Goal: Task Accomplishment & Management: Manage account settings

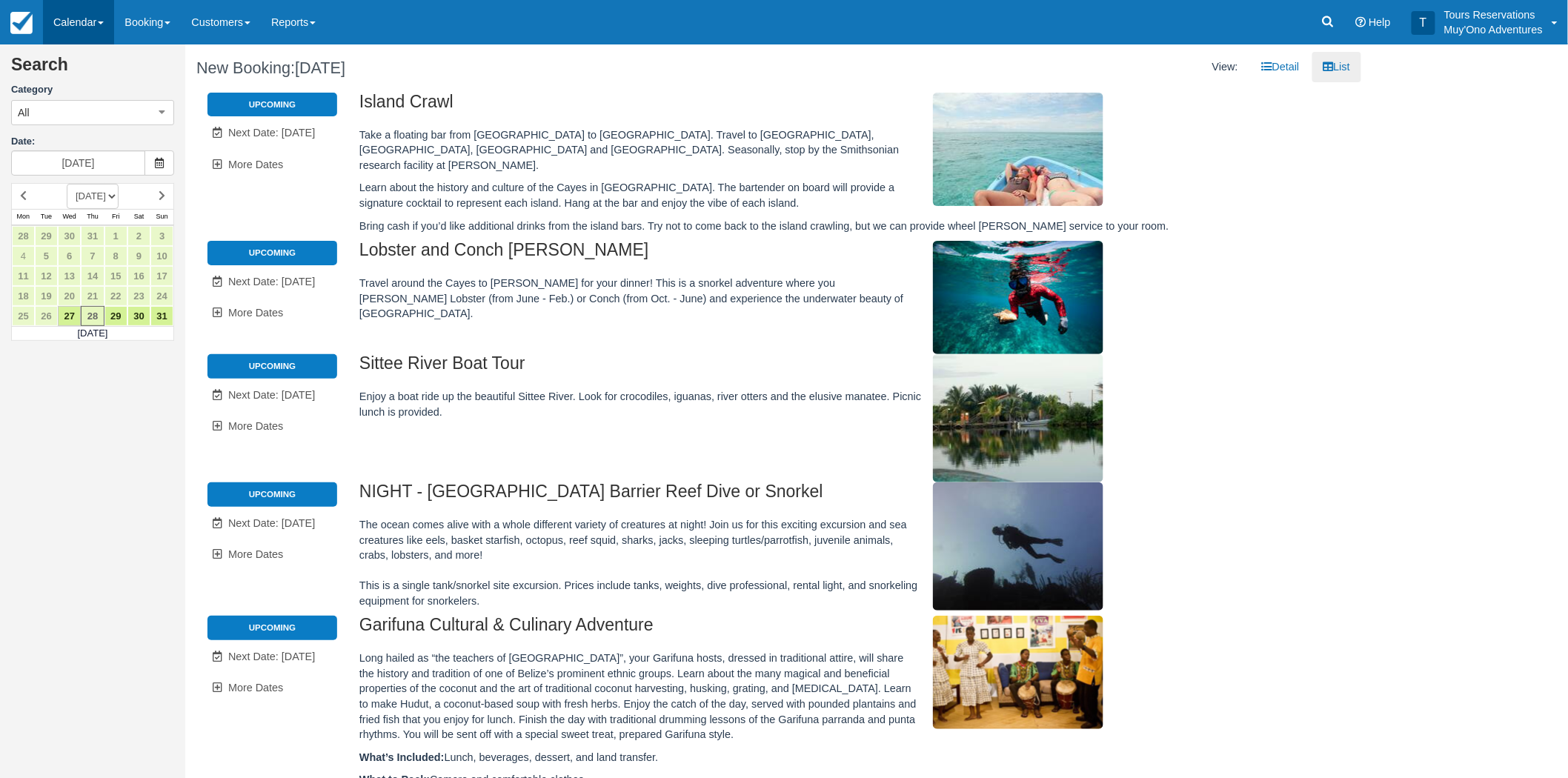
click at [110, 30] on link "Calendar" at bounding box center [78, 22] width 71 height 44
click at [98, 58] on link "Booking" at bounding box center [102, 64] width 117 height 32
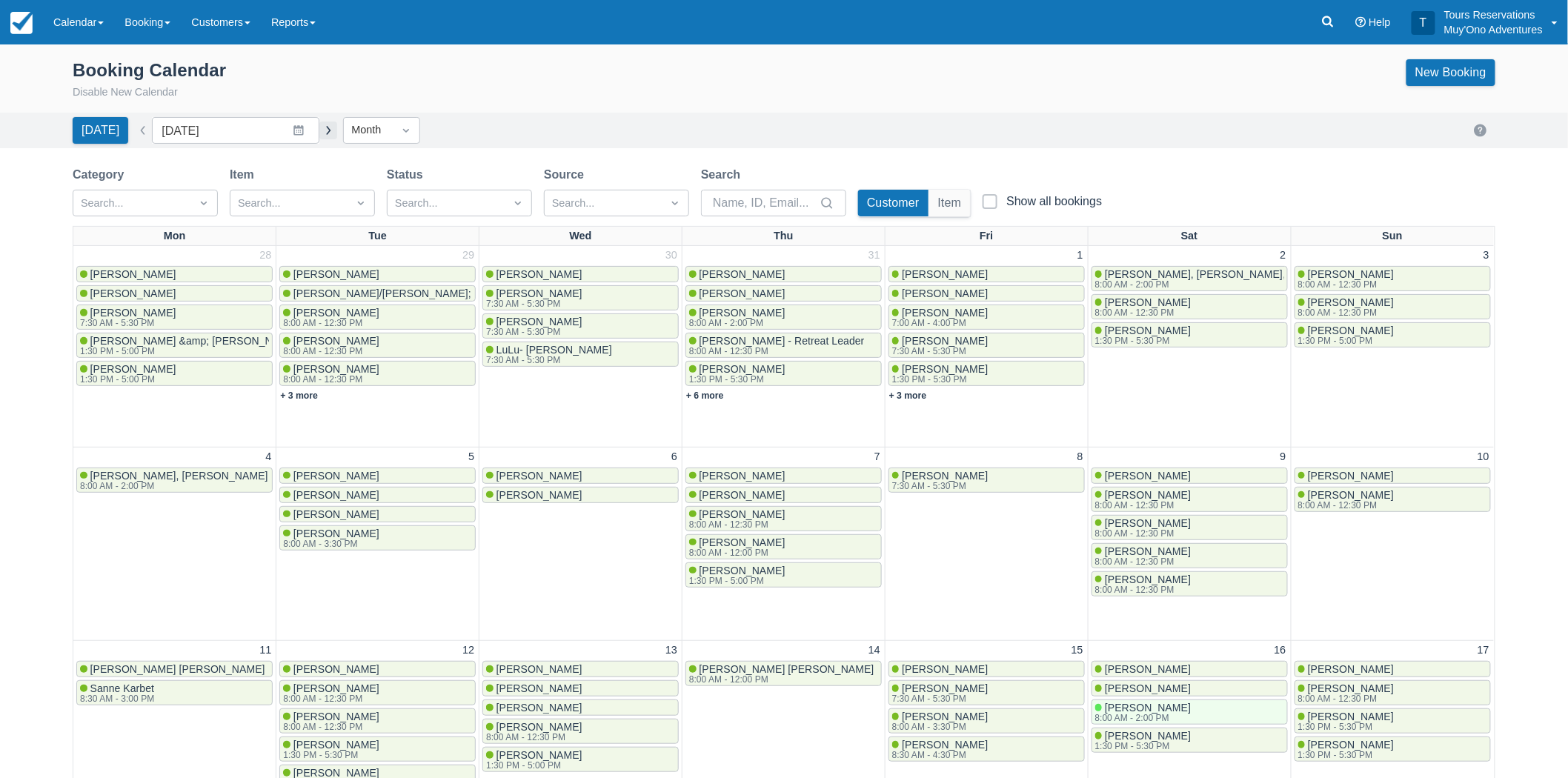
click at [319, 126] on button "button" at bounding box center [328, 131] width 17 height 17
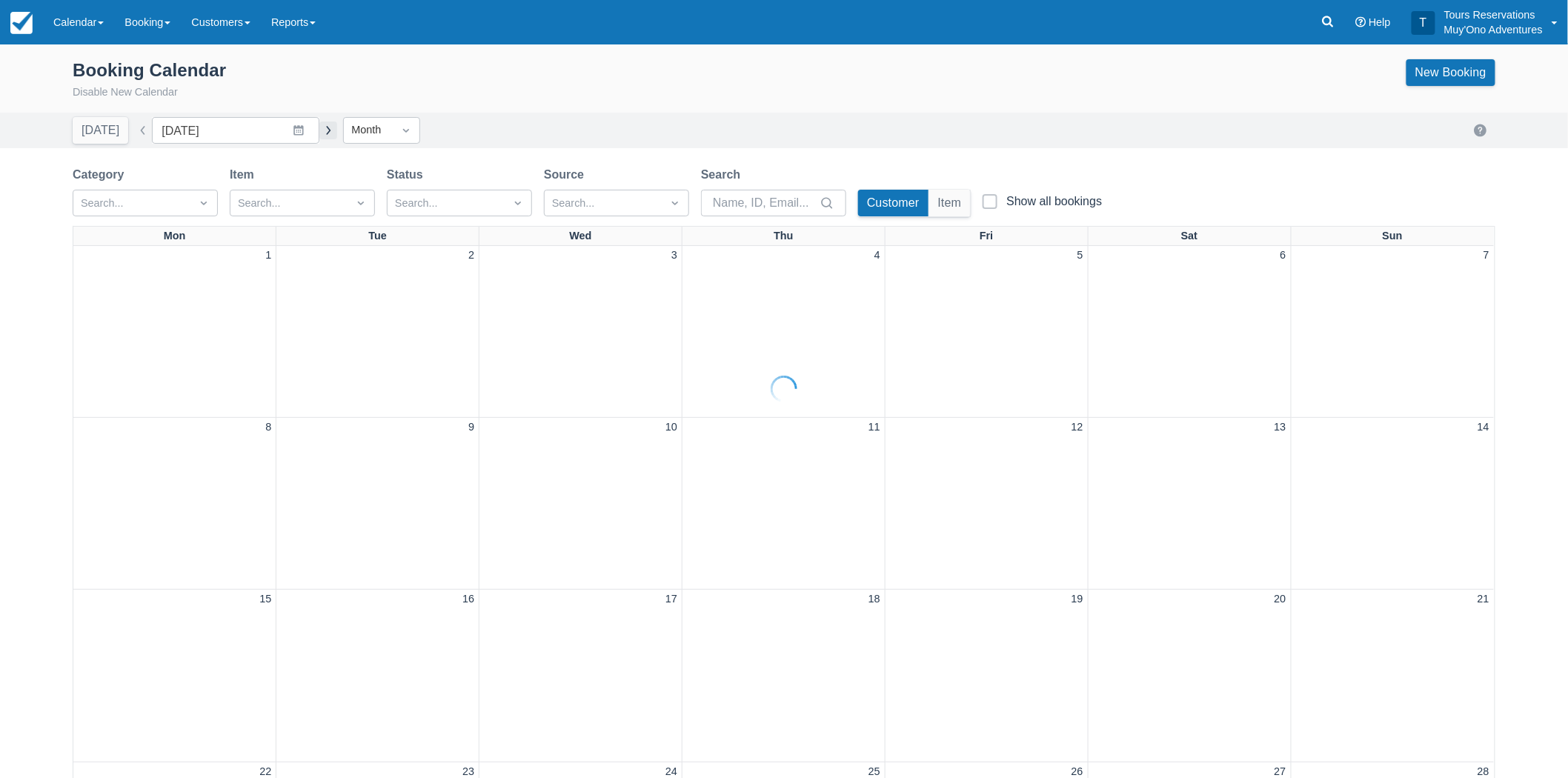
click at [319, 124] on button "button" at bounding box center [328, 131] width 17 height 17
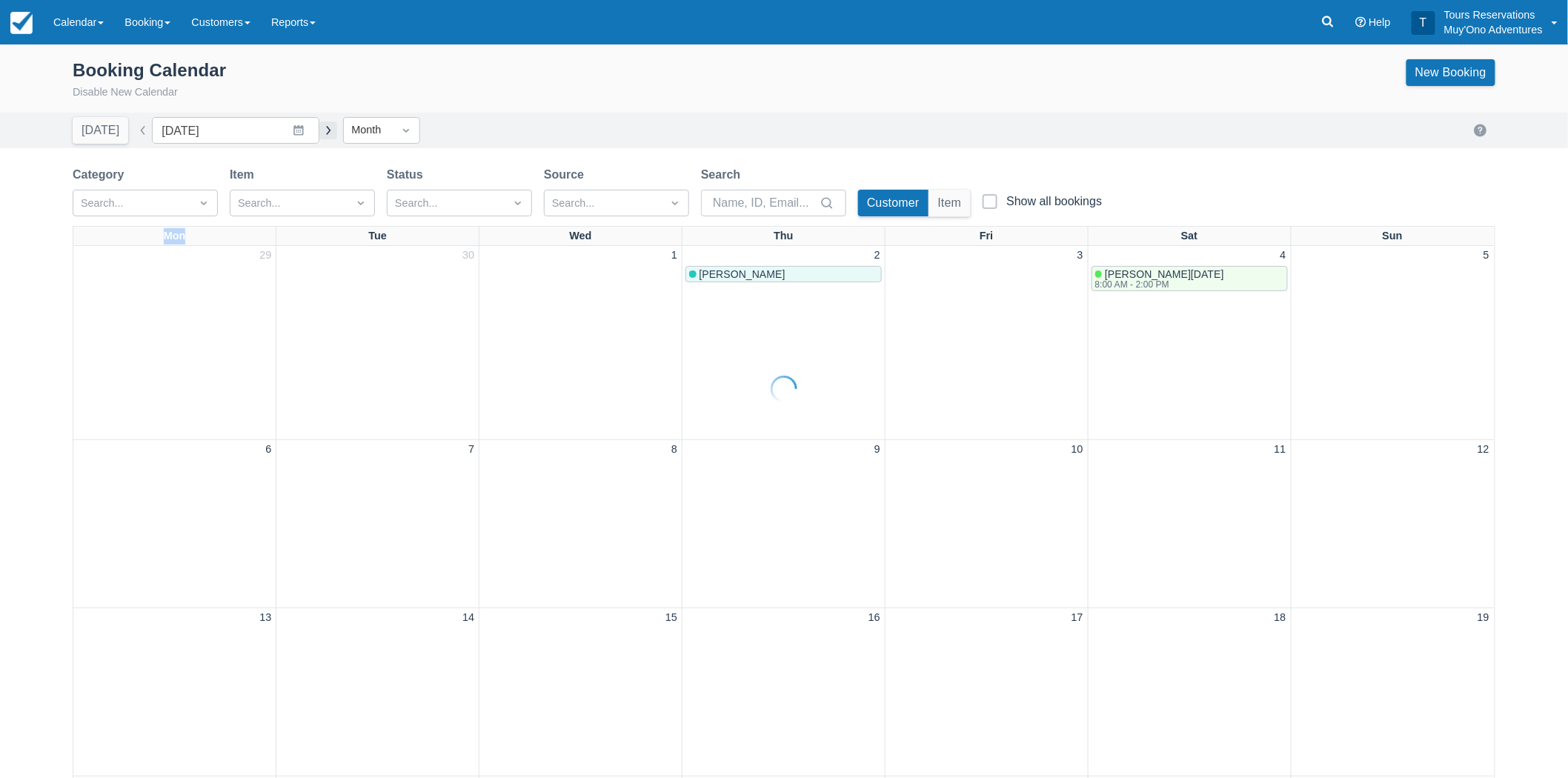
click at [316, 124] on div at bounding box center [784, 389] width 1568 height 778
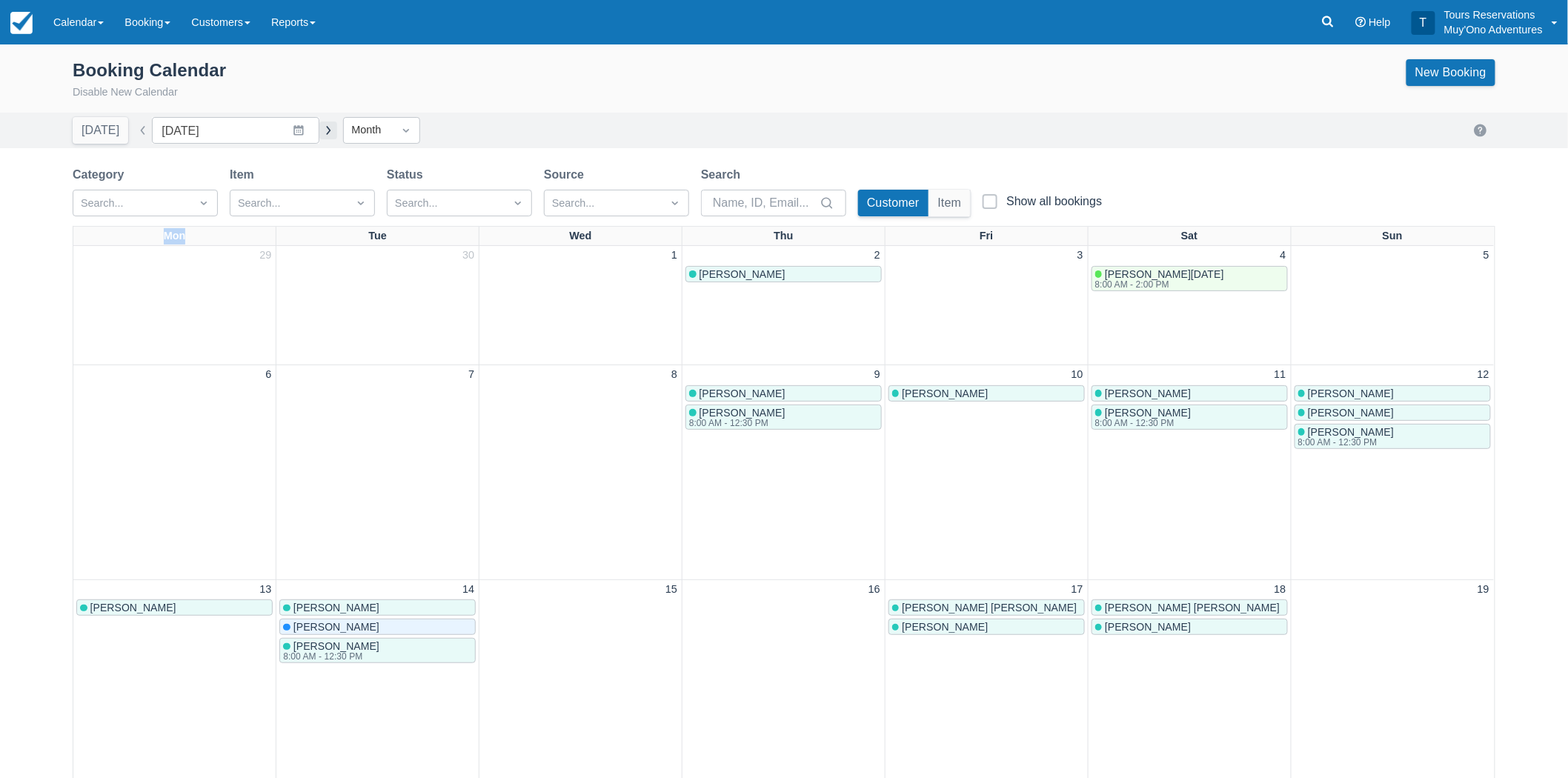
click at [319, 130] on button "button" at bounding box center [328, 131] width 17 height 17
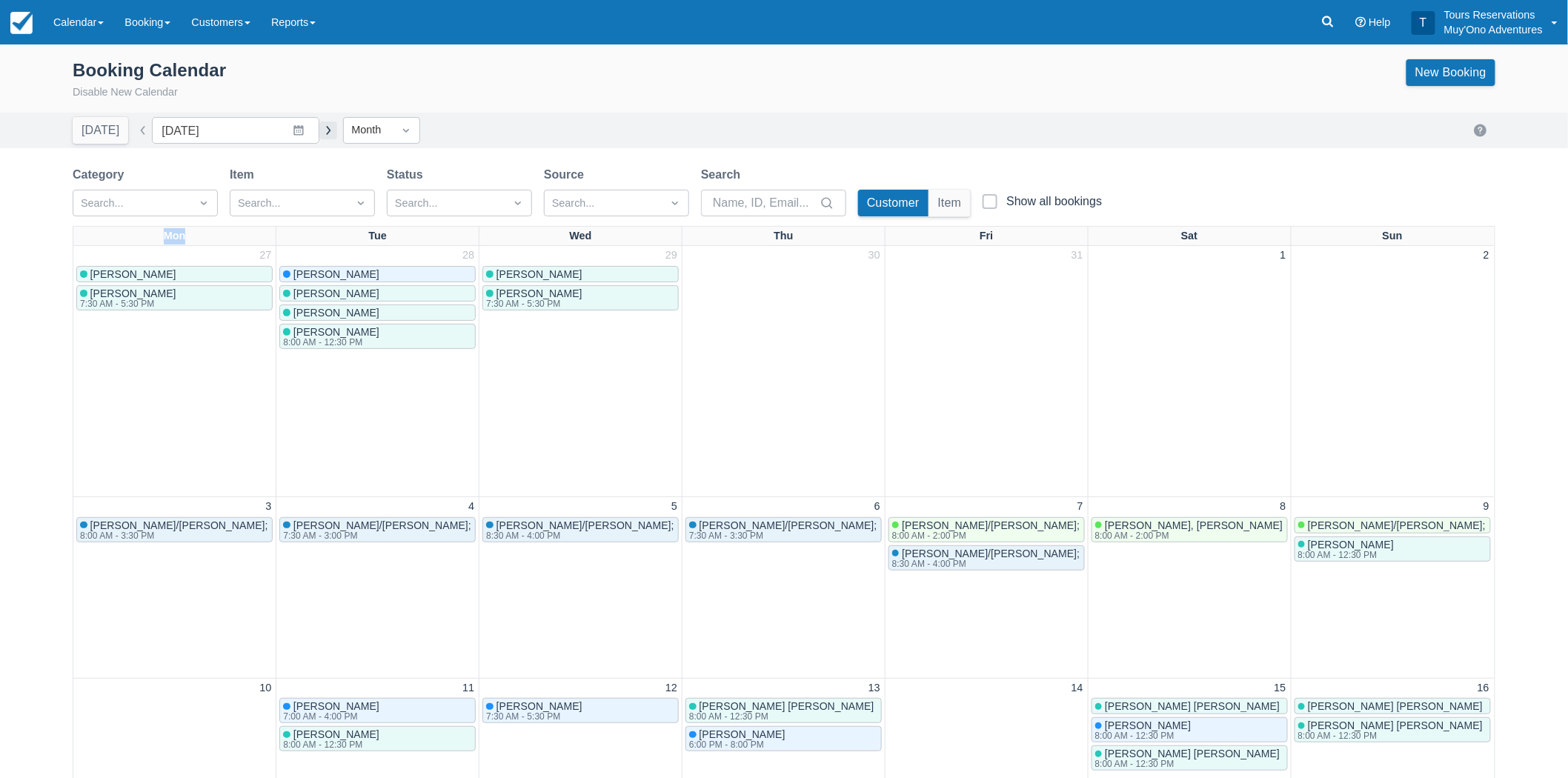
click at [319, 130] on button "button" at bounding box center [328, 131] width 17 height 17
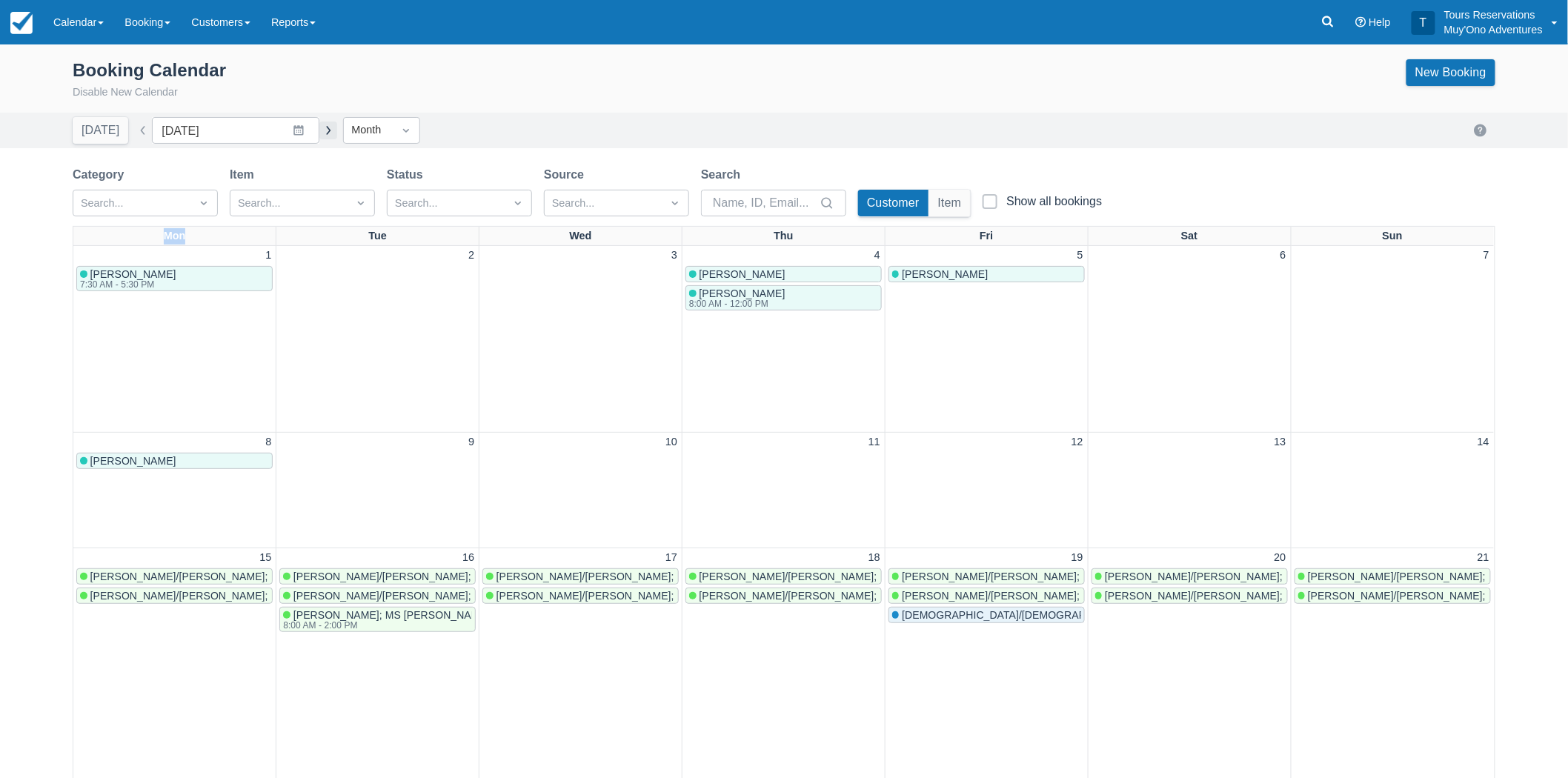
click at [319, 130] on button "button" at bounding box center [328, 131] width 17 height 17
type input "January 2026"
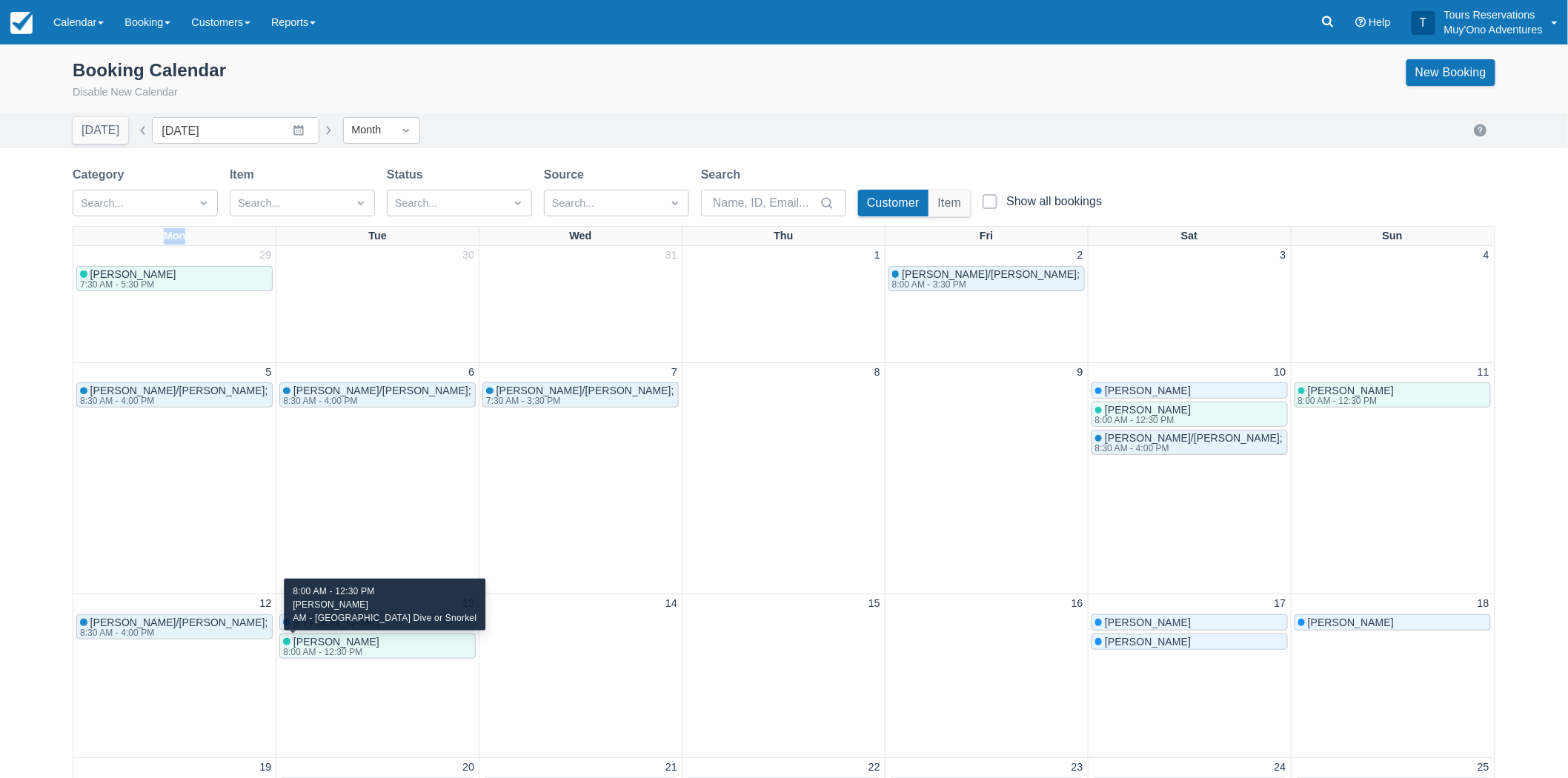
click at [306, 649] on div "8:00 AM - 12:30 PM" at bounding box center [330, 651] width 93 height 9
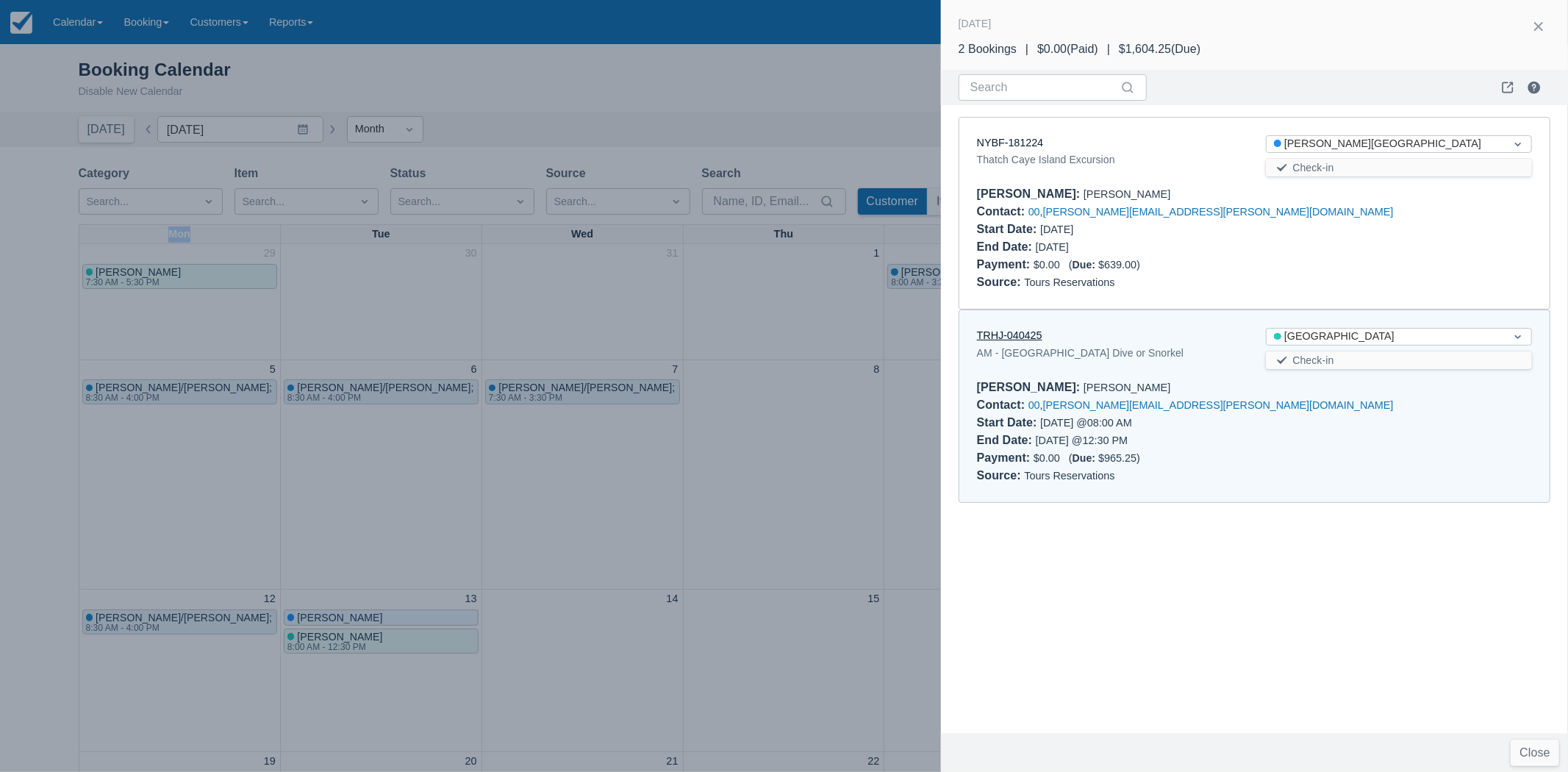
click at [997, 338] on link "TRHJ-040425" at bounding box center [1009, 335] width 65 height 12
click at [804, 419] on div at bounding box center [784, 386] width 1568 height 772
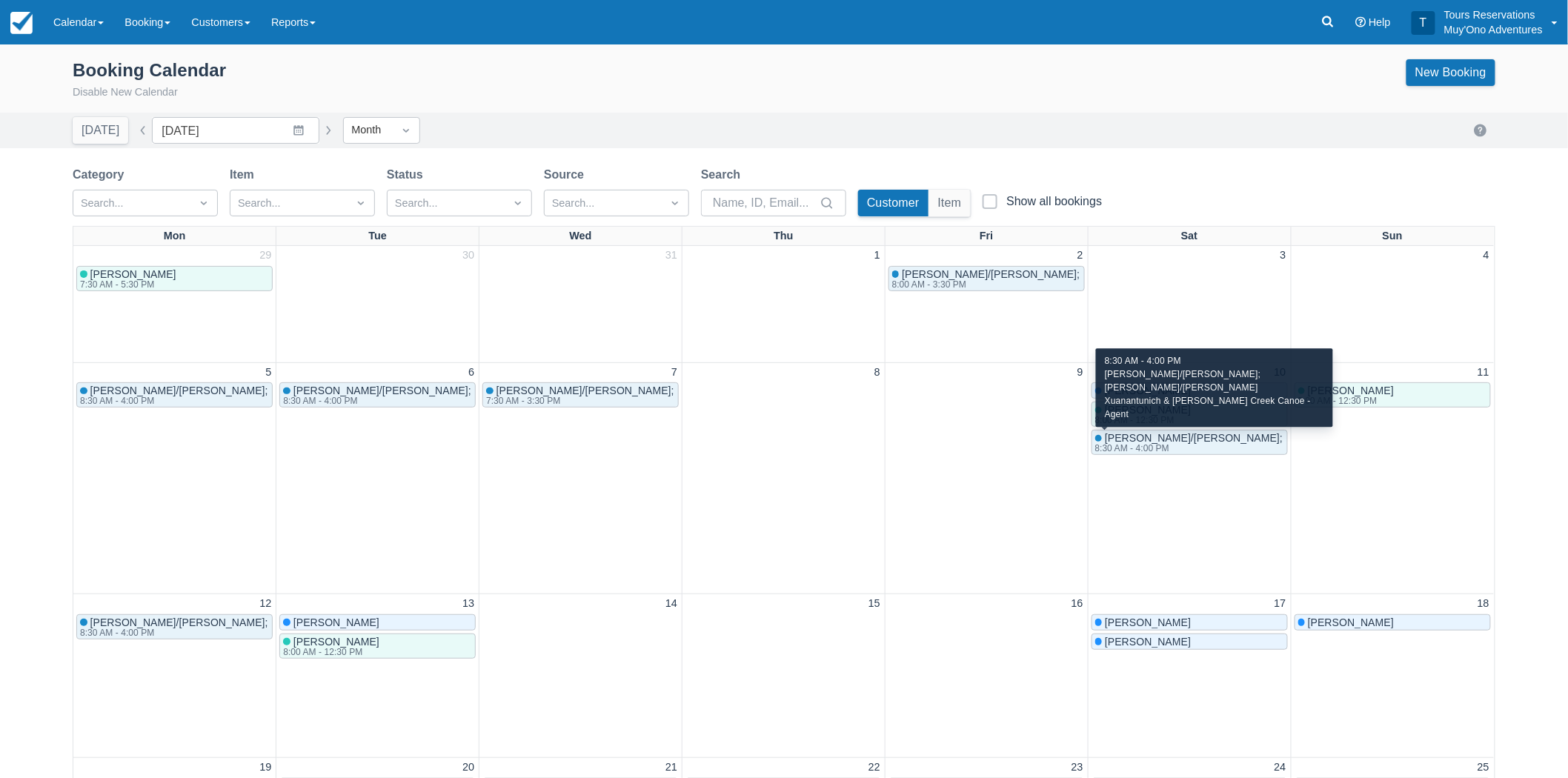
click at [1335, 388] on span "Mark Clark" at bounding box center [1350, 390] width 86 height 12
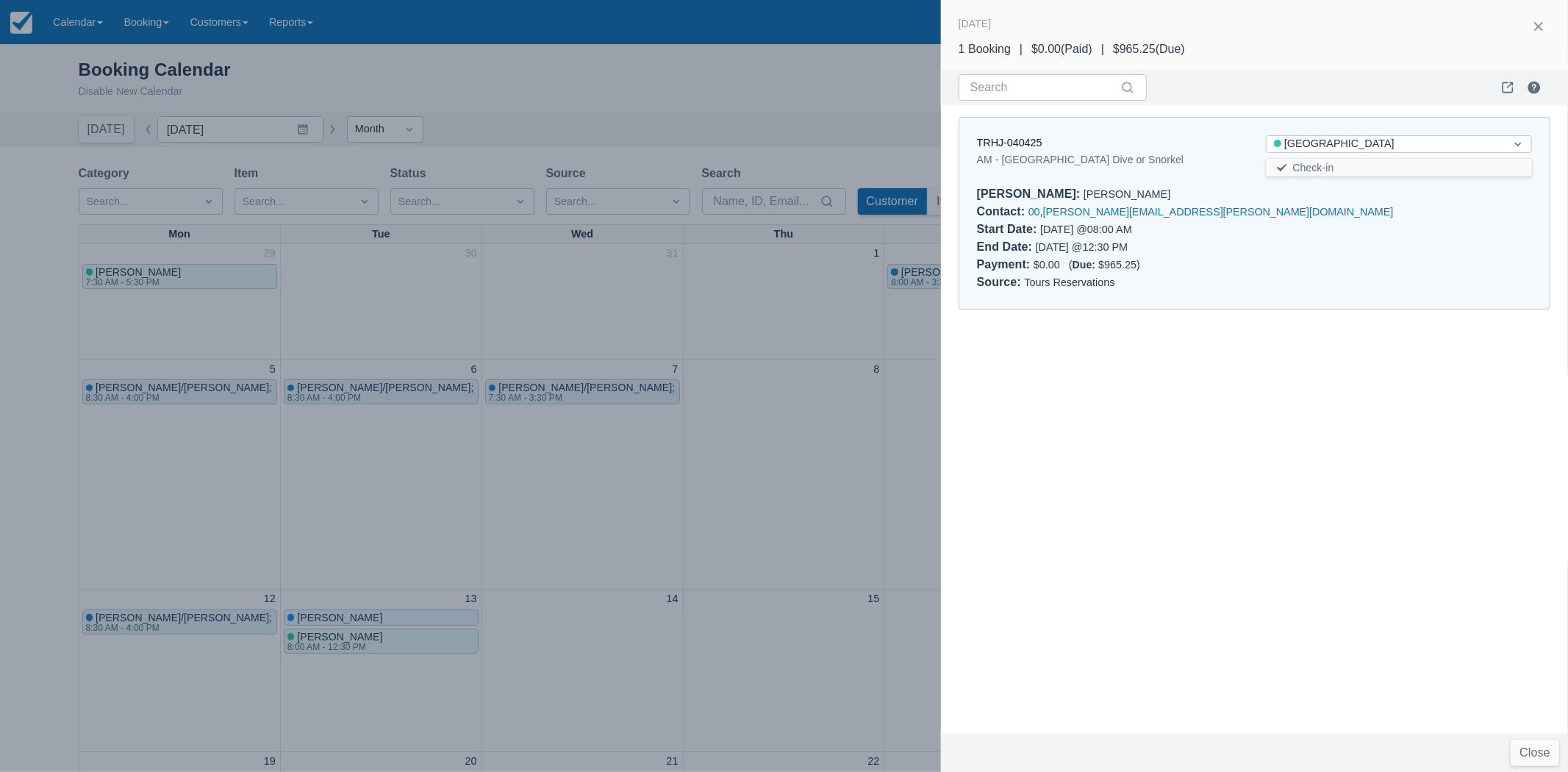
click at [864, 515] on div at bounding box center [784, 386] width 1568 height 772
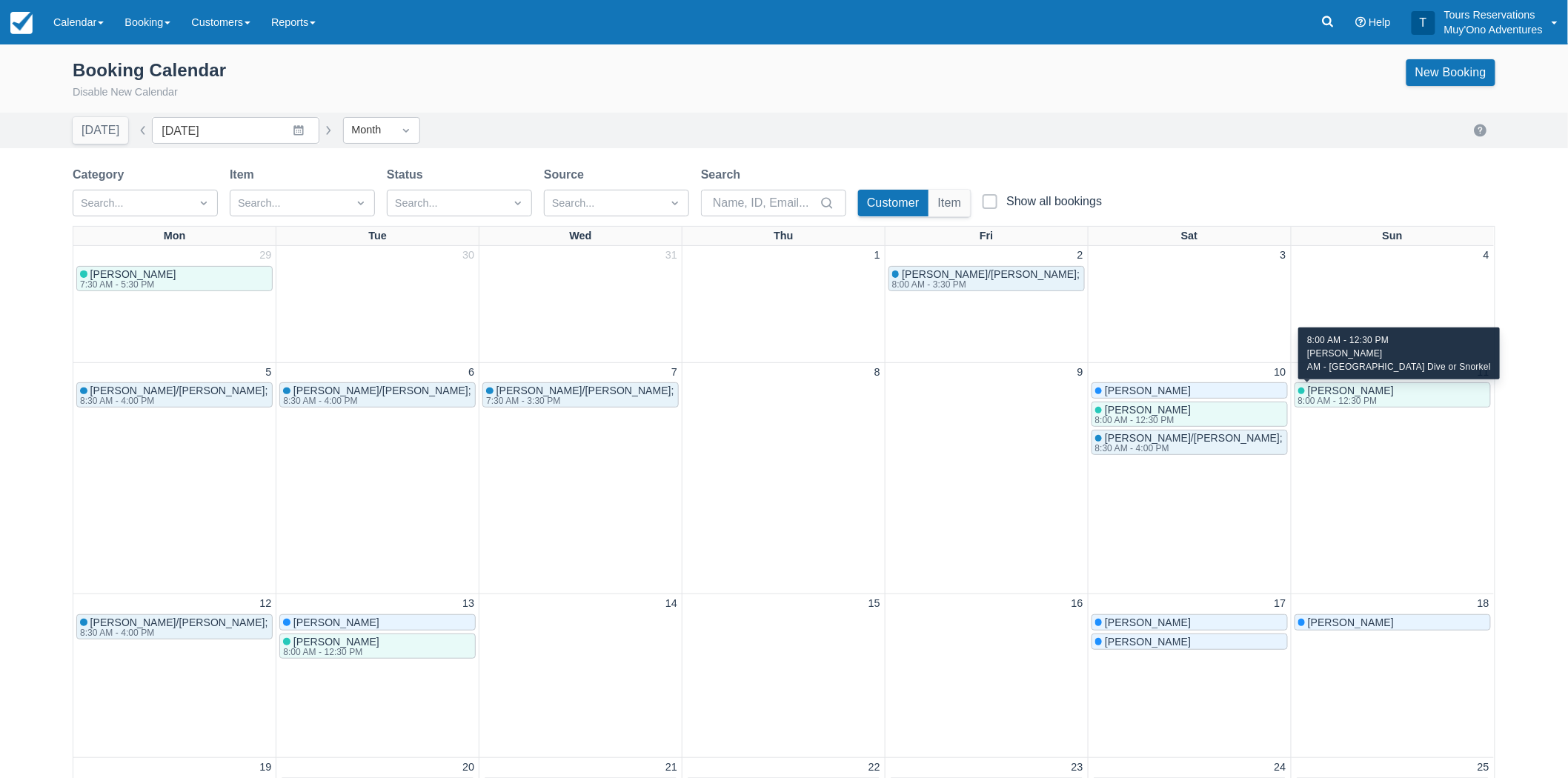
click at [1324, 389] on span "Mark Clark" at bounding box center [1350, 390] width 86 height 12
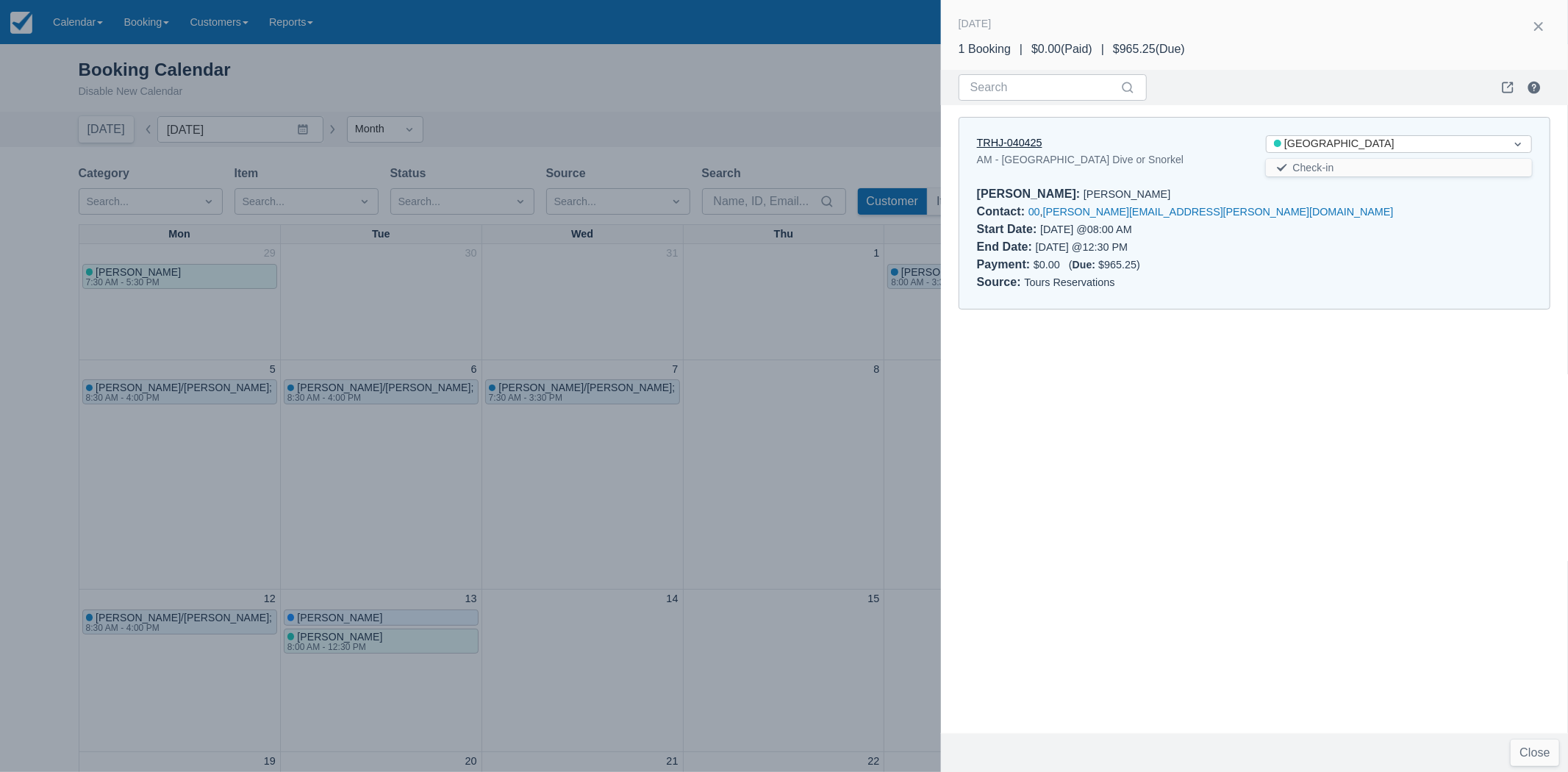
click at [1024, 144] on link "TRHJ-040425" at bounding box center [1009, 142] width 65 height 12
click at [849, 383] on div at bounding box center [784, 386] width 1568 height 772
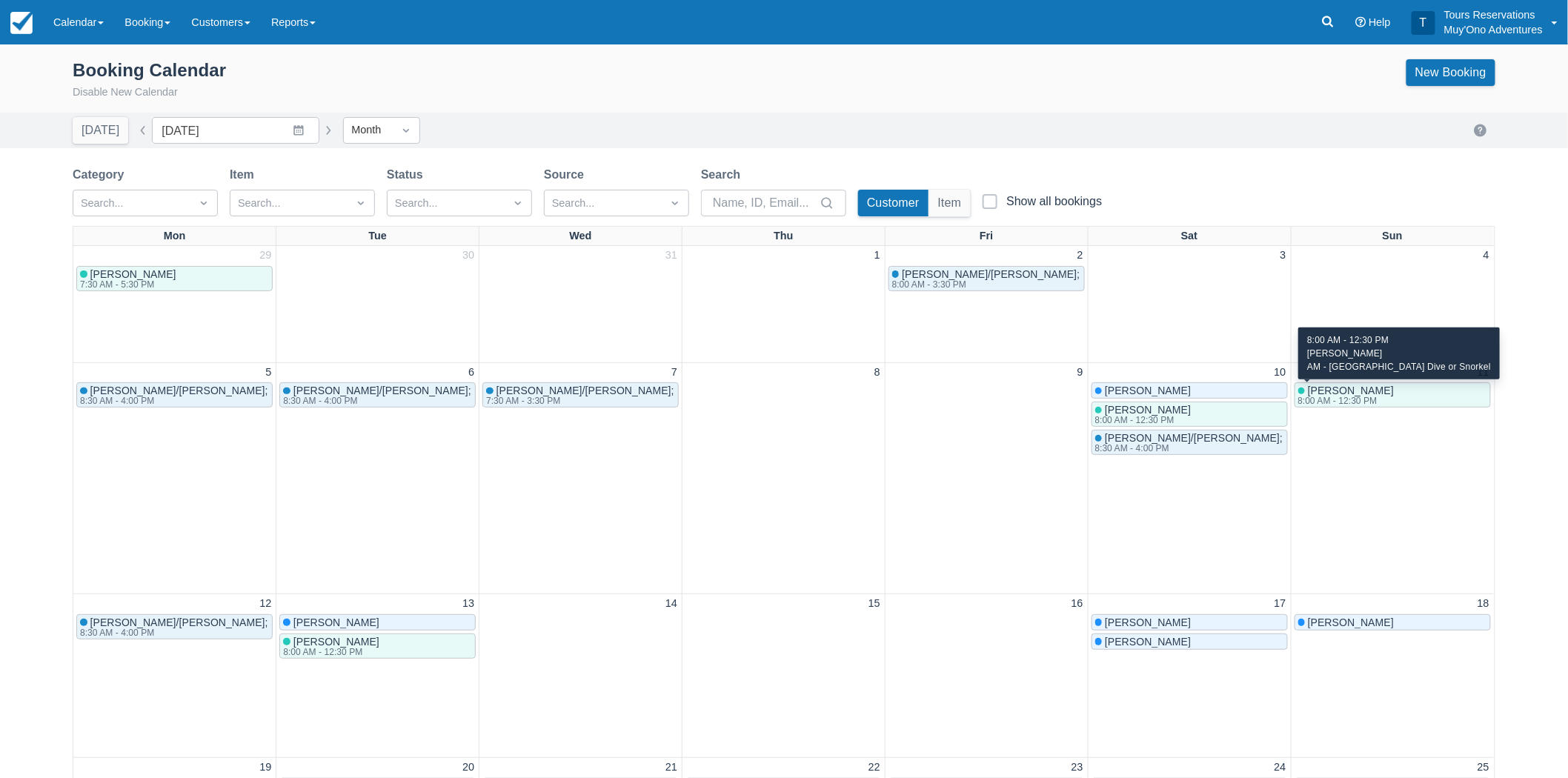
click at [1387, 389] on div "Mark Clark 8:00 AM - 12:30 PM" at bounding box center [1392, 395] width 189 height 21
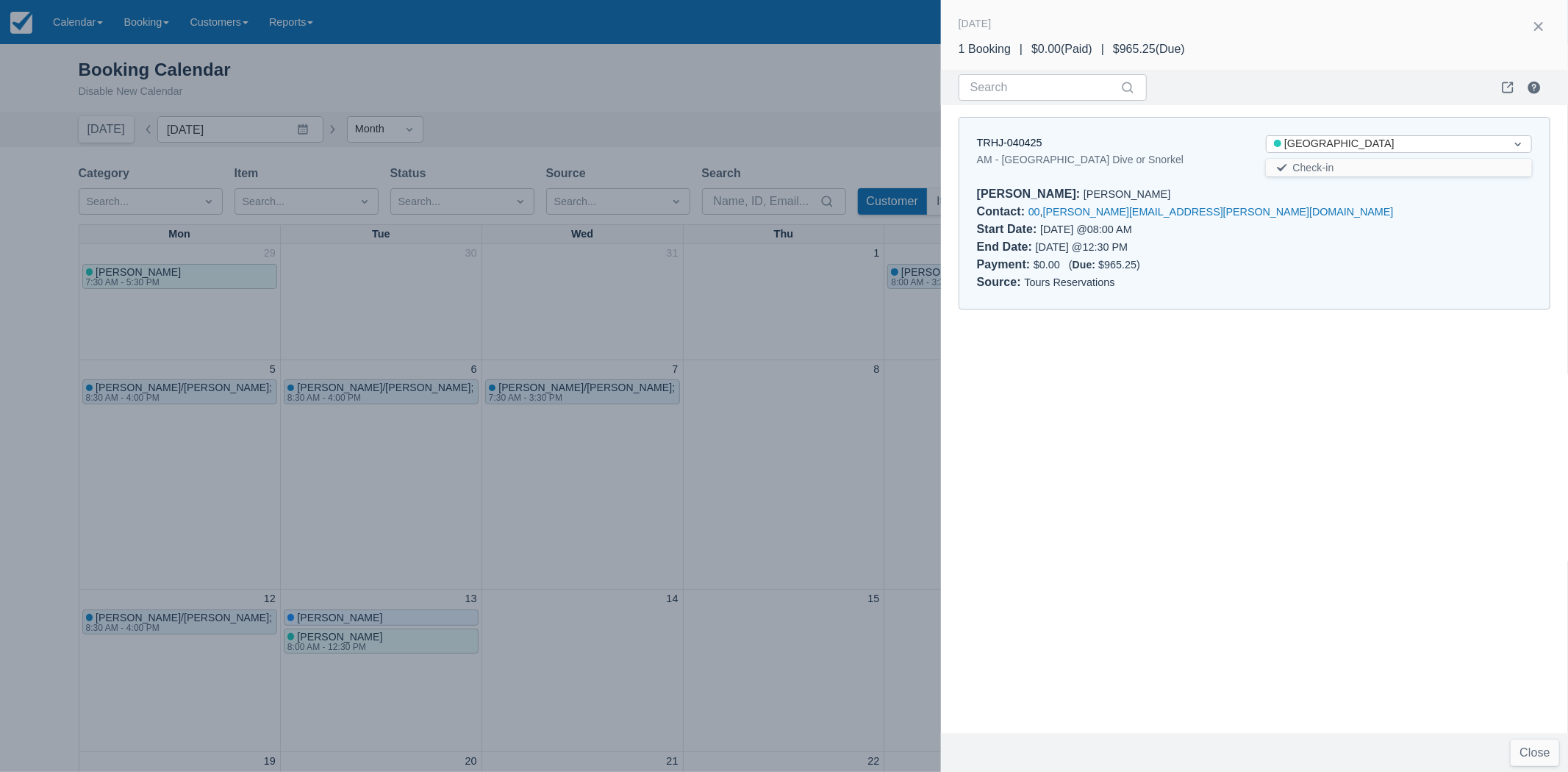
click at [847, 463] on div at bounding box center [784, 386] width 1568 height 772
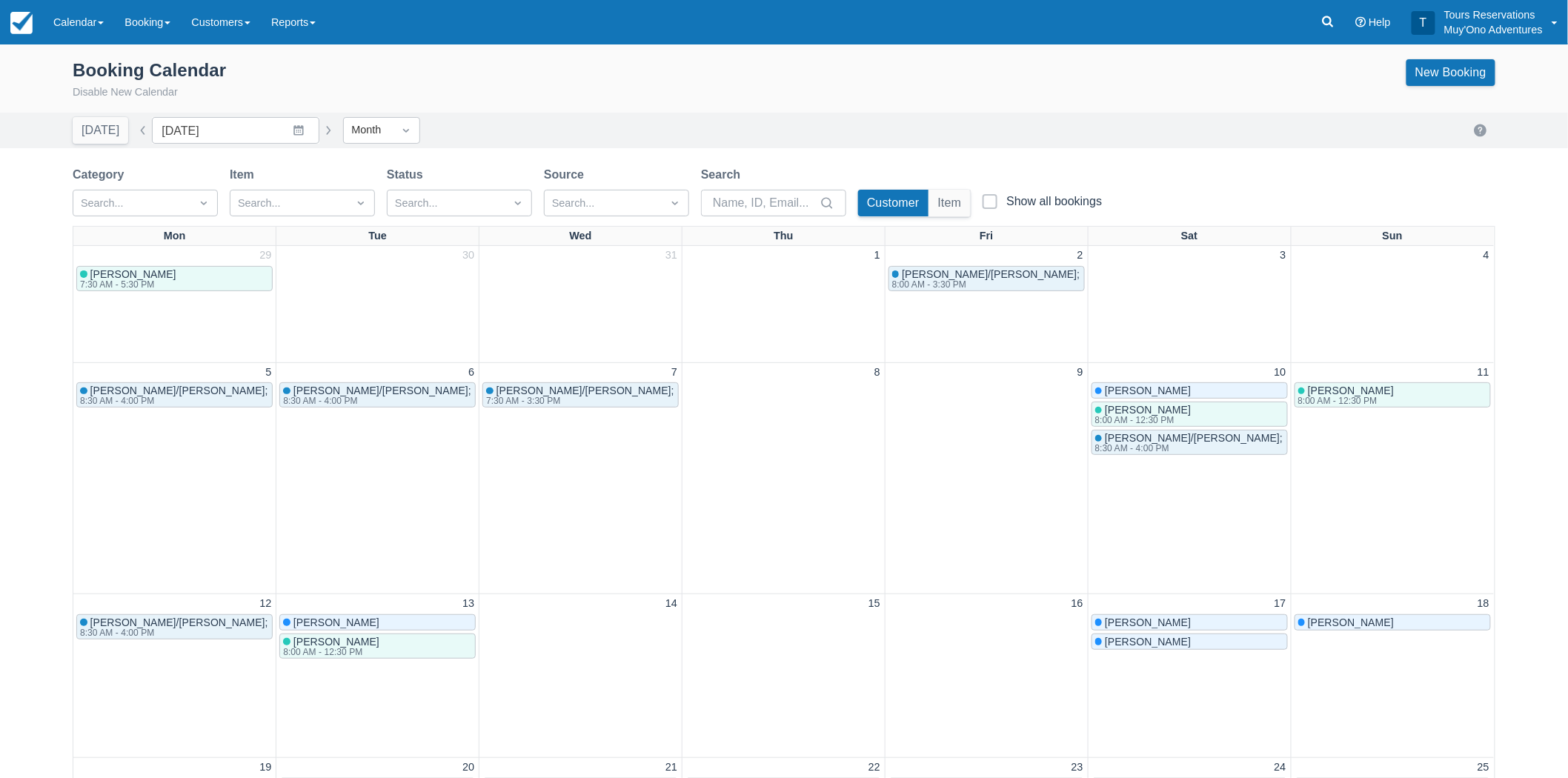
click at [1467, 56] on div "Booking Calendar Disable New Calendar New Booking" at bounding box center [784, 82] width 1422 height 59
click at [1462, 66] on link "New Booking" at bounding box center [1450, 73] width 89 height 27
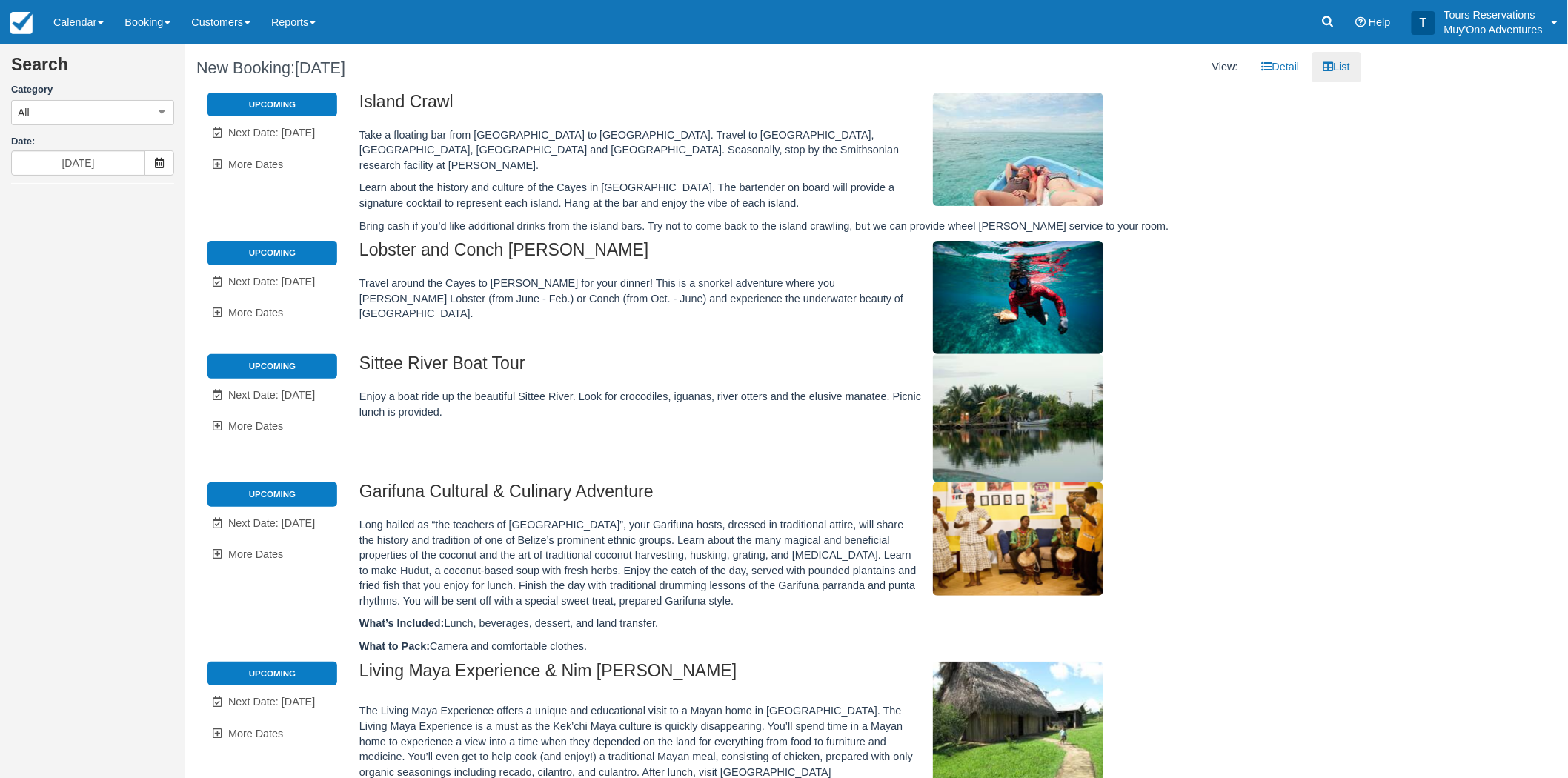
click at [136, 197] on div "Search Category All All Agent Tours - [GEOGRAPHIC_DATA][PERSON_NAME]/Caye Caulk…" at bounding box center [93, 389] width 185 height 778
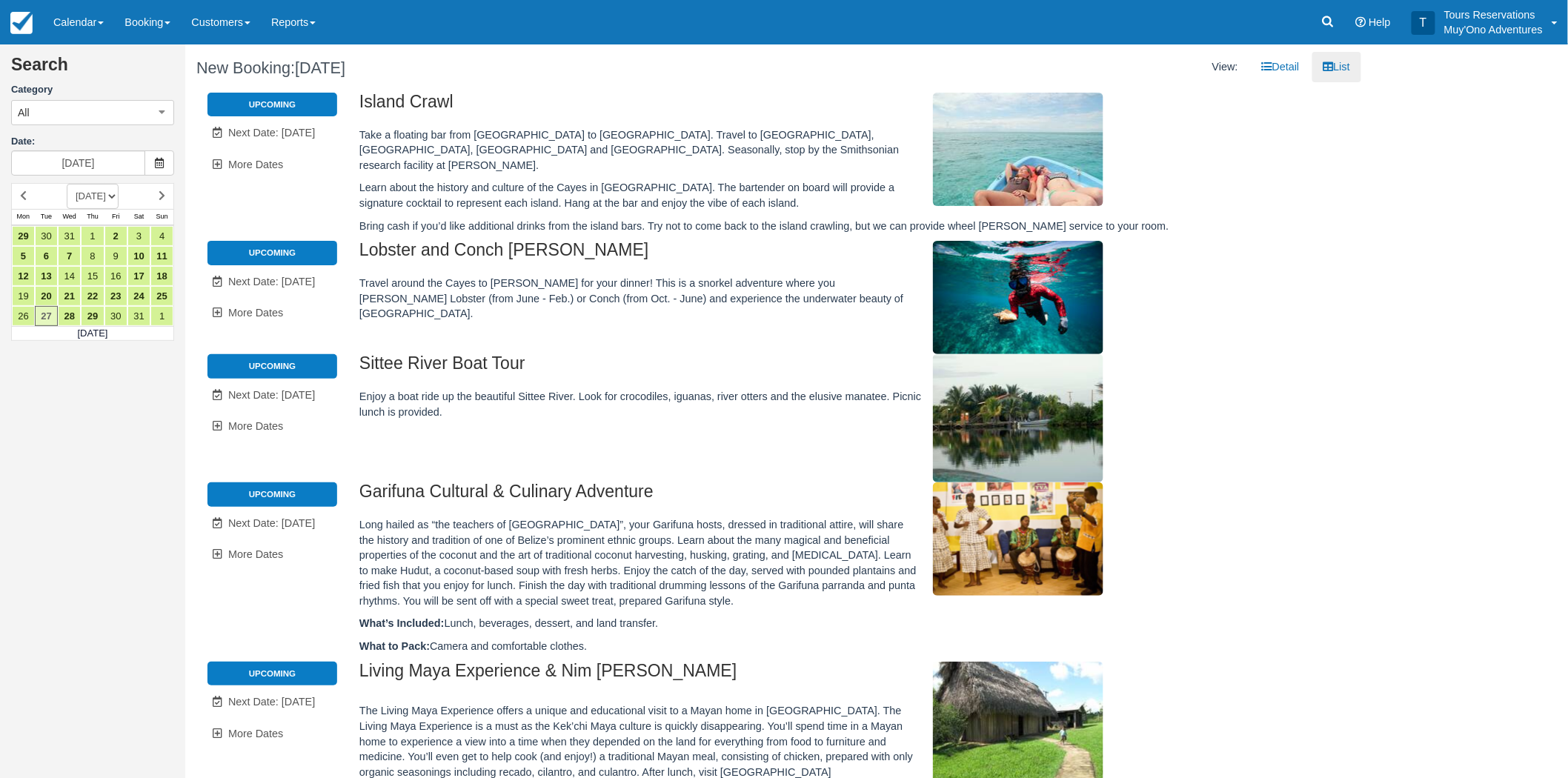
click at [119, 198] on select "[DATE] [DATE] [DATE] [DATE] [DATE] [DATE] [DATE] [DATE] [DATE] [DATE] [DATE] [D…" at bounding box center [93, 196] width 52 height 25
click at [66, 184] on select "[DATE] [DATE] [DATE] [DATE] [DATE] [DATE] [DATE] [DATE] [DATE] [DATE] [DATE] [D…" at bounding box center [93, 196] width 52 height 25
click at [135, 256] on link "10" at bounding box center [139, 256] width 23 height 20
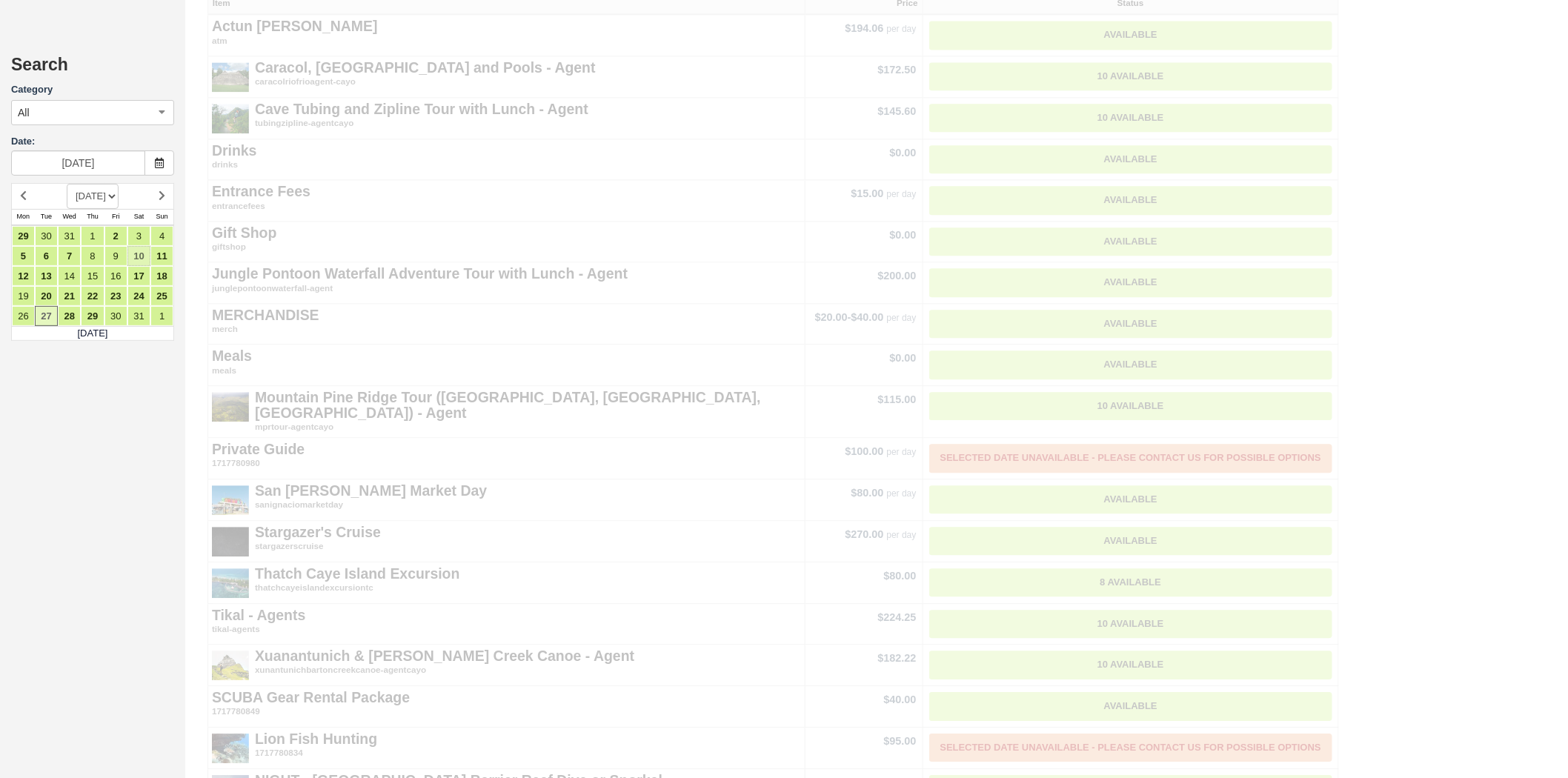
type input "[DATE]"
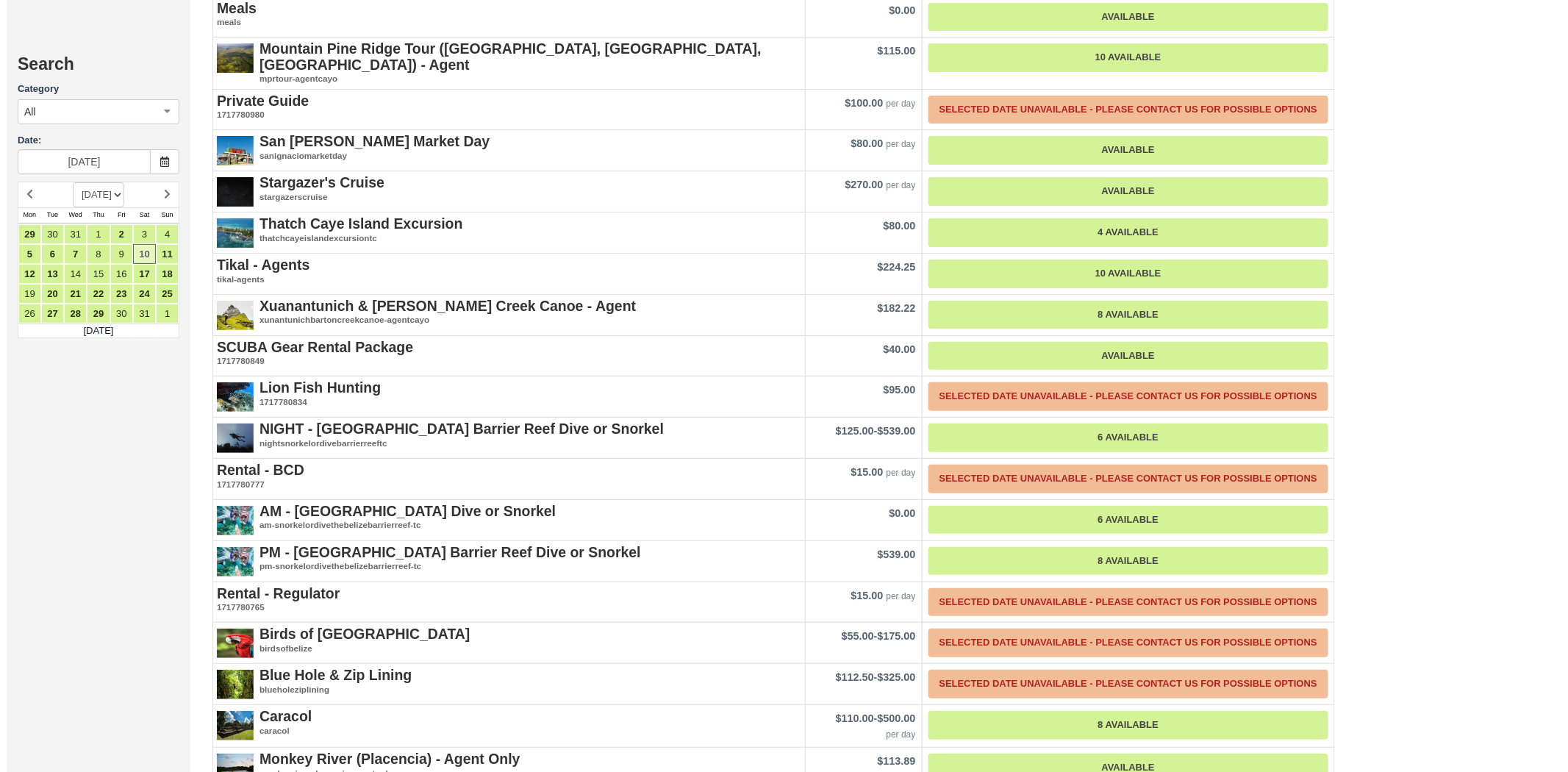
scroll to position [2385, 0]
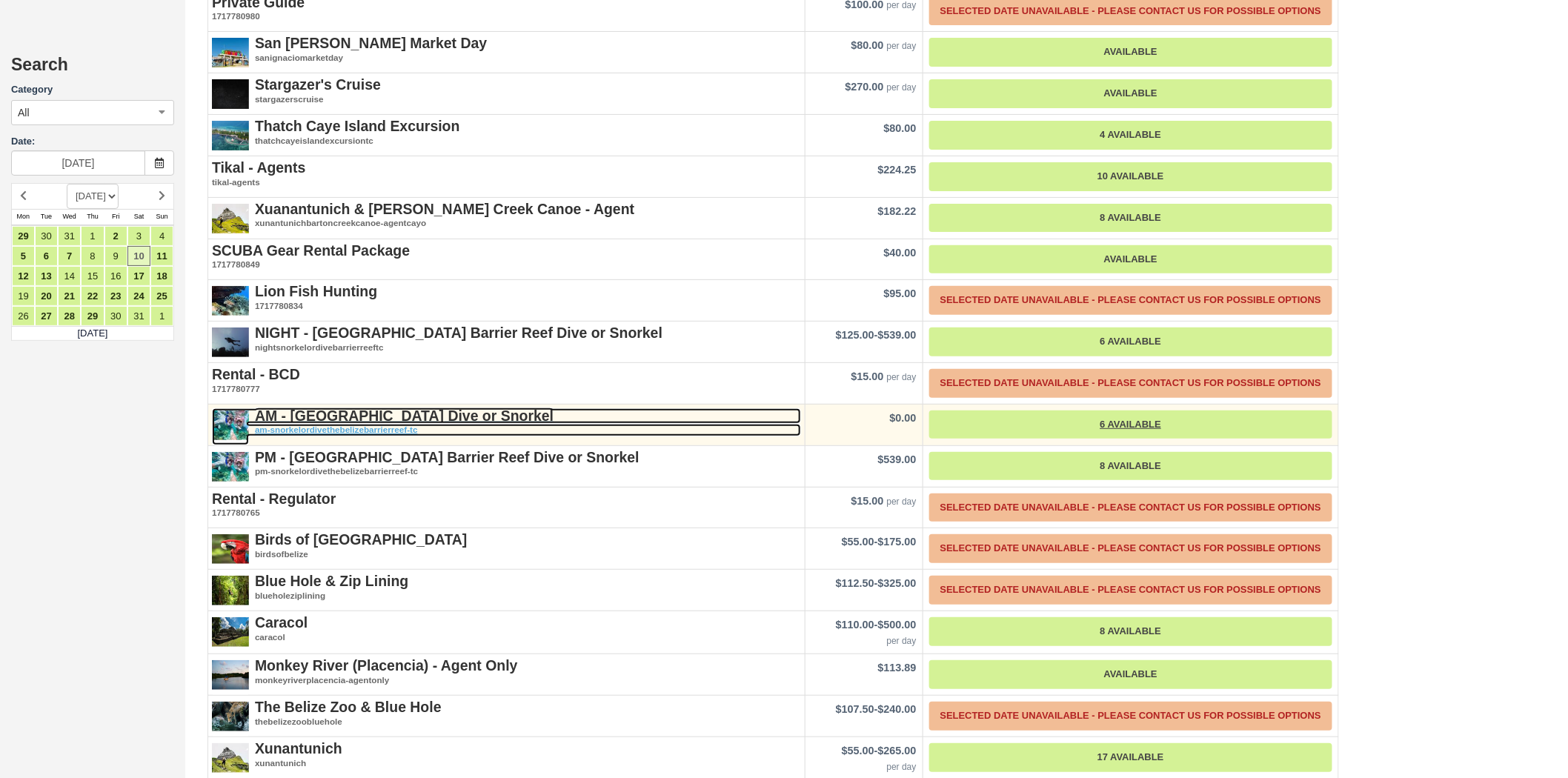
click at [378, 408] on strong "AM - [GEOGRAPHIC_DATA] Dive or Snorkel" at bounding box center [404, 416] width 298 height 17
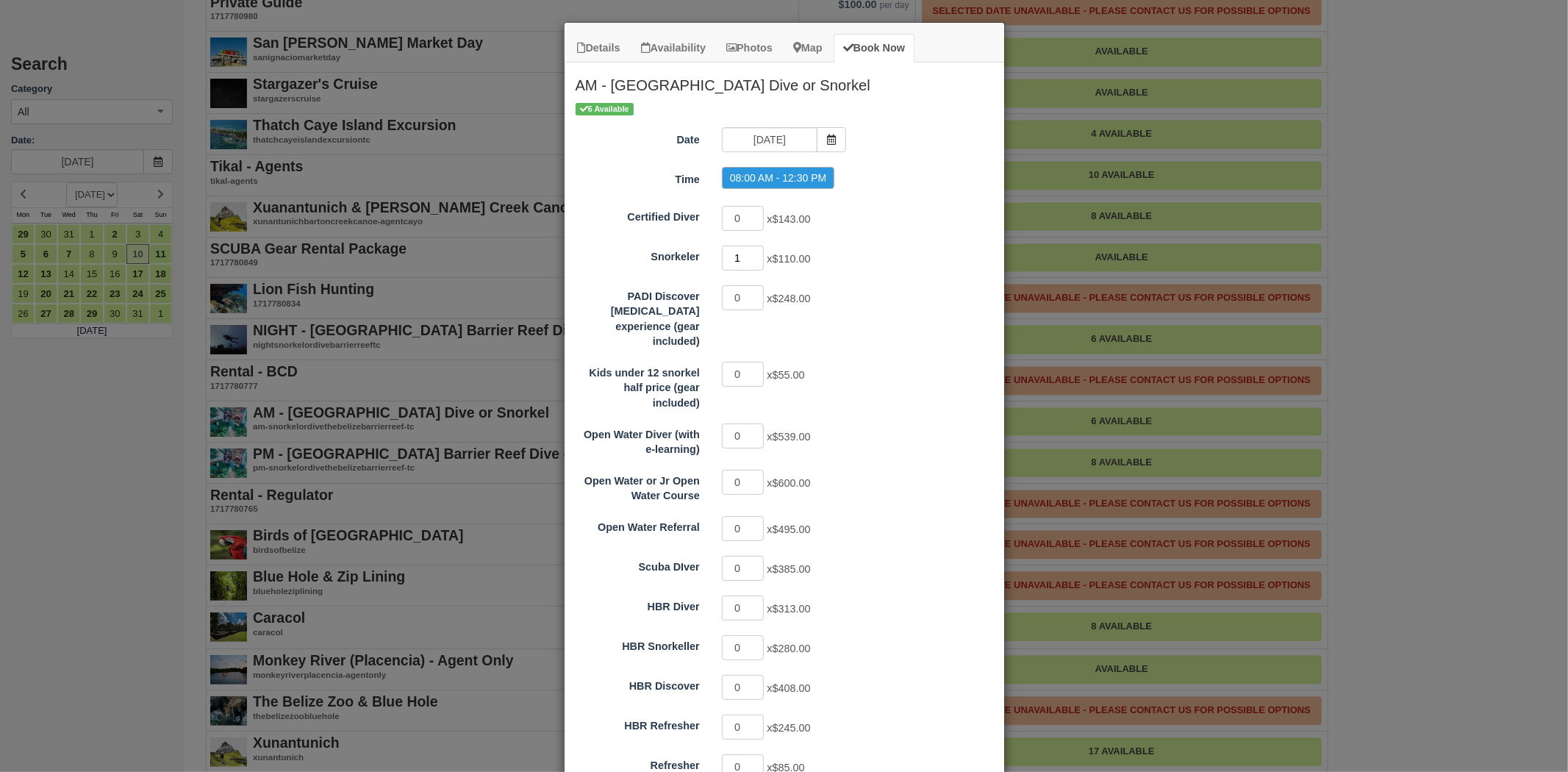
click at [753, 254] on input "1" at bounding box center [743, 258] width 42 height 25
type input "2"
click at [753, 254] on input "2" at bounding box center [743, 258] width 42 height 25
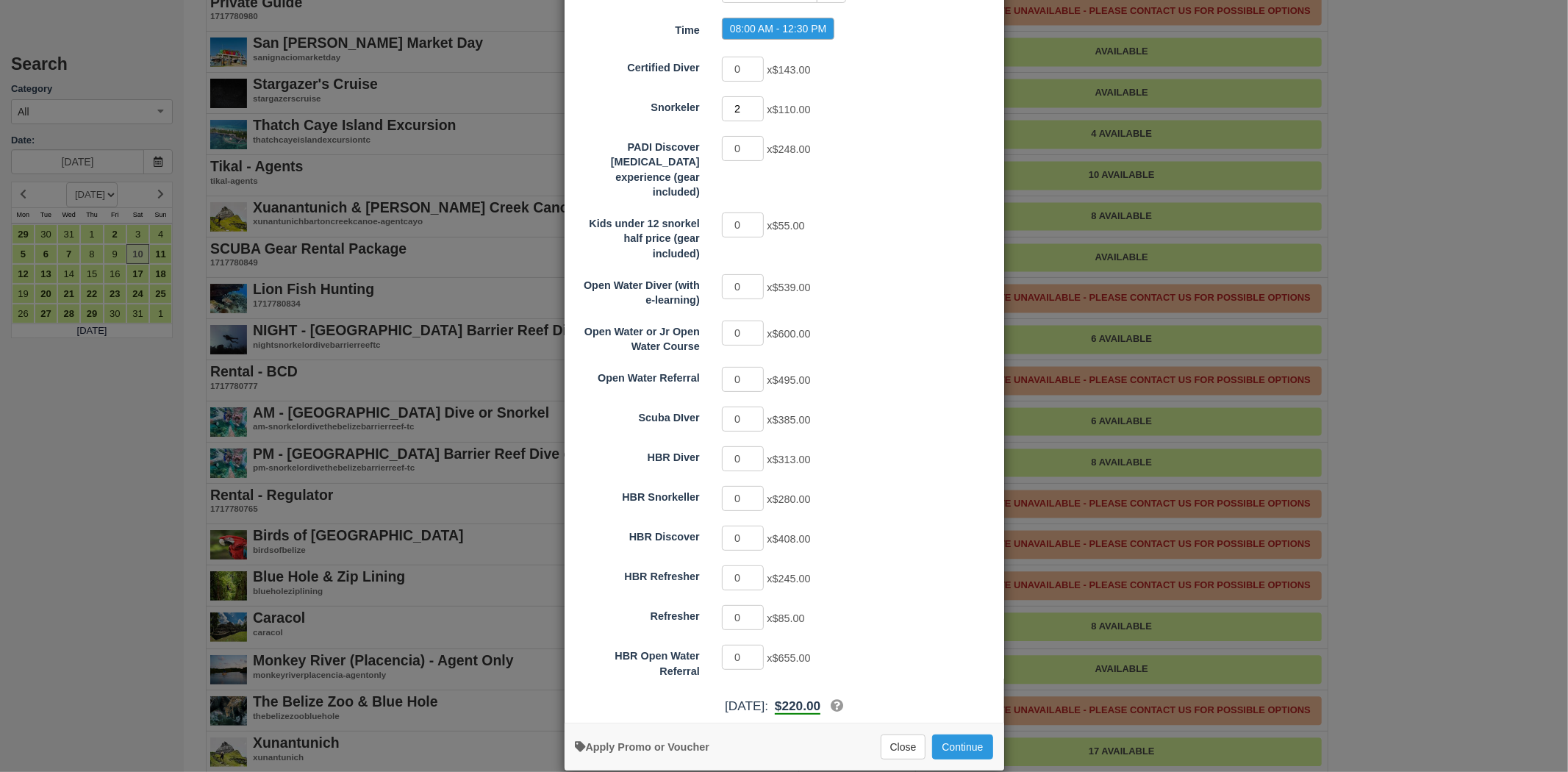
scroll to position [155, 0]
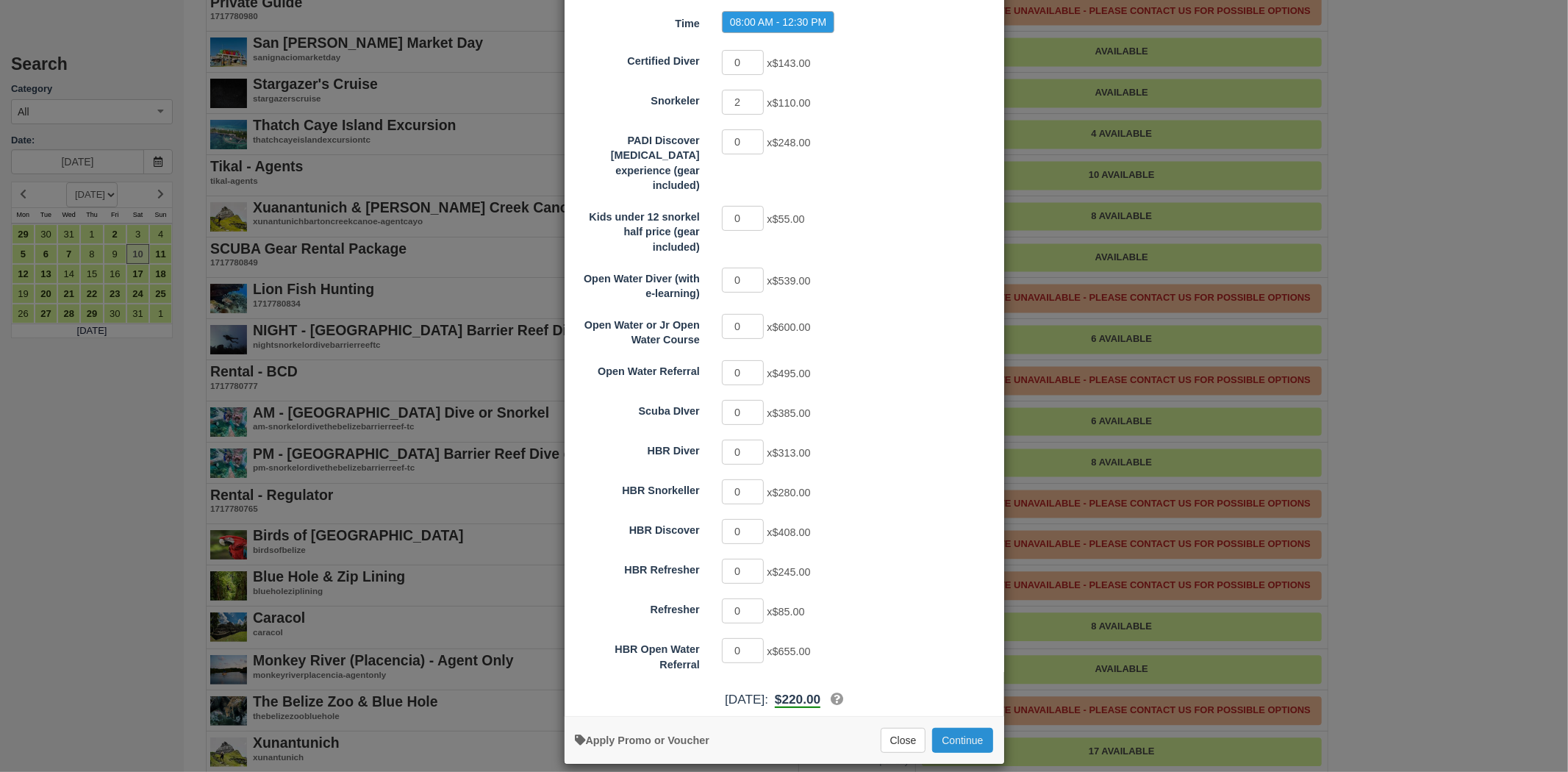
click at [939, 728] on button "Continue" at bounding box center [962, 741] width 60 height 25
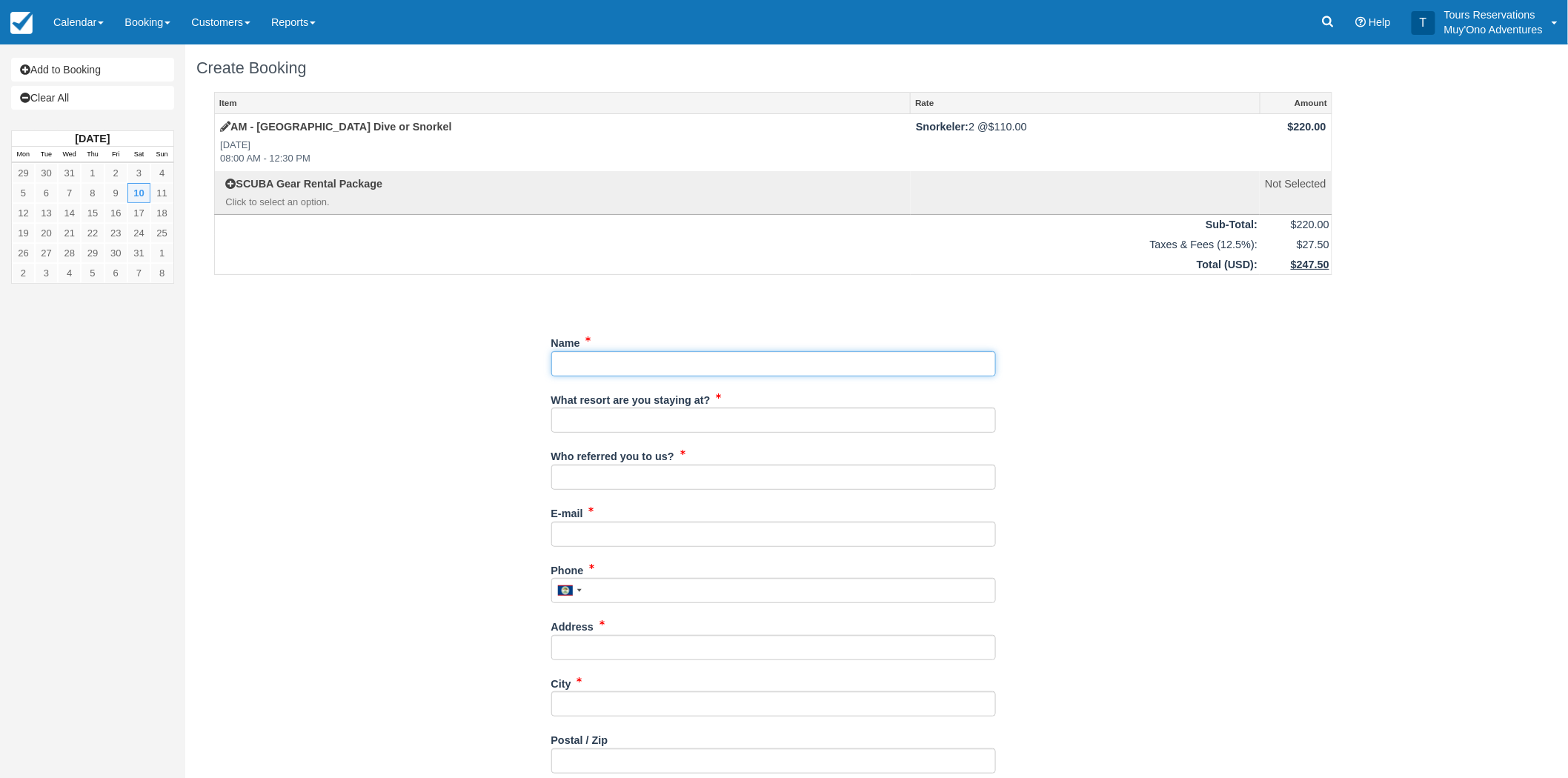
click at [596, 365] on input "Name" at bounding box center [773, 364] width 445 height 25
click at [655, 353] on input "Name" at bounding box center [773, 364] width 445 height 25
paste input "Madison Jones"
type input "Madison Jones"
click at [619, 428] on input "What resort are you staying at?" at bounding box center [773, 420] width 445 height 25
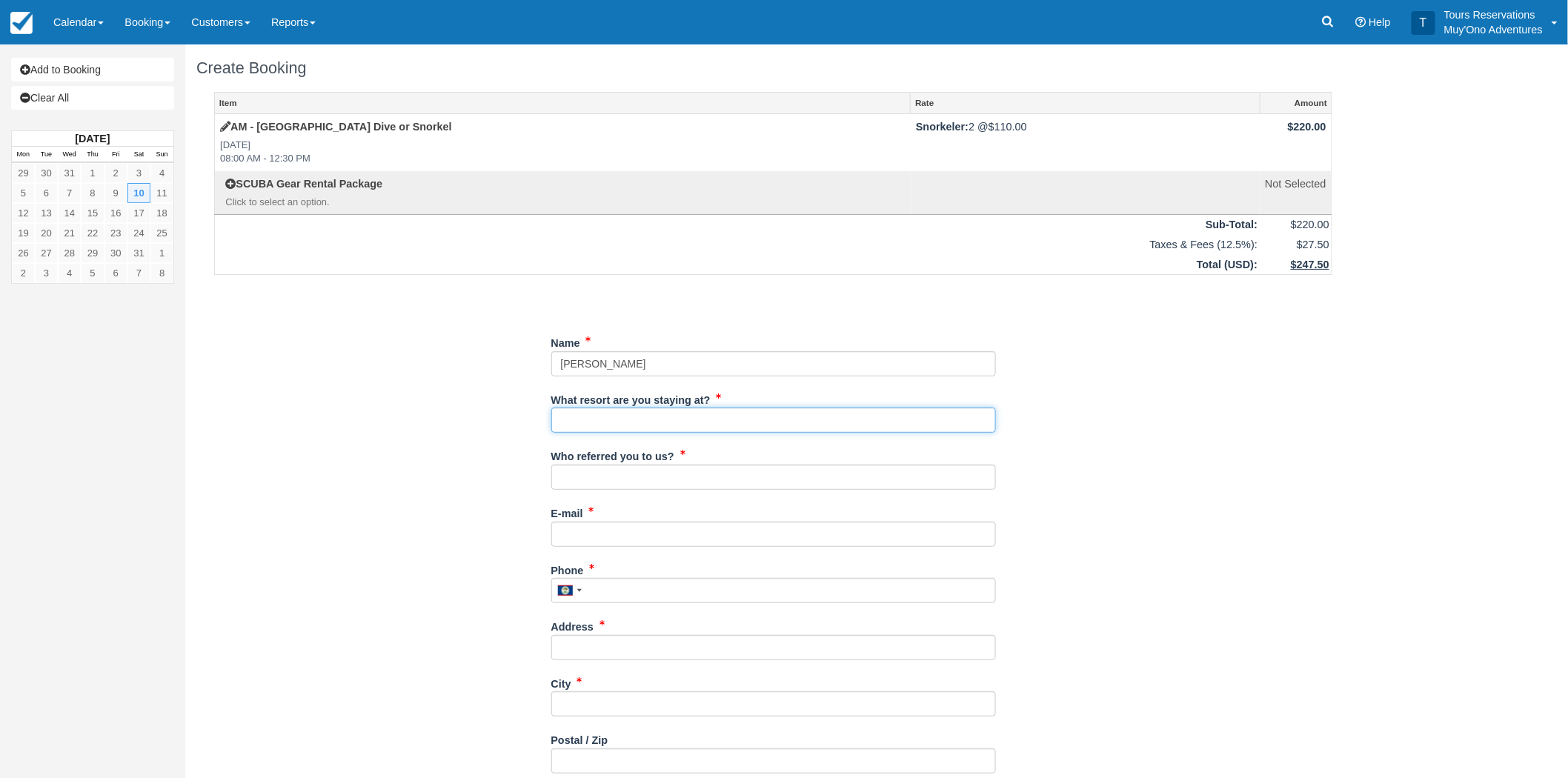
type input "Thatch Caye Resort"
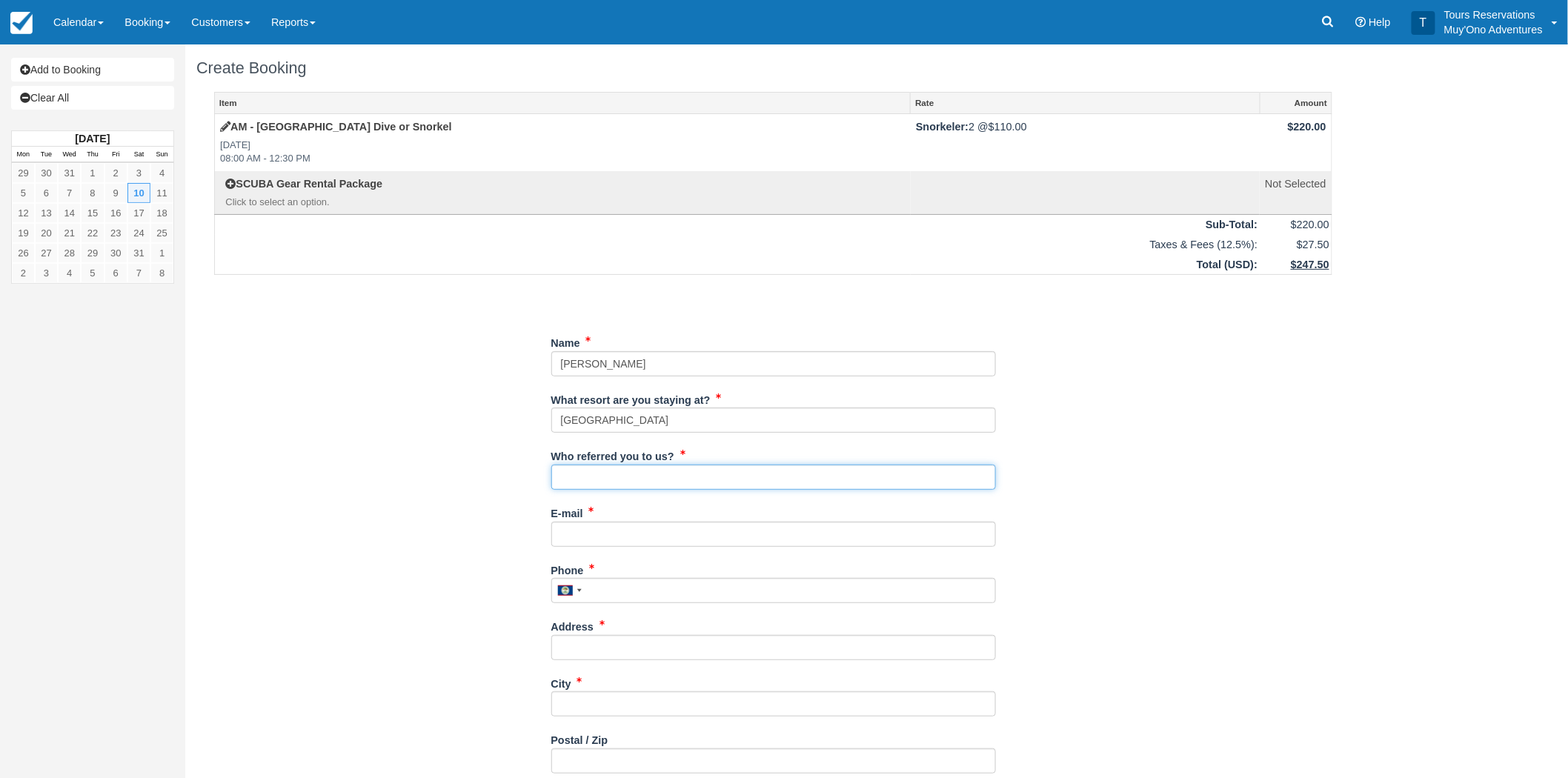
click at [613, 483] on input "Who referred you to us?" at bounding box center [773, 477] width 445 height 25
type input "RoyM - Reservations"
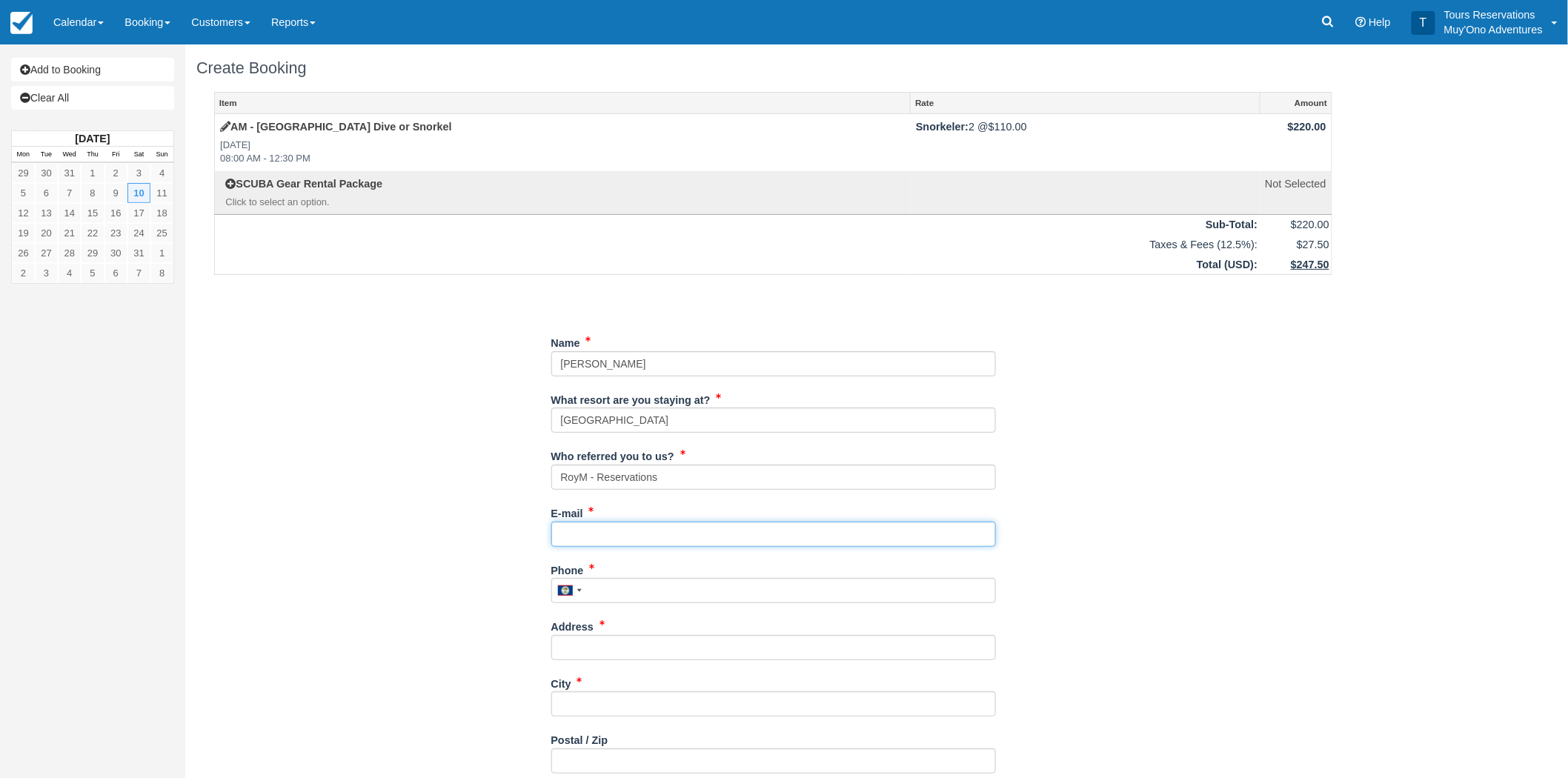
click at [678, 532] on input "E-mail" at bounding box center [773, 534] width 445 height 25
paste input "2018.russell.m@gmail.com"
type input "2018.russell.m@gmail.com"
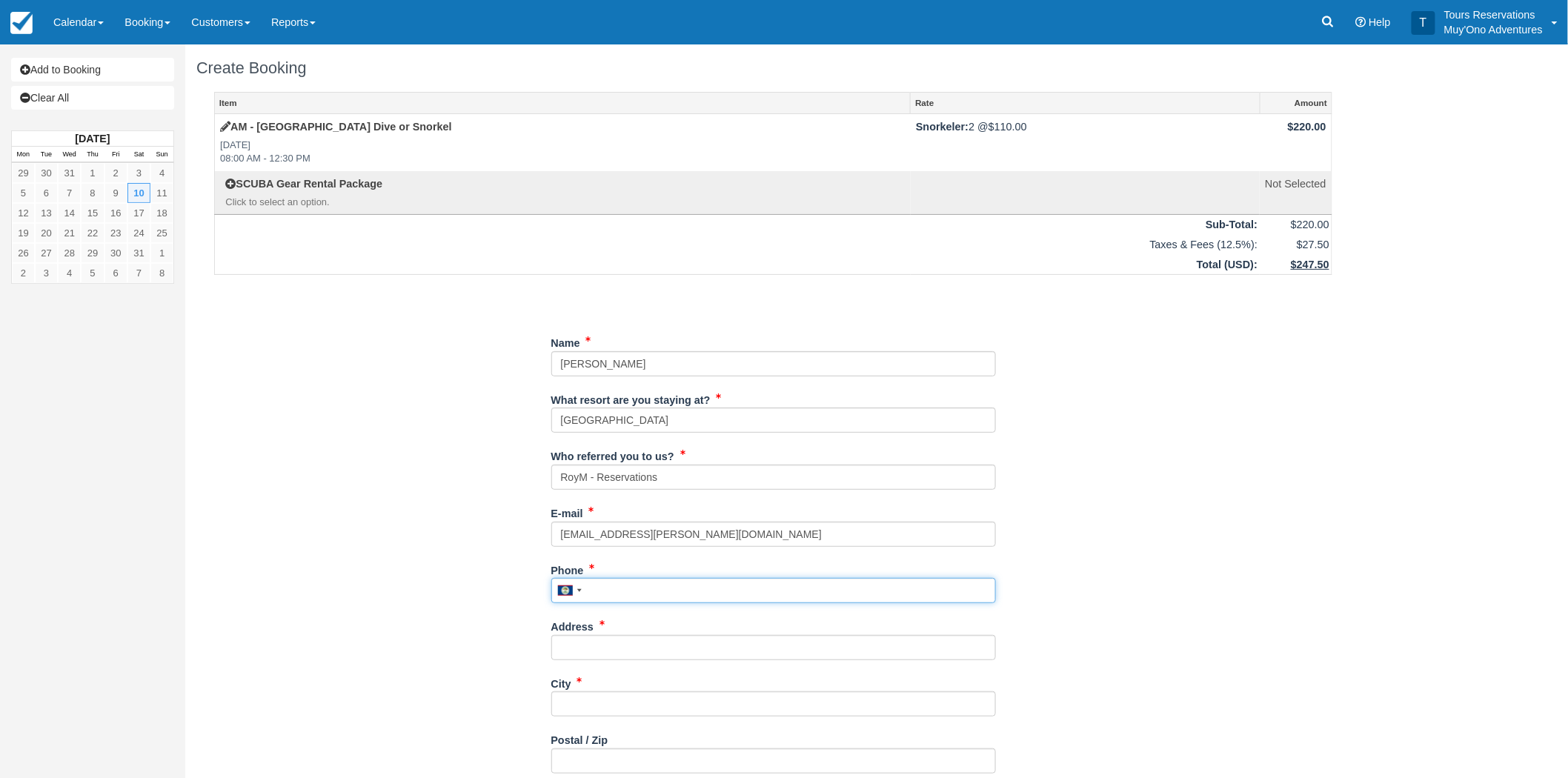
click at [660, 596] on input "Phone" at bounding box center [773, 590] width 445 height 25
paste input "443-805-4896"
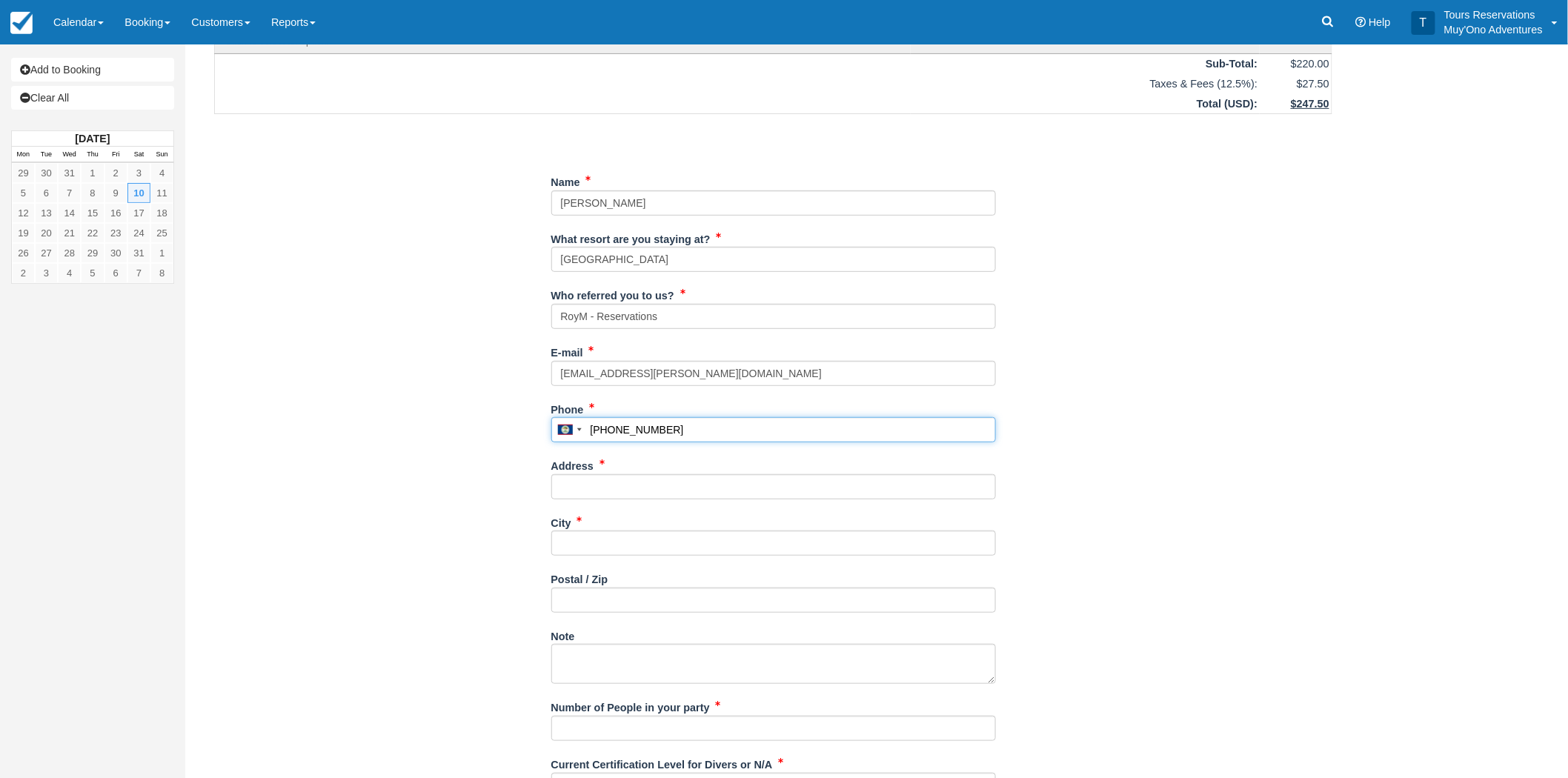
scroll to position [165, 0]
type input "4438054896"
click at [671, 469] on div "Address" at bounding box center [773, 472] width 445 height 46
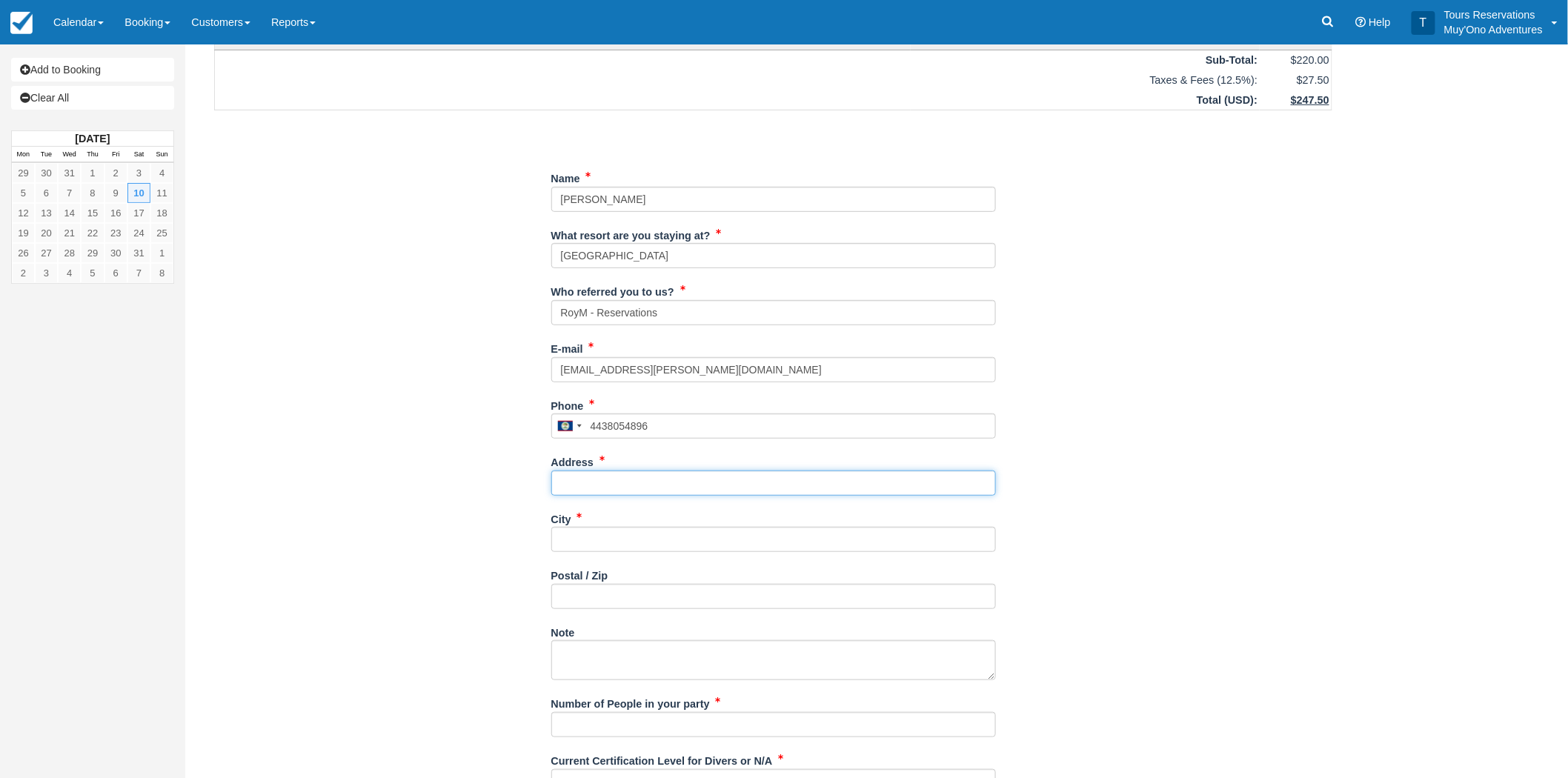
click at [646, 475] on input "Address" at bounding box center [773, 483] width 445 height 25
paste input "21495 Rusty Blackhaw Sq"
type input "21495 Rusty Blackhaw Sq"
click at [618, 545] on input "City" at bounding box center [773, 539] width 445 height 25
paste input "Sterling VA 20164"
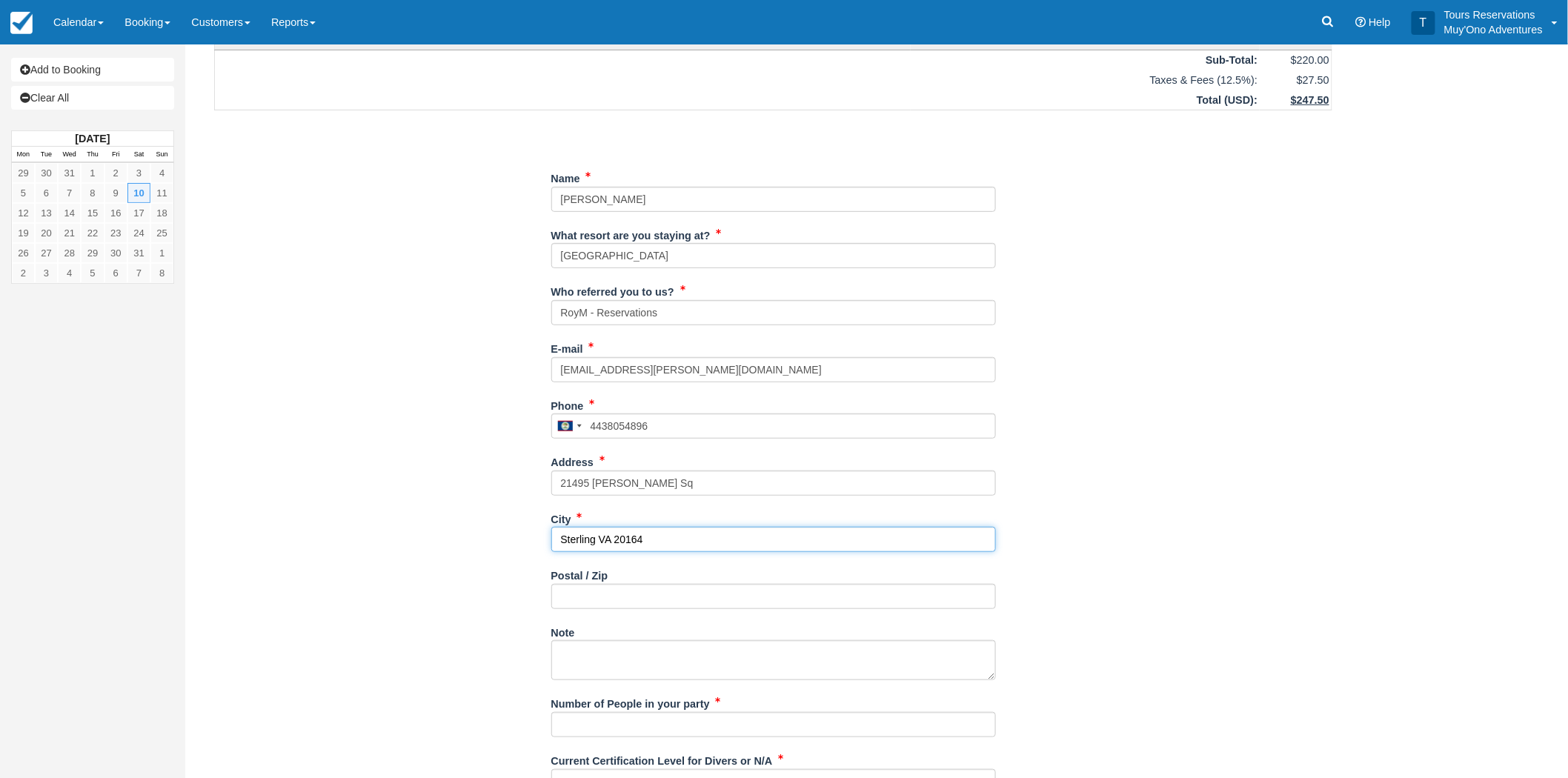
type input "Sterling VA 20164"
click at [579, 596] on input "Postal / Zip" at bounding box center [773, 597] width 445 height 25
paste input "Sterling VA 20164"
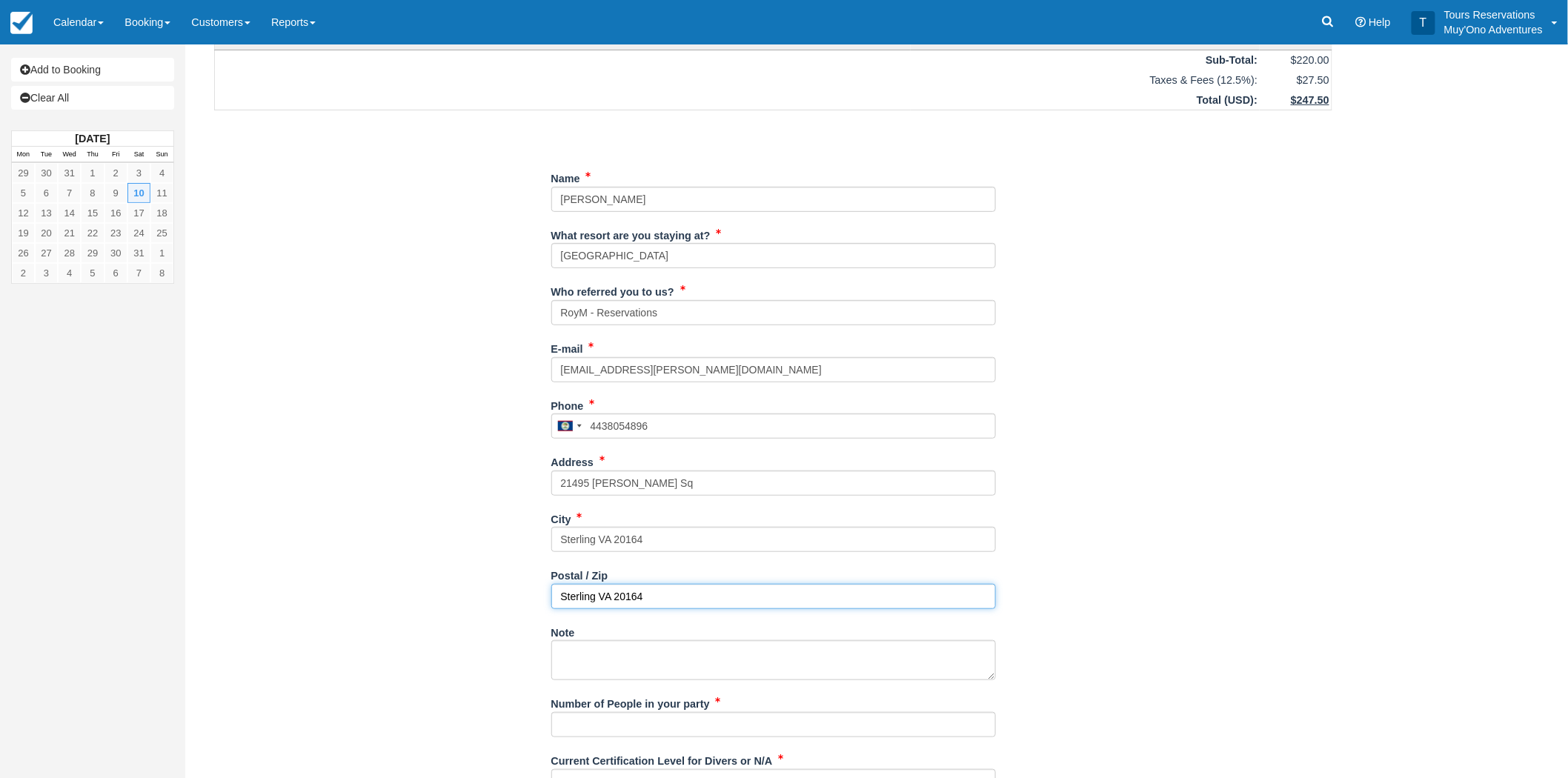
drag, startPoint x: 615, startPoint y: 596, endPoint x: 456, endPoint y: 590, distance: 159.1
click at [456, 590] on div "Item Rate Amount AM - Belize Barrier Reef Dive or Snorkel Sat Jan 10, 2026 08:0…" at bounding box center [773, 485] width 1153 height 1117
type input "20164"
drag, startPoint x: 657, startPoint y: 532, endPoint x: 612, endPoint y: 537, distance: 45.3
click at [612, 537] on input "Sterling VA 20164" at bounding box center [773, 539] width 445 height 25
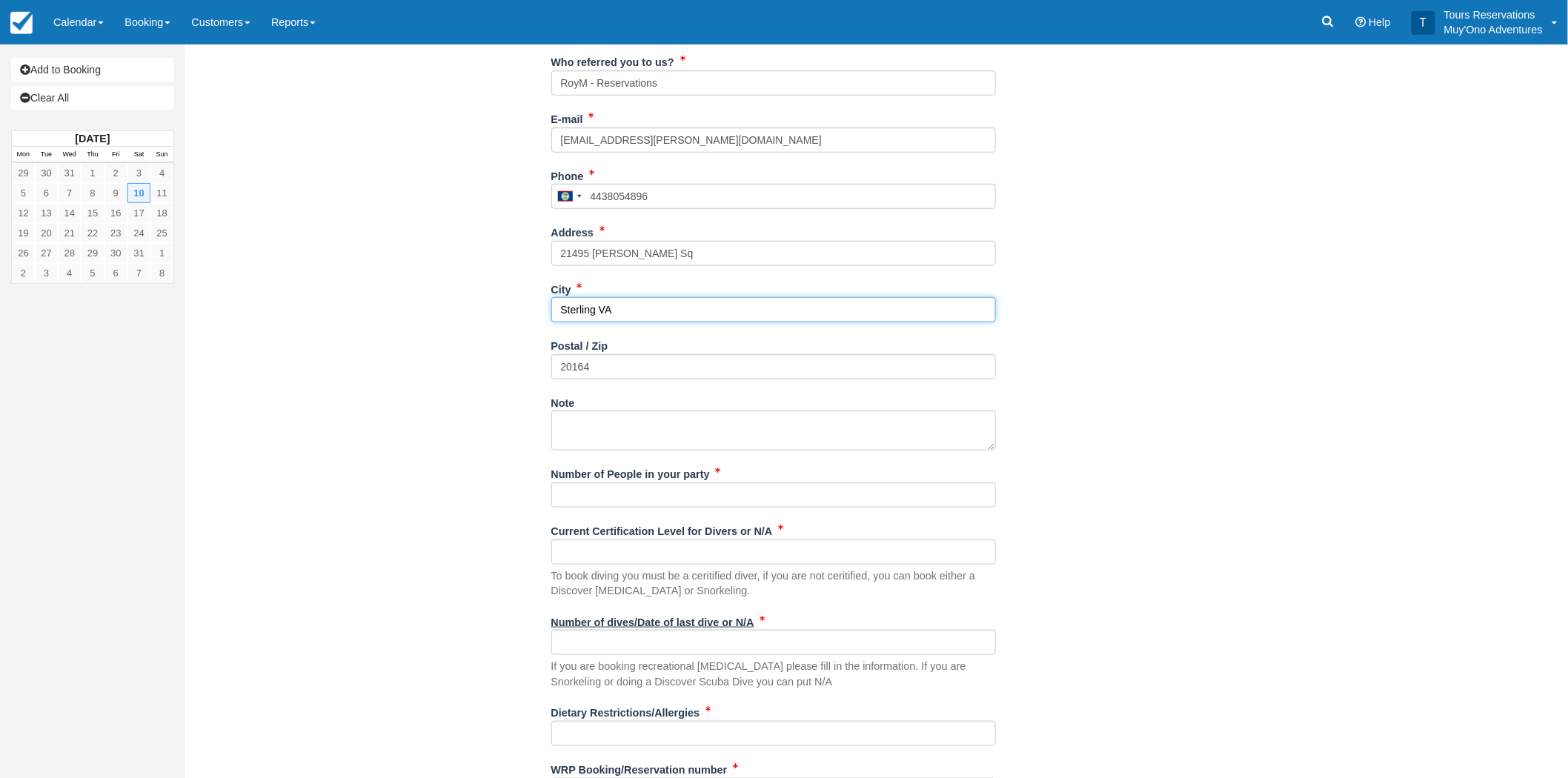
scroll to position [411, 0]
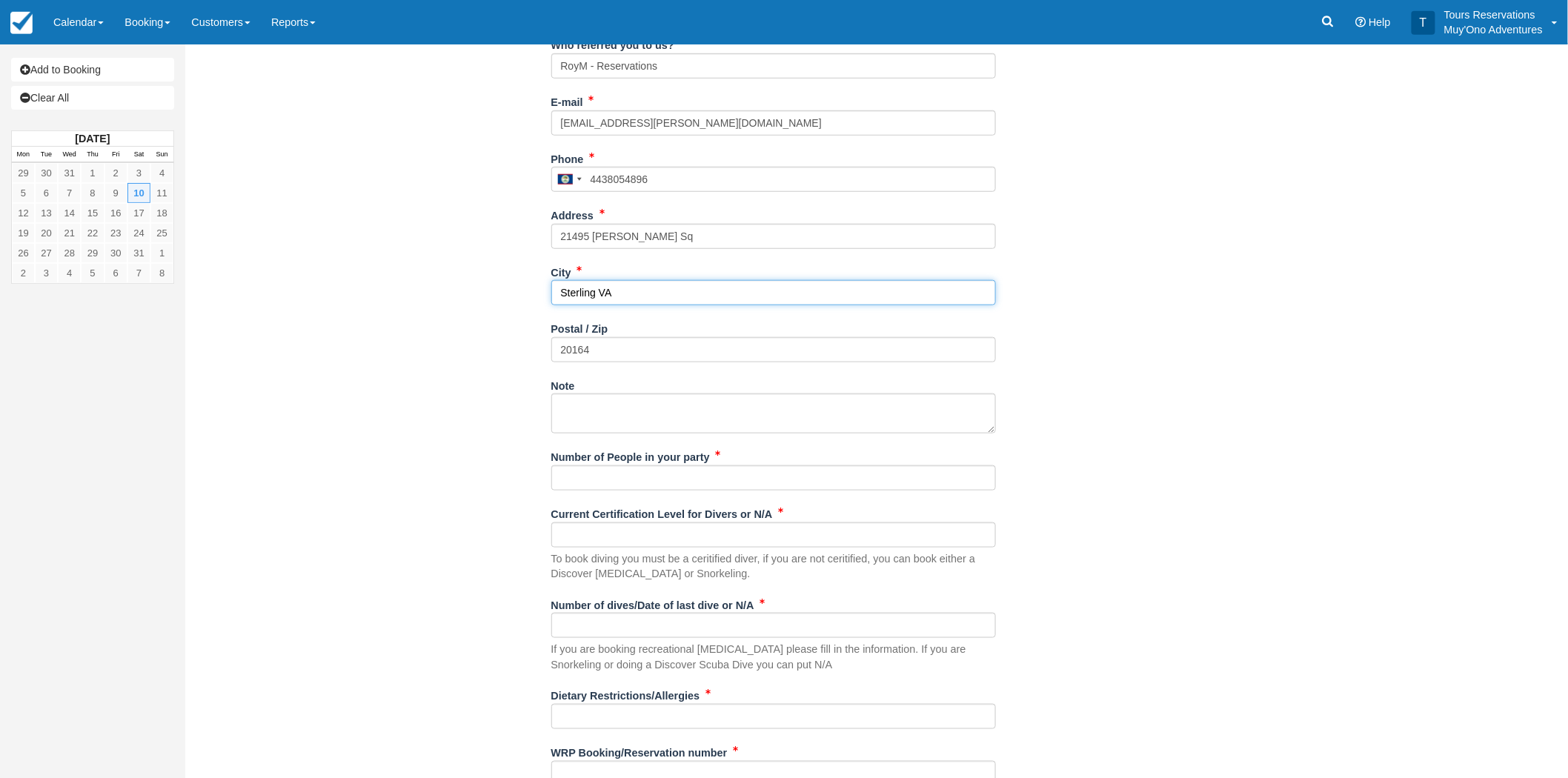
type input "Sterling VA"
click at [591, 479] on input "Number of People in your party" at bounding box center [773, 478] width 445 height 25
paste input "[PERSON_NAME]"
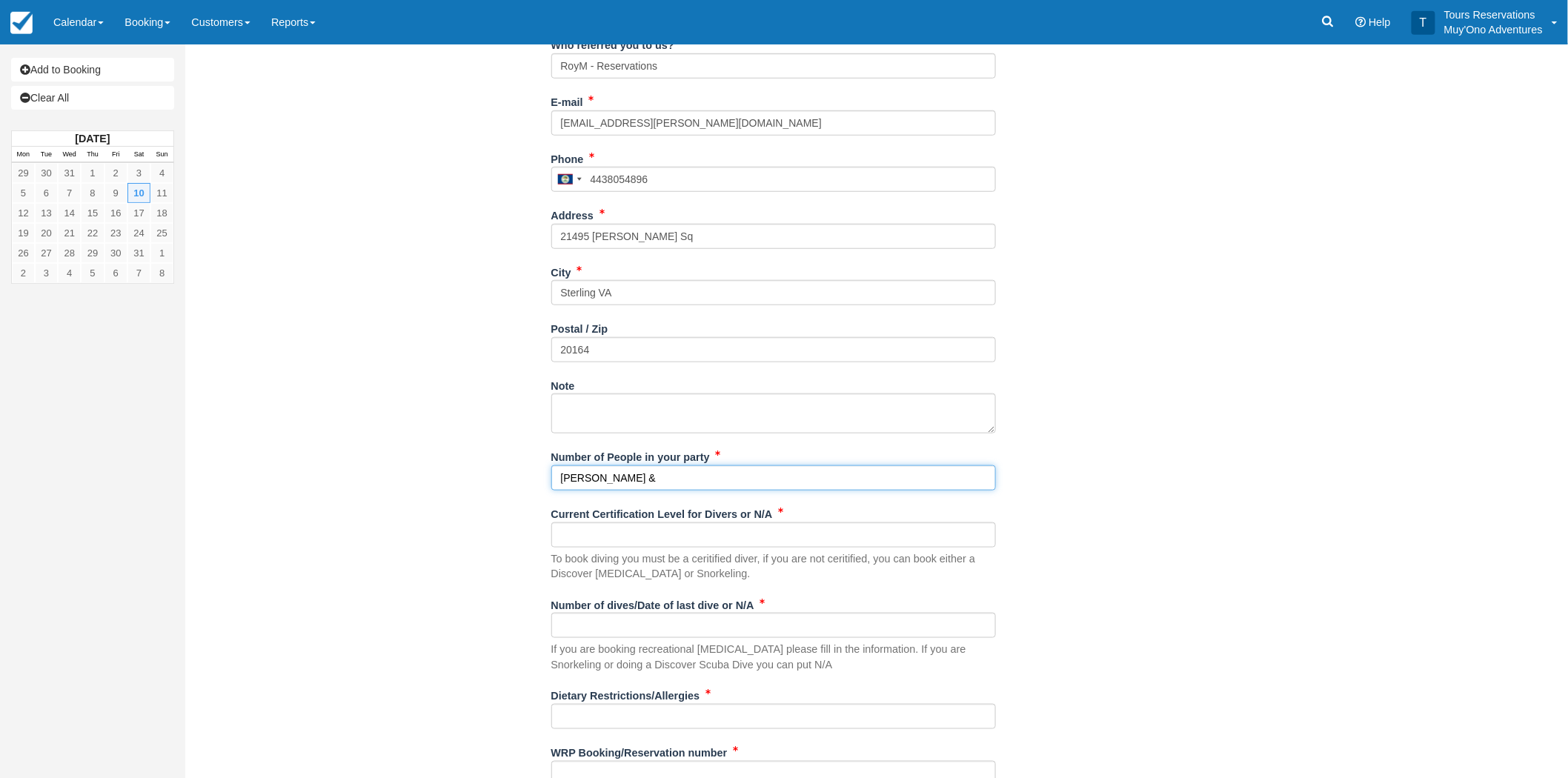
click at [678, 470] on input "Madison Jones &" at bounding box center [773, 478] width 445 height 25
paste input "Michael Russell,"
click at [654, 476] on input "Madison Jones & Michael Russell" at bounding box center [773, 478] width 445 height 25
type input "[PERSON_NAME] & [PERSON_NAME]"
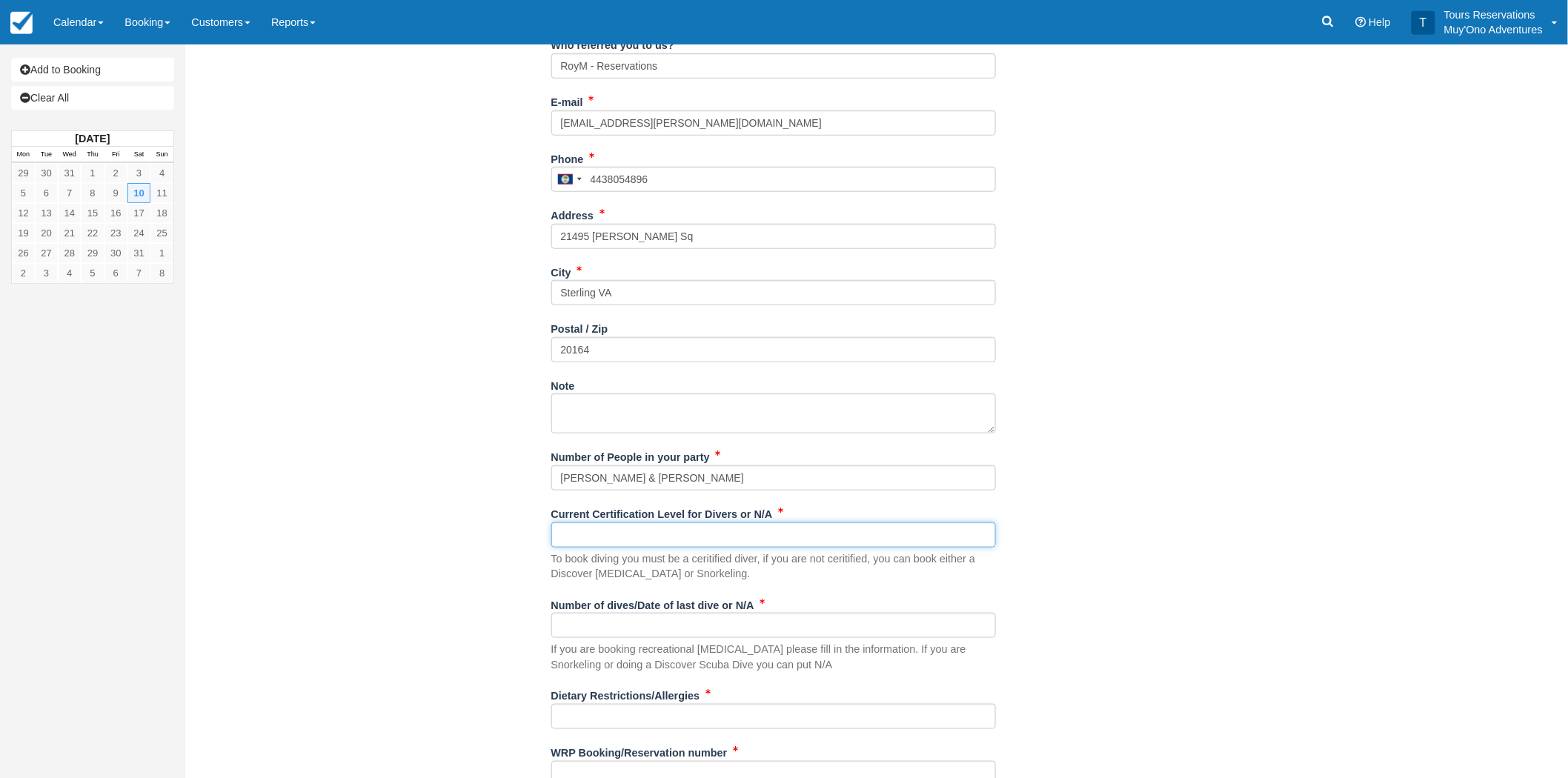
click at [630, 530] on input "Current Certification Level for Divers or N/A" at bounding box center [773, 535] width 445 height 25
type input "N/A"
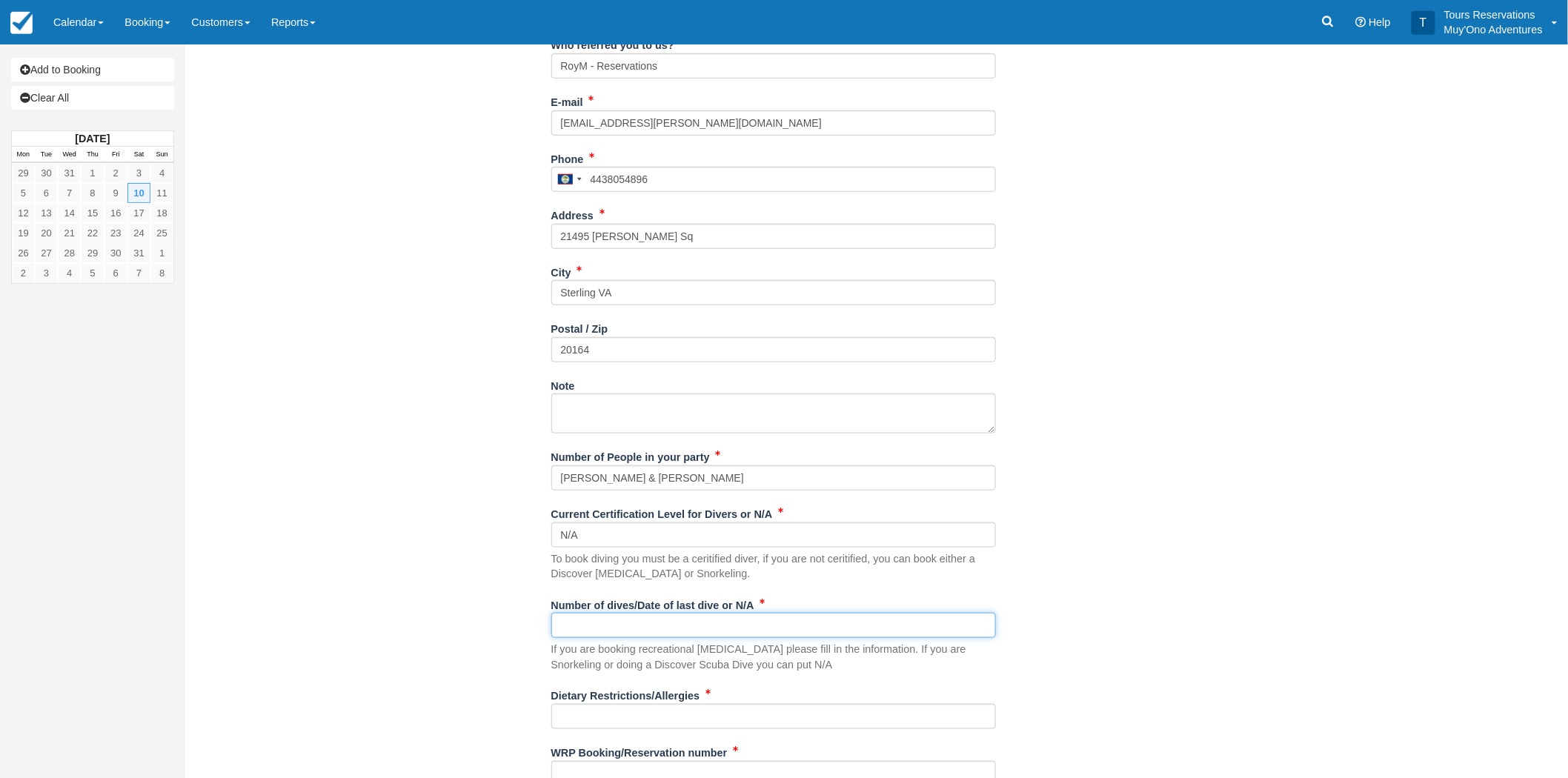
click at [623, 625] on input "Number of dives/Date of last dive or N/A" at bounding box center [773, 625] width 445 height 25
type input "N/A"
click at [591, 712] on input "Dietary Restrictions/Allergies" at bounding box center [773, 716] width 445 height 25
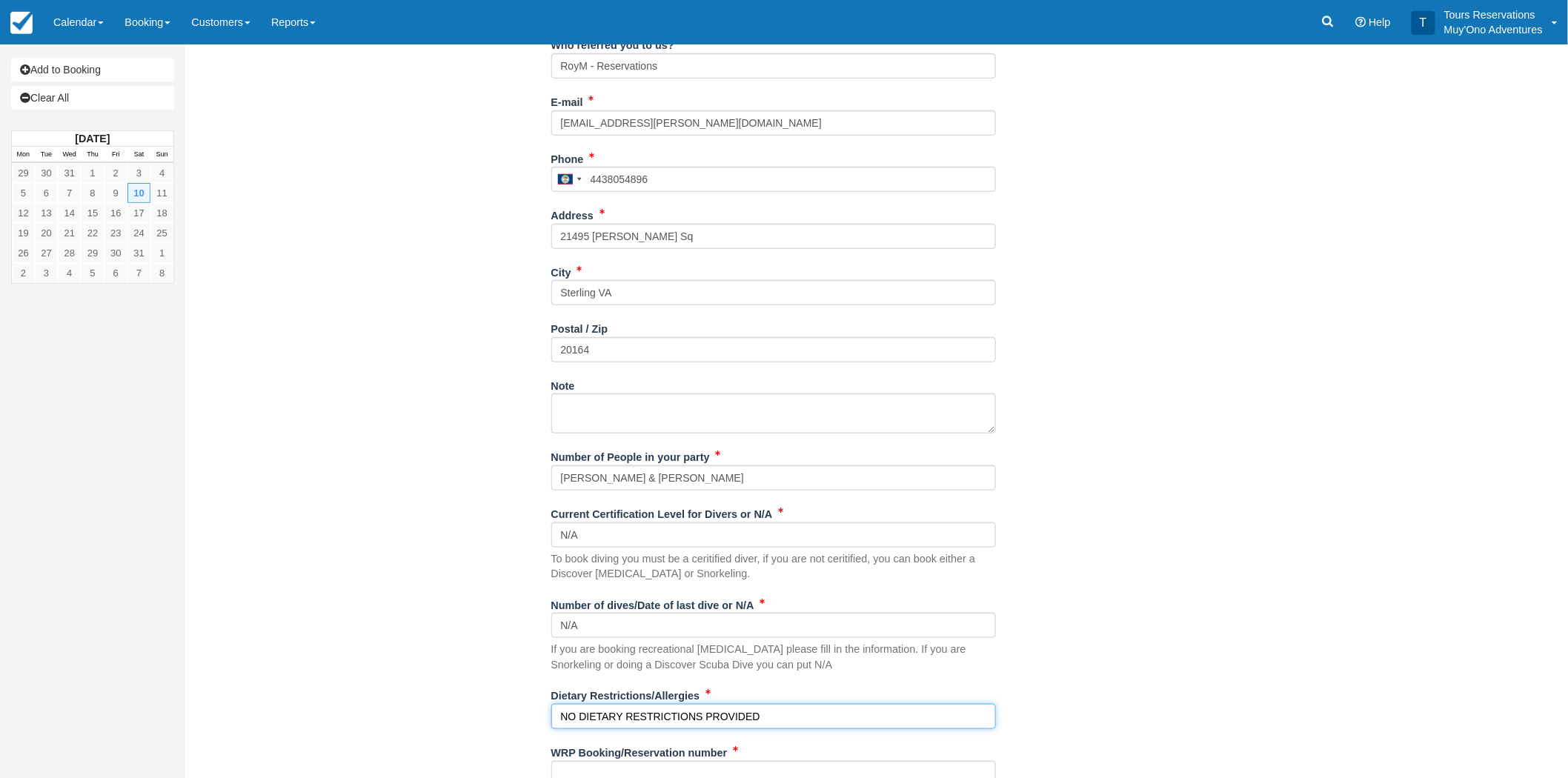
click at [704, 715] on input "NO DIETARY RESTRICTIONS PROVIDED" at bounding box center [773, 716] width 445 height 25
type input "NO DIETARY RESTRICTIONS PROVIDED"
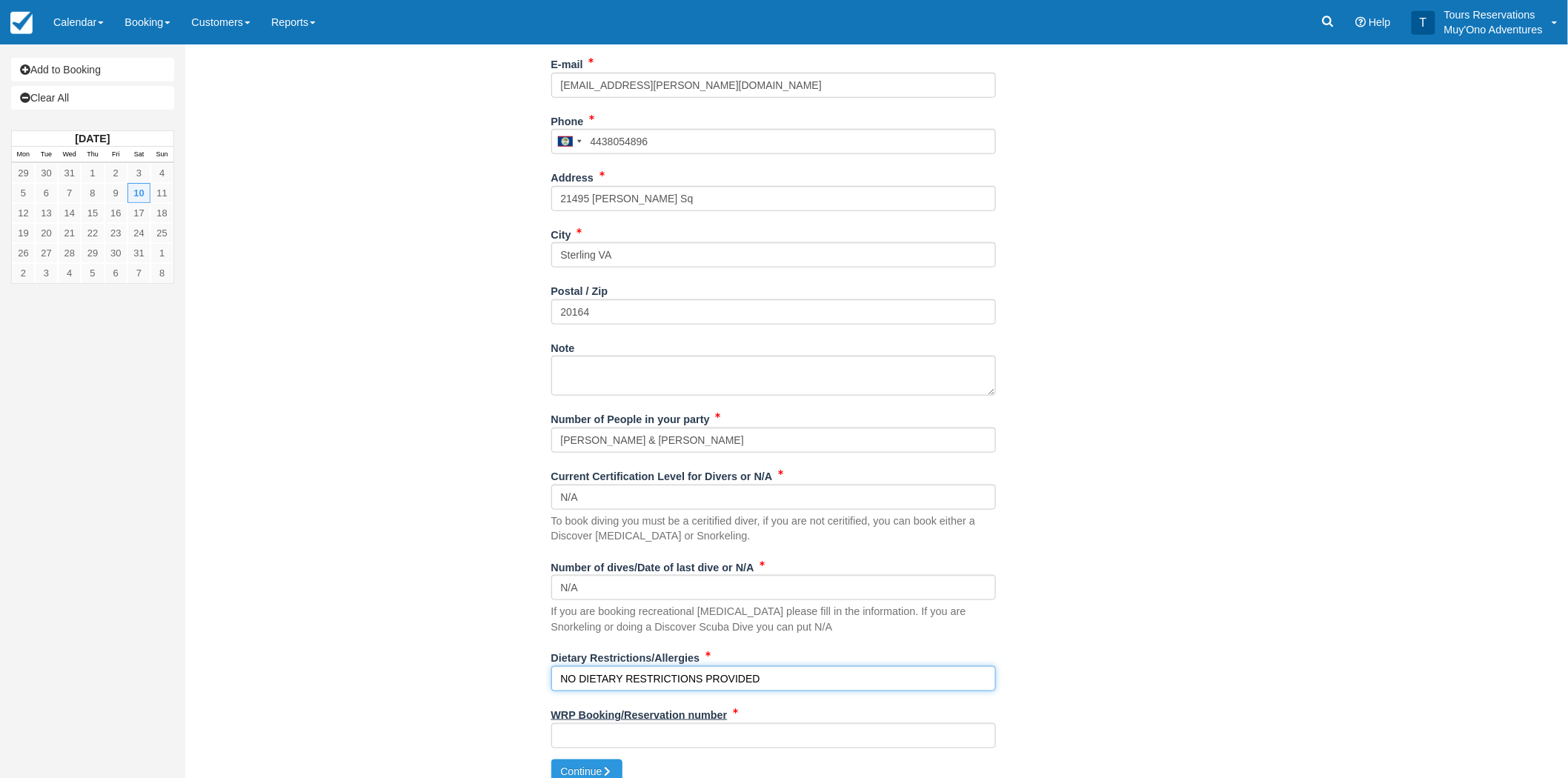
scroll to position [467, 0]
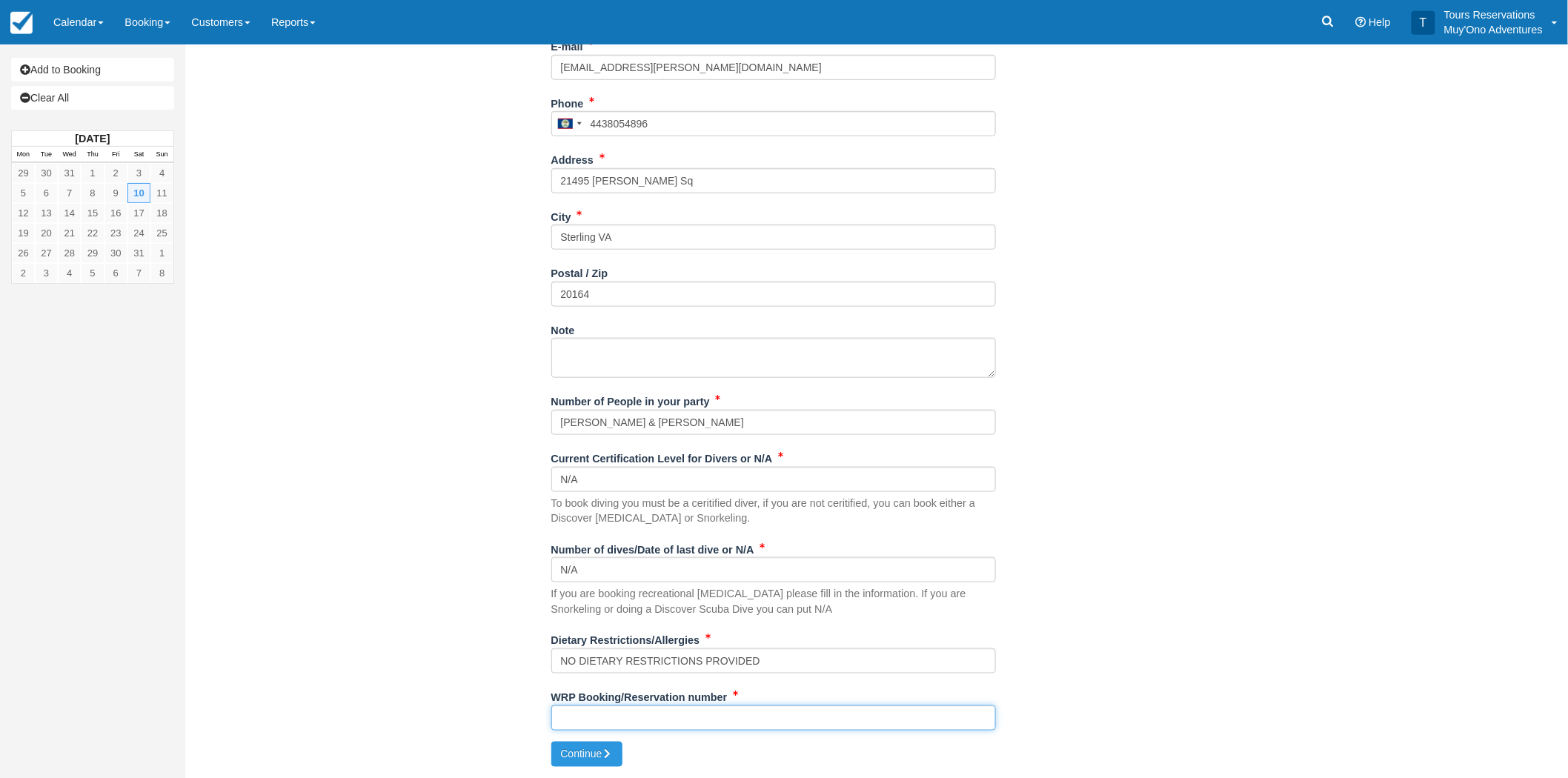
click at [700, 713] on input "WRP Booking/Reservation number" at bounding box center [773, 718] width 445 height 25
paste input "47036715"
type input "47036715"
click at [585, 764] on button "Continue" at bounding box center [587, 754] width 71 height 25
type input "[PHONE_NUMBER]"
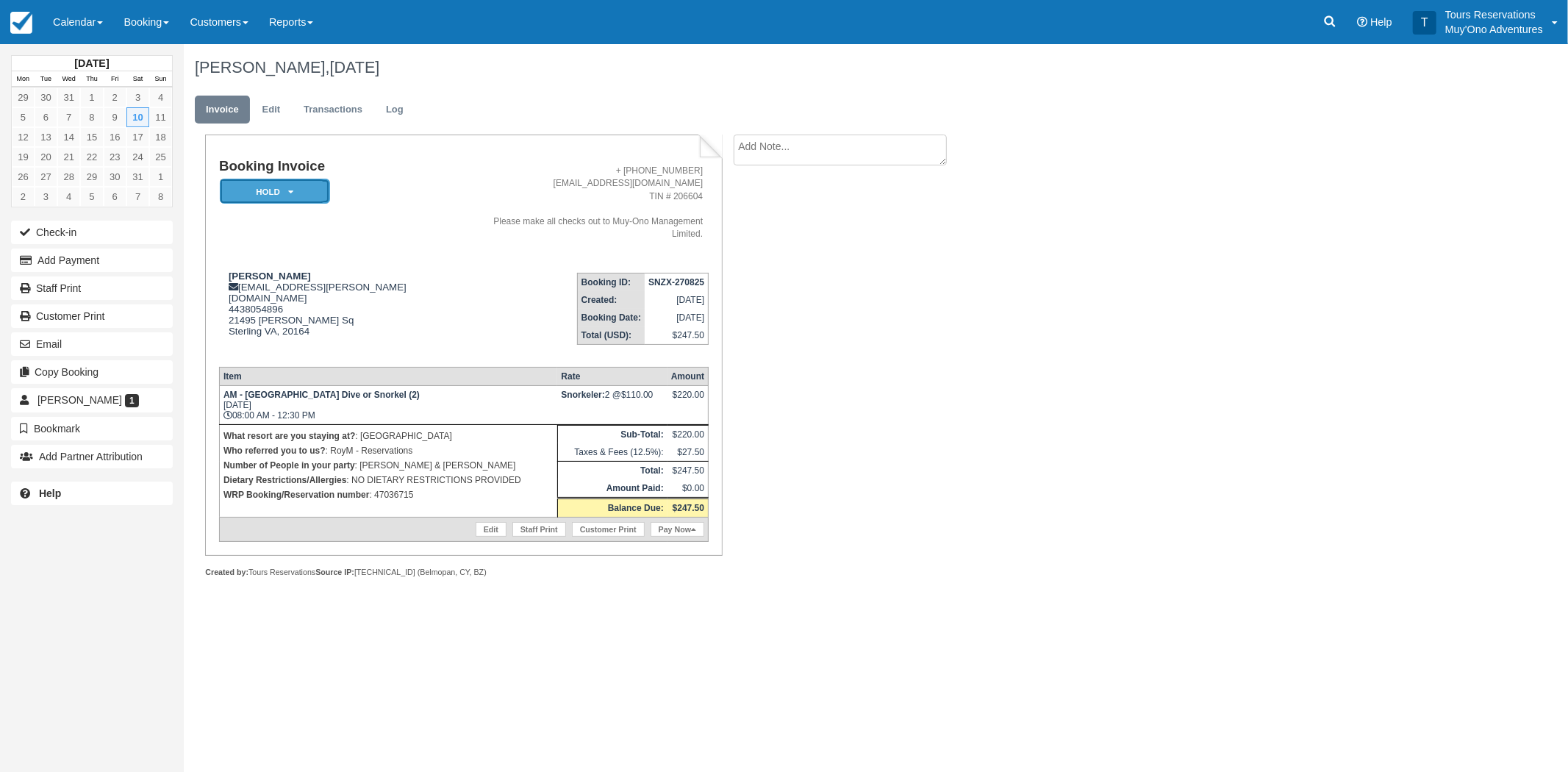
click at [312, 195] on em "HOLD" at bounding box center [275, 191] width 110 height 26
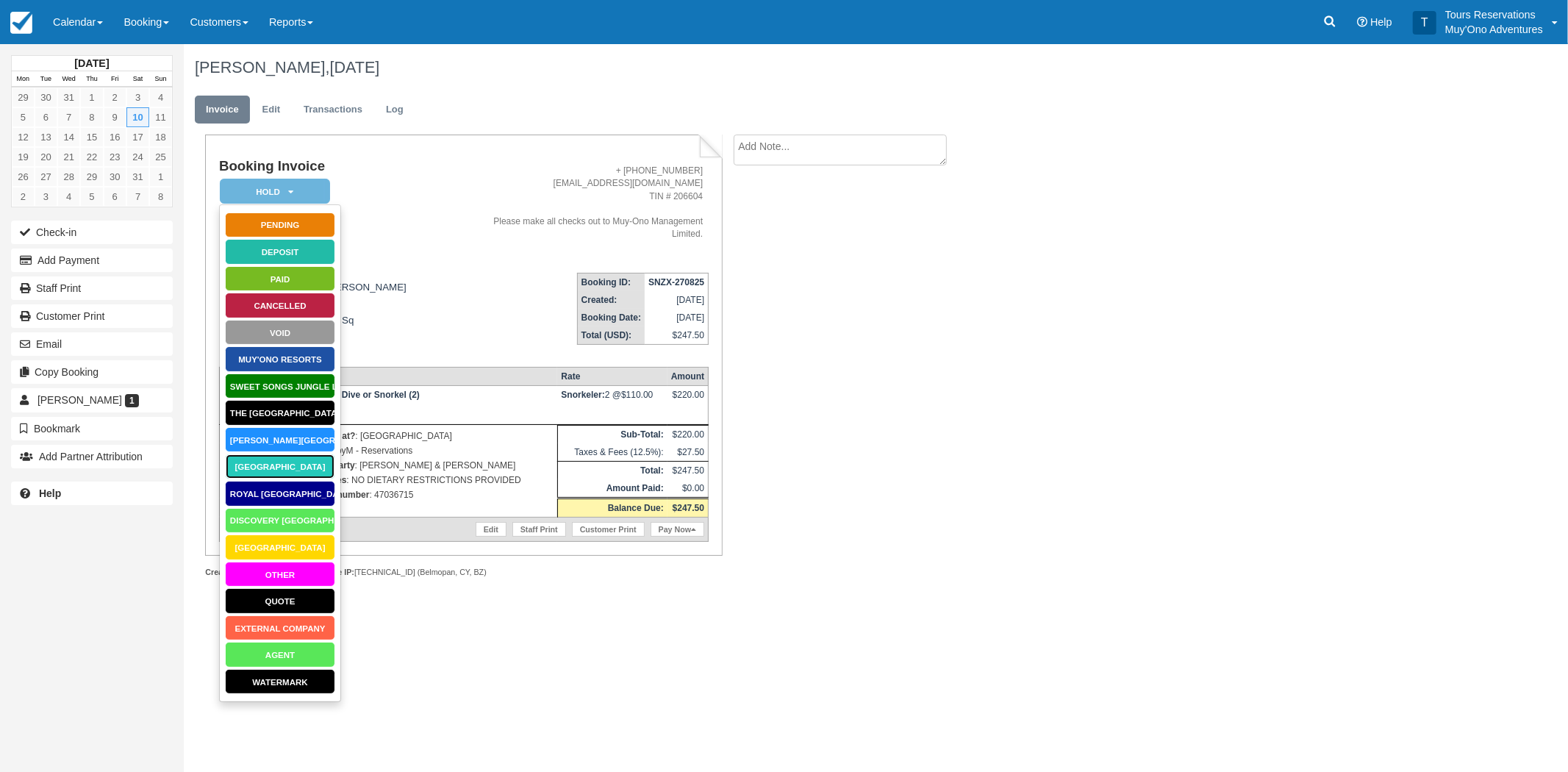
click at [311, 466] on link "[GEOGRAPHIC_DATA]" at bounding box center [280, 466] width 110 height 26
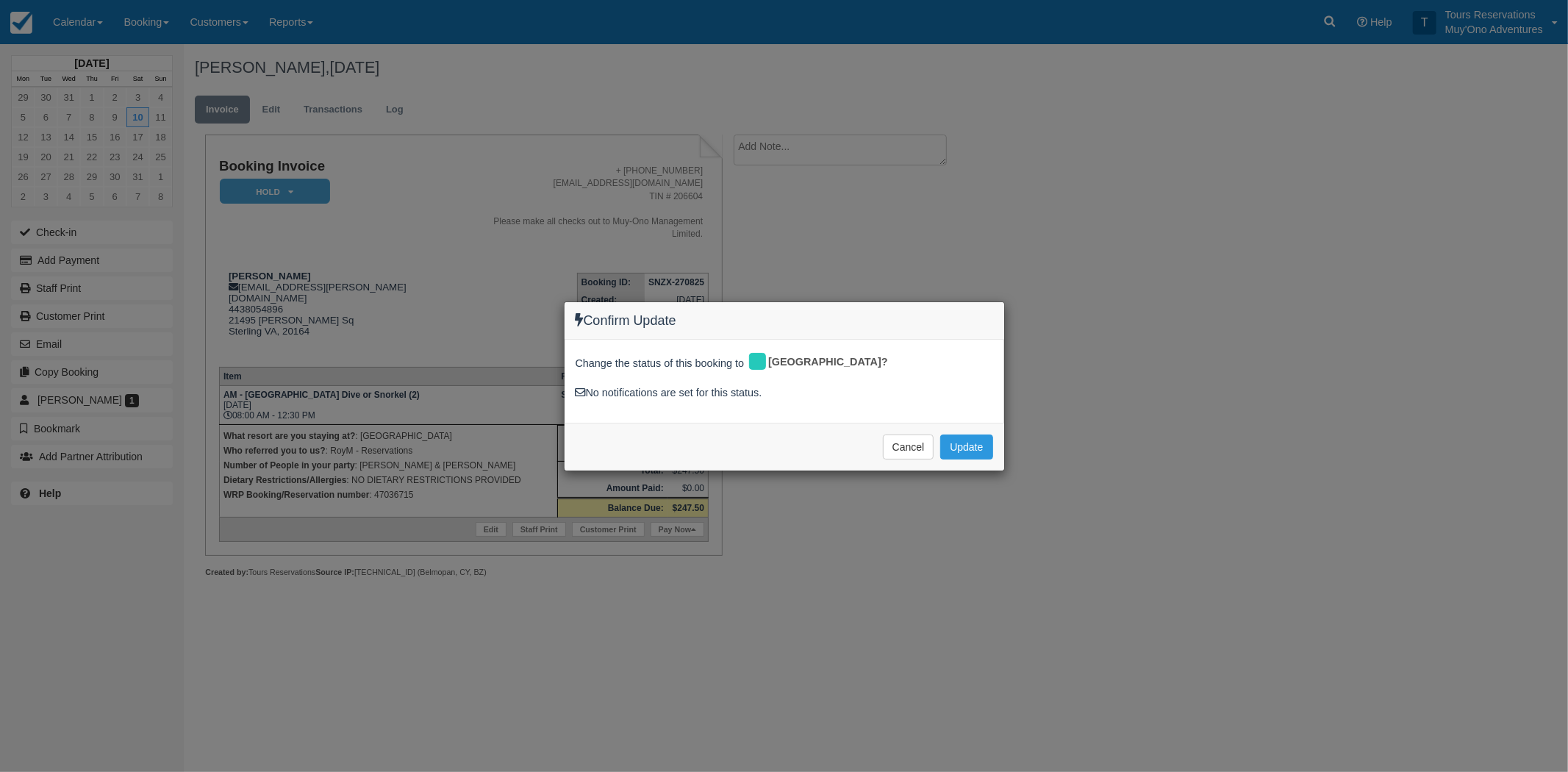
click at [960, 432] on div "Cancel Update Please wait" at bounding box center [785, 446] width 440 height 48
click at [964, 444] on button "Update" at bounding box center [966, 447] width 52 height 25
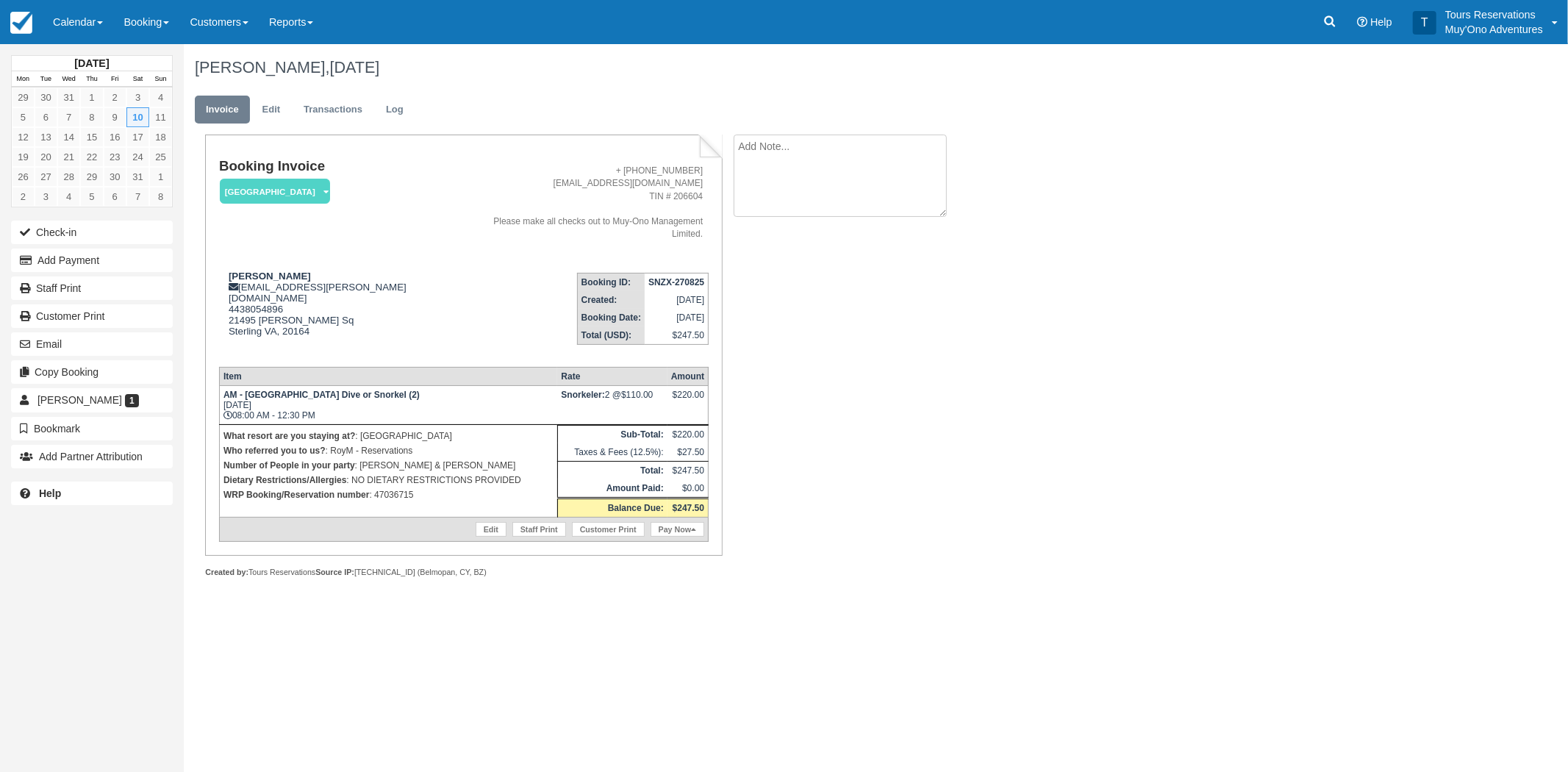
click at [786, 141] on textarea at bounding box center [840, 175] width 213 height 82
paste textarea "47036715"
type textarea "PAID IN WEBREZ - THATCH 47036715 -RoyM"
click at [770, 238] on button "Create" at bounding box center [767, 234] width 66 height 25
click at [680, 277] on strong "SNZX-270825" at bounding box center [676, 282] width 56 height 10
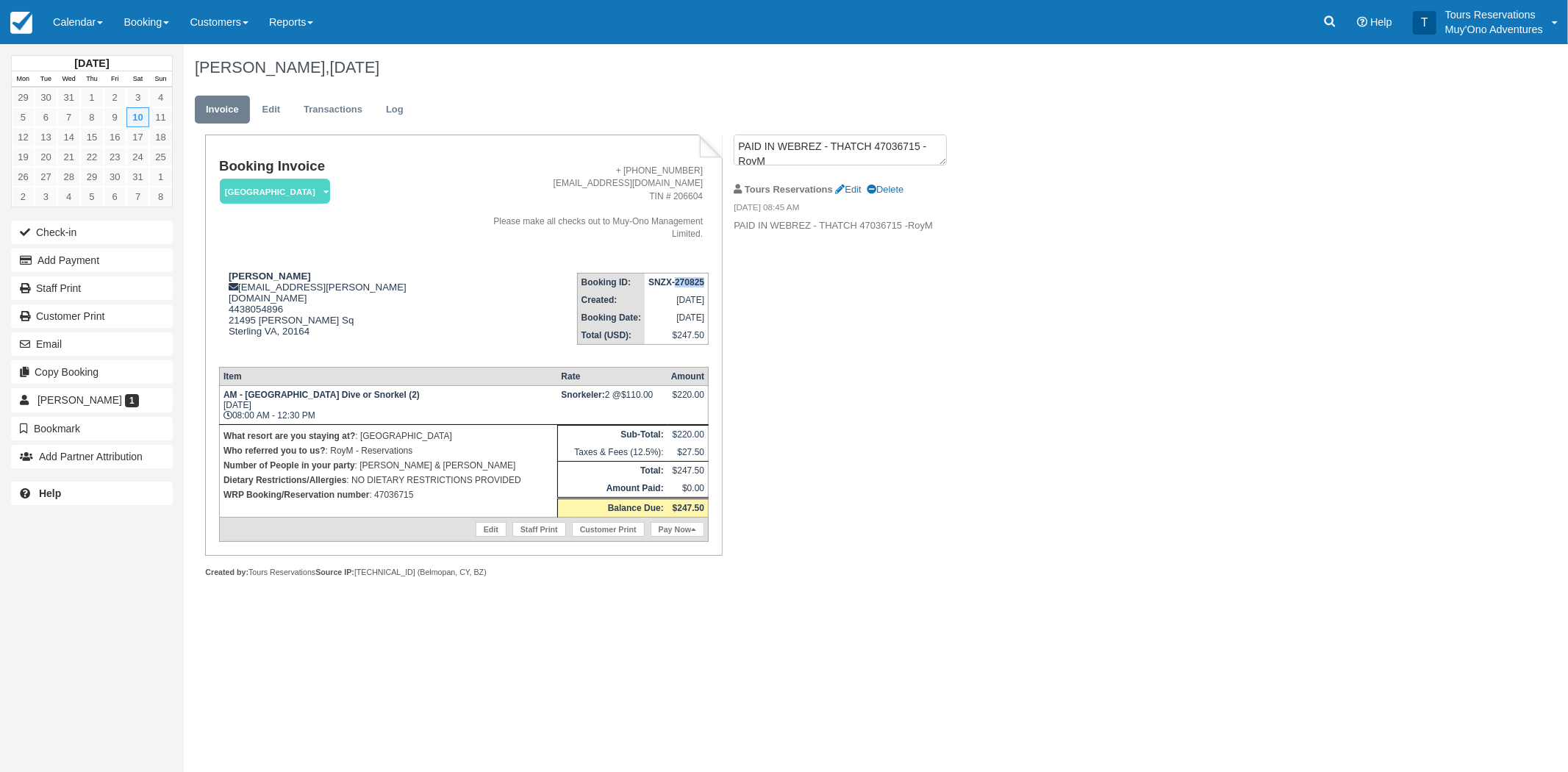
click at [680, 277] on strong "SNZX-270825" at bounding box center [676, 282] width 56 height 10
copy tbody "SNZX-270825"
click at [278, 91] on ul "Invoice Edit Transactions Log" at bounding box center [771, 113] width 1154 height 44
click at [272, 99] on link "Edit" at bounding box center [271, 110] width 40 height 29
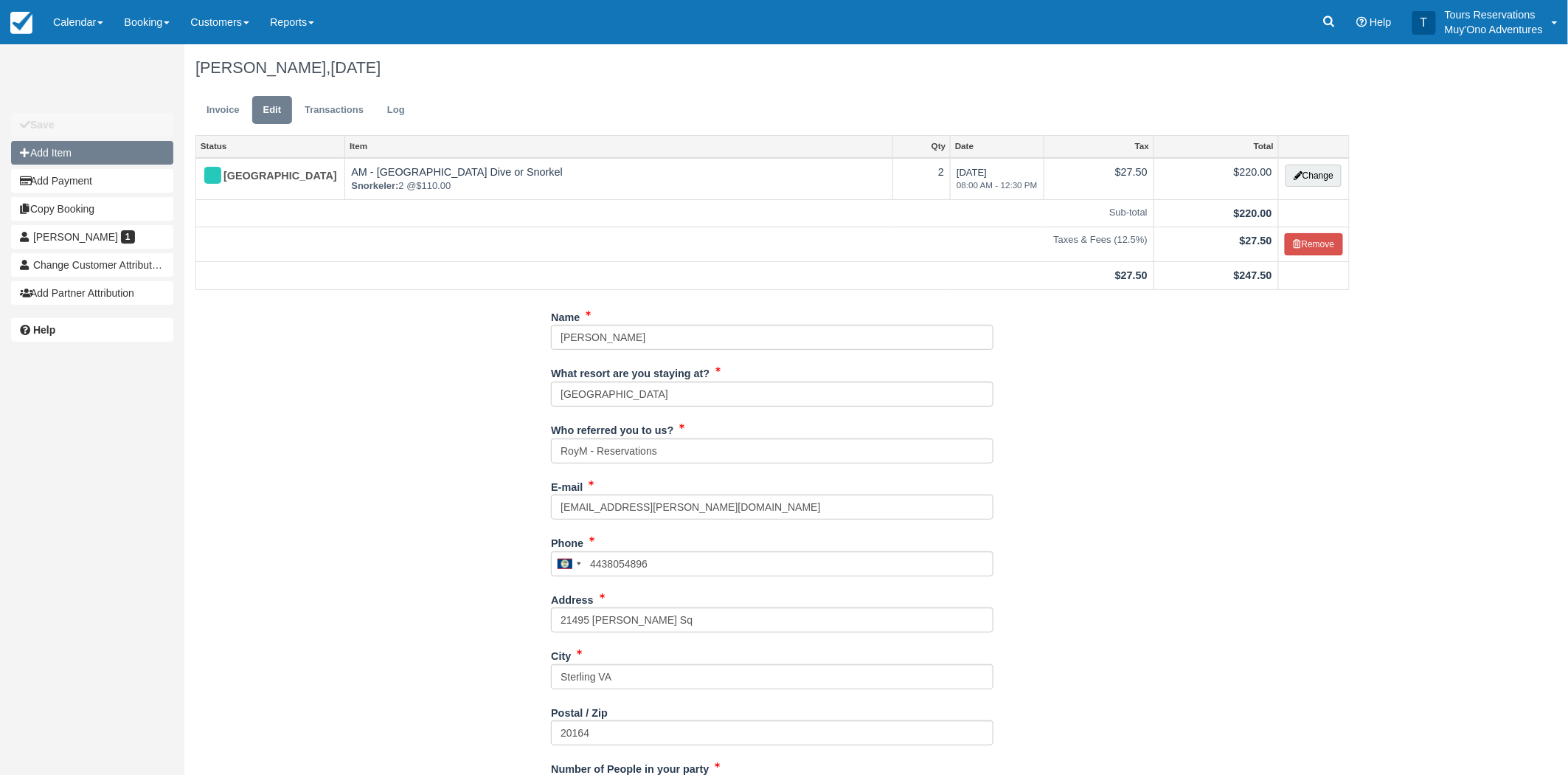
click at [77, 155] on button "Add Item" at bounding box center [92, 153] width 162 height 24
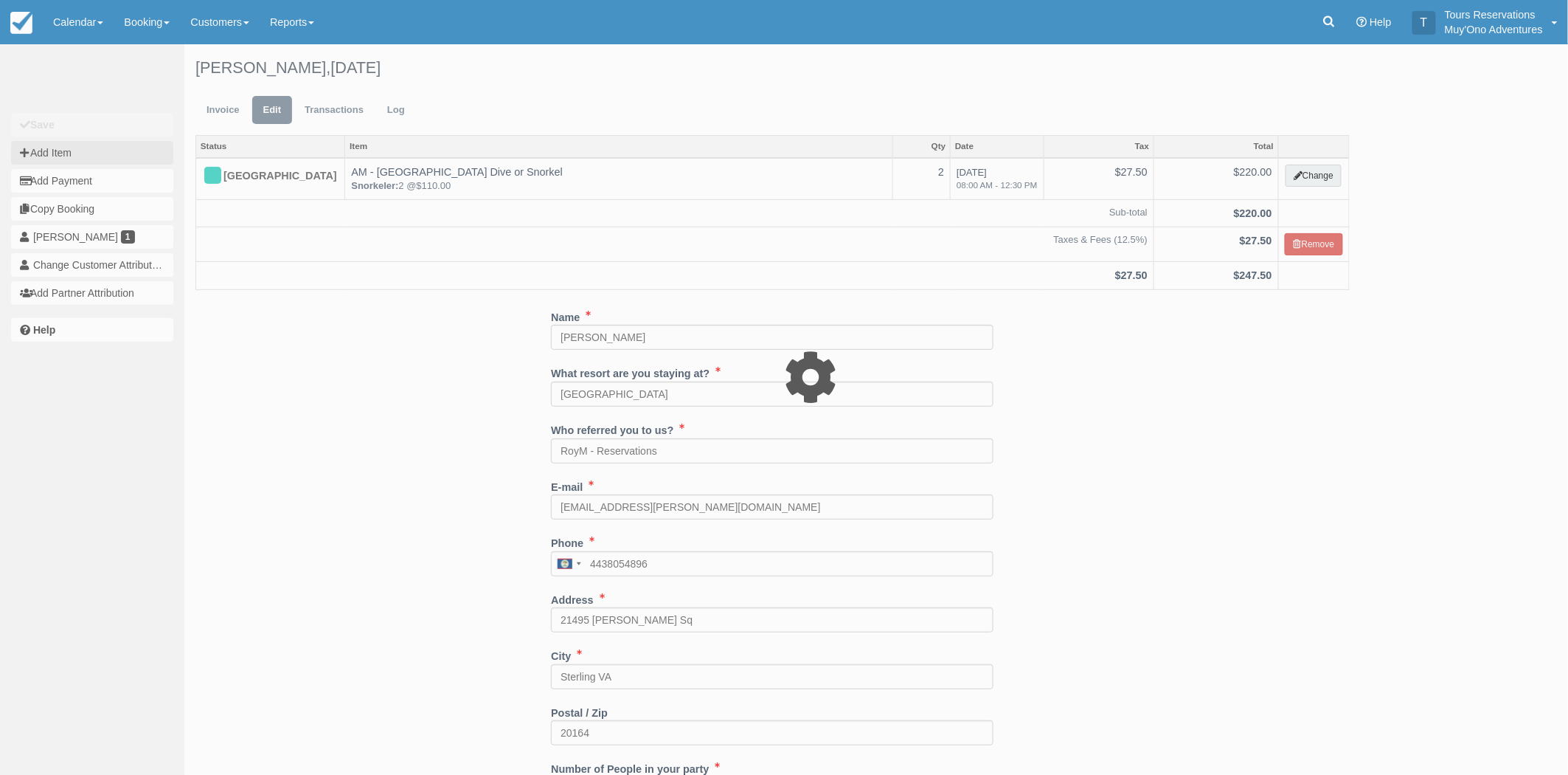
type input "0.00"
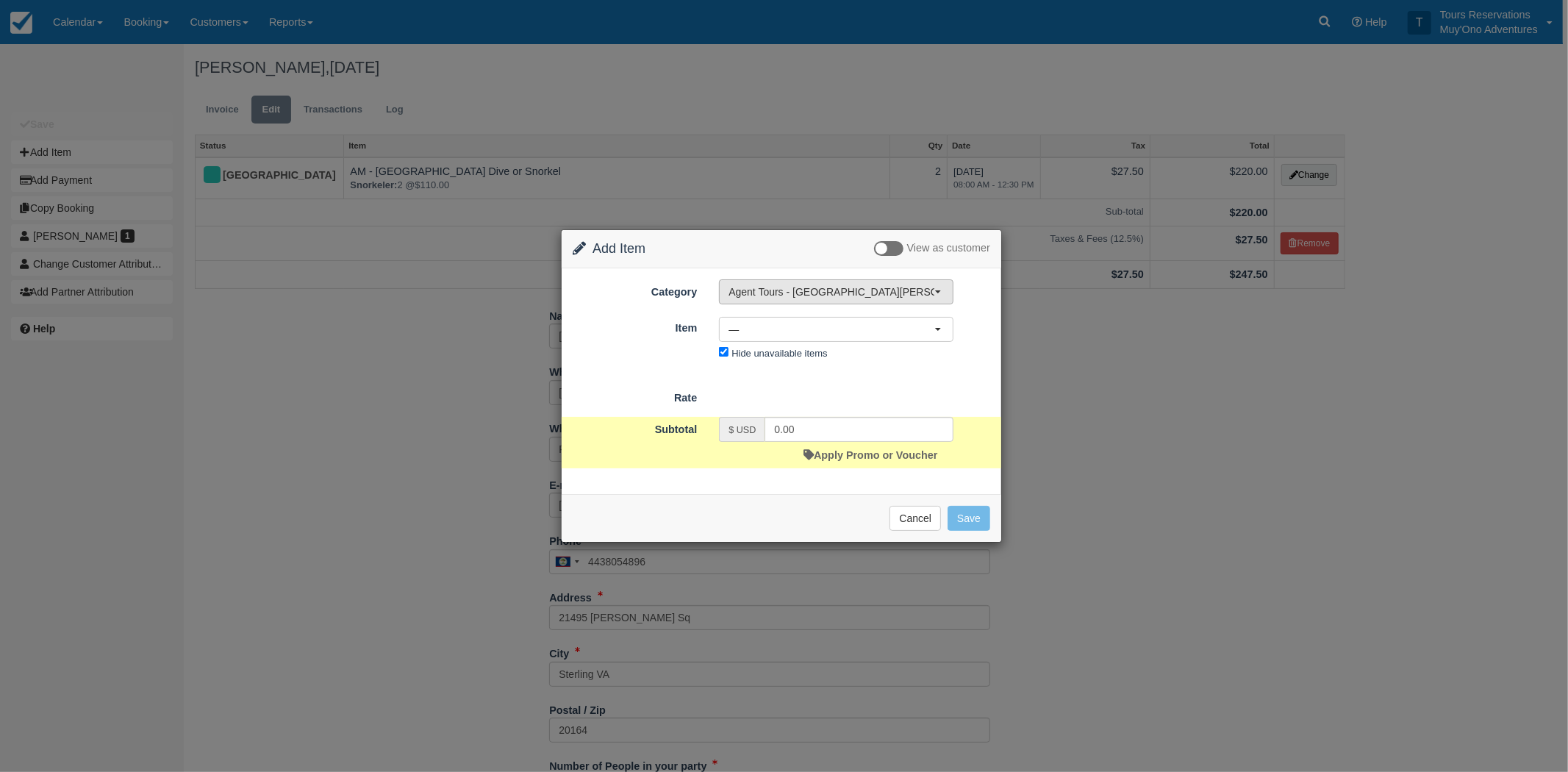
click at [836, 290] on span "Agent Tours - [GEOGRAPHIC_DATA][PERSON_NAME] Caulker/[GEOGRAPHIC_DATA] City Tou…" at bounding box center [832, 291] width 206 height 15
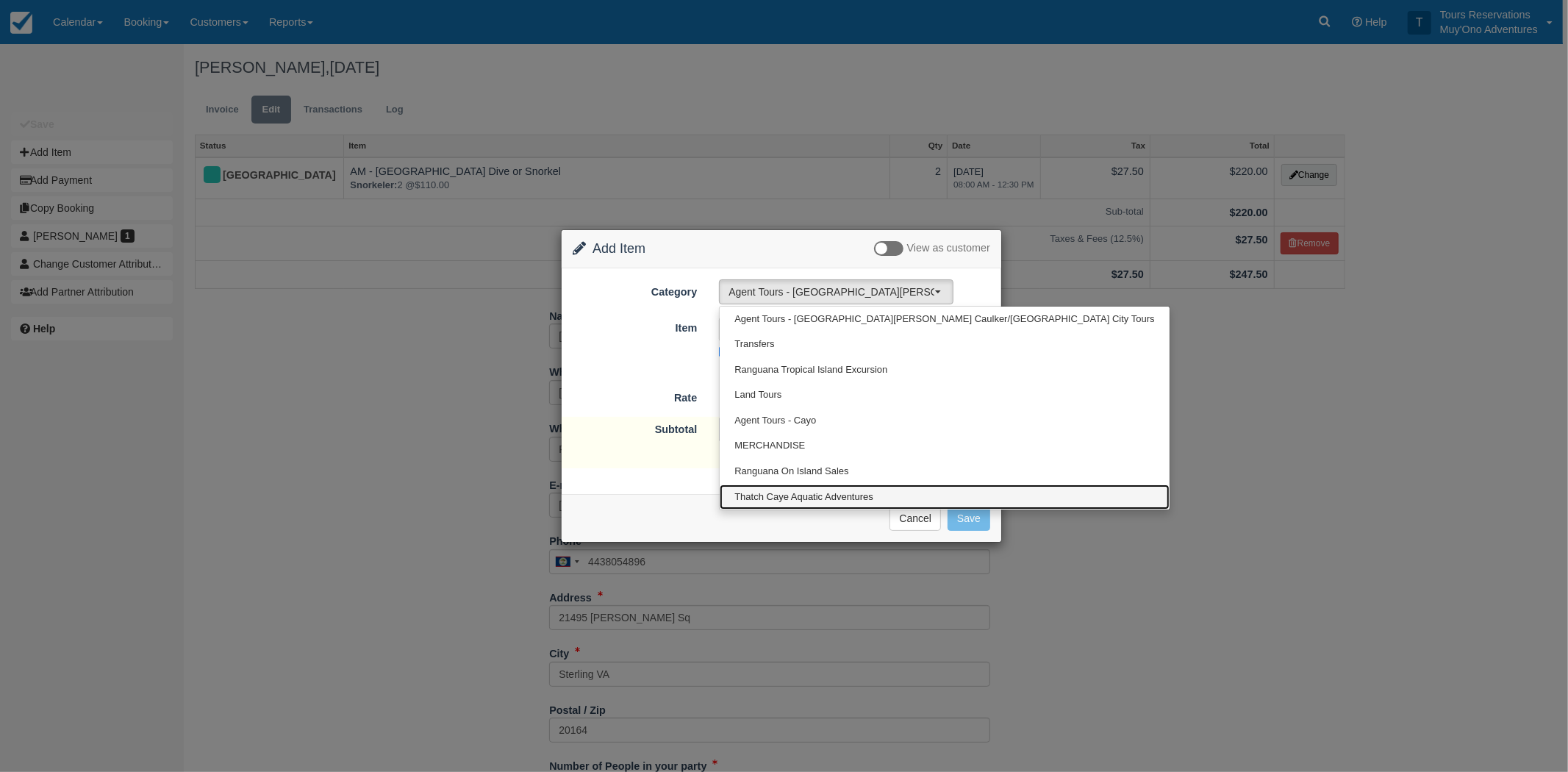
click at [811, 493] on span "Thatch Caye Aquatic Adventures" at bounding box center [804, 497] width 139 height 14
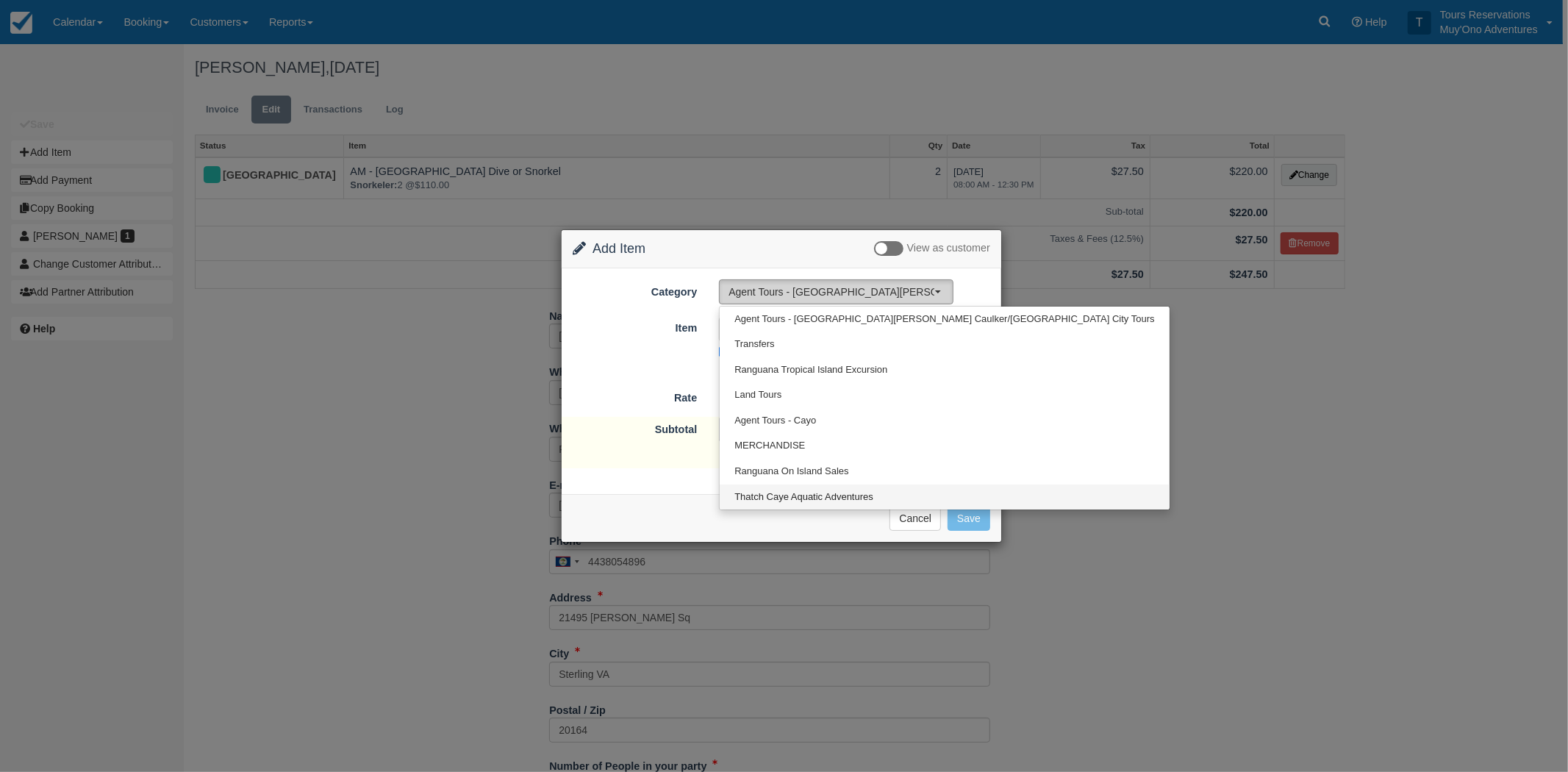
select select "64"
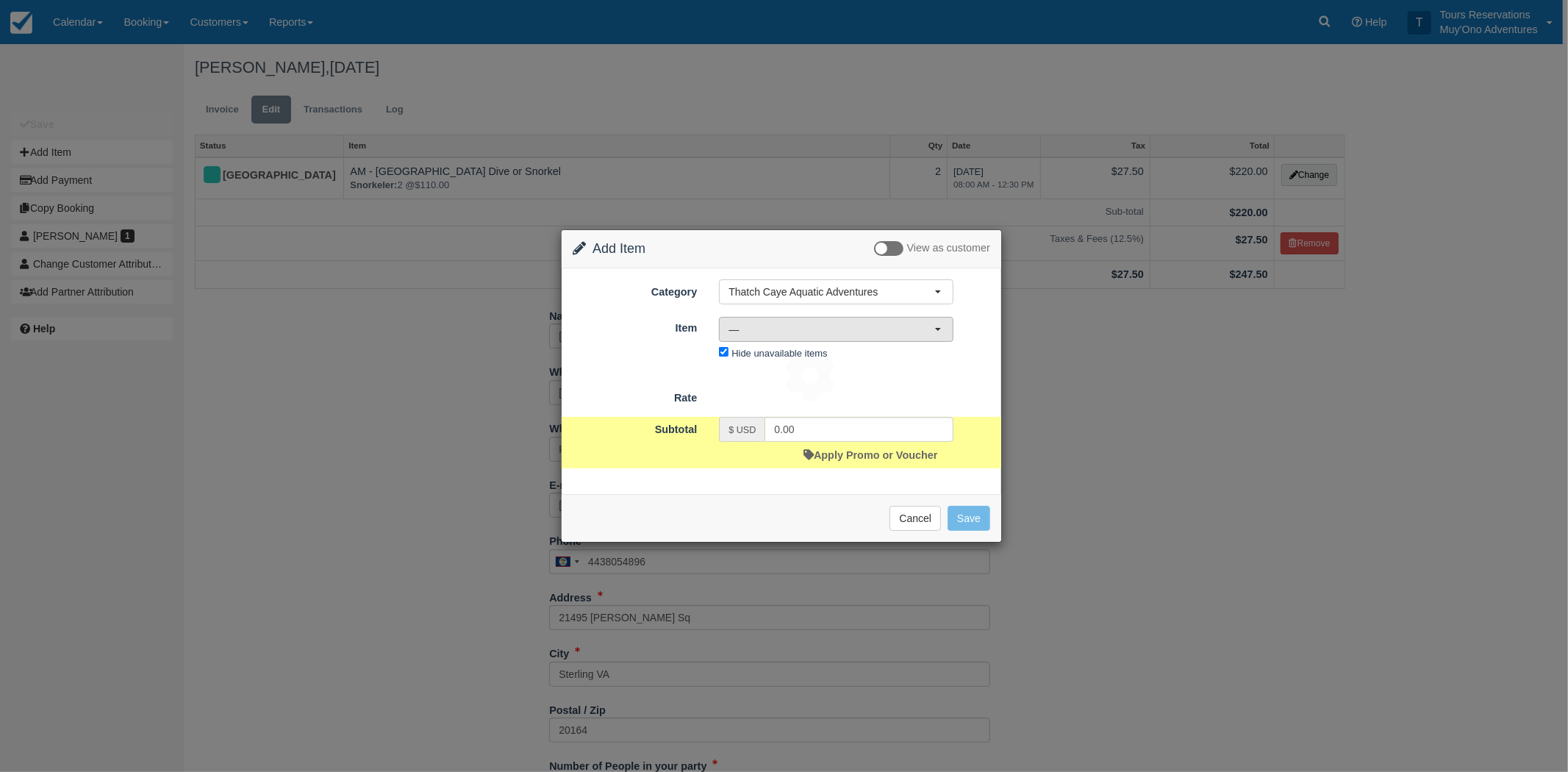
click at [770, 327] on span "—" at bounding box center [832, 329] width 206 height 15
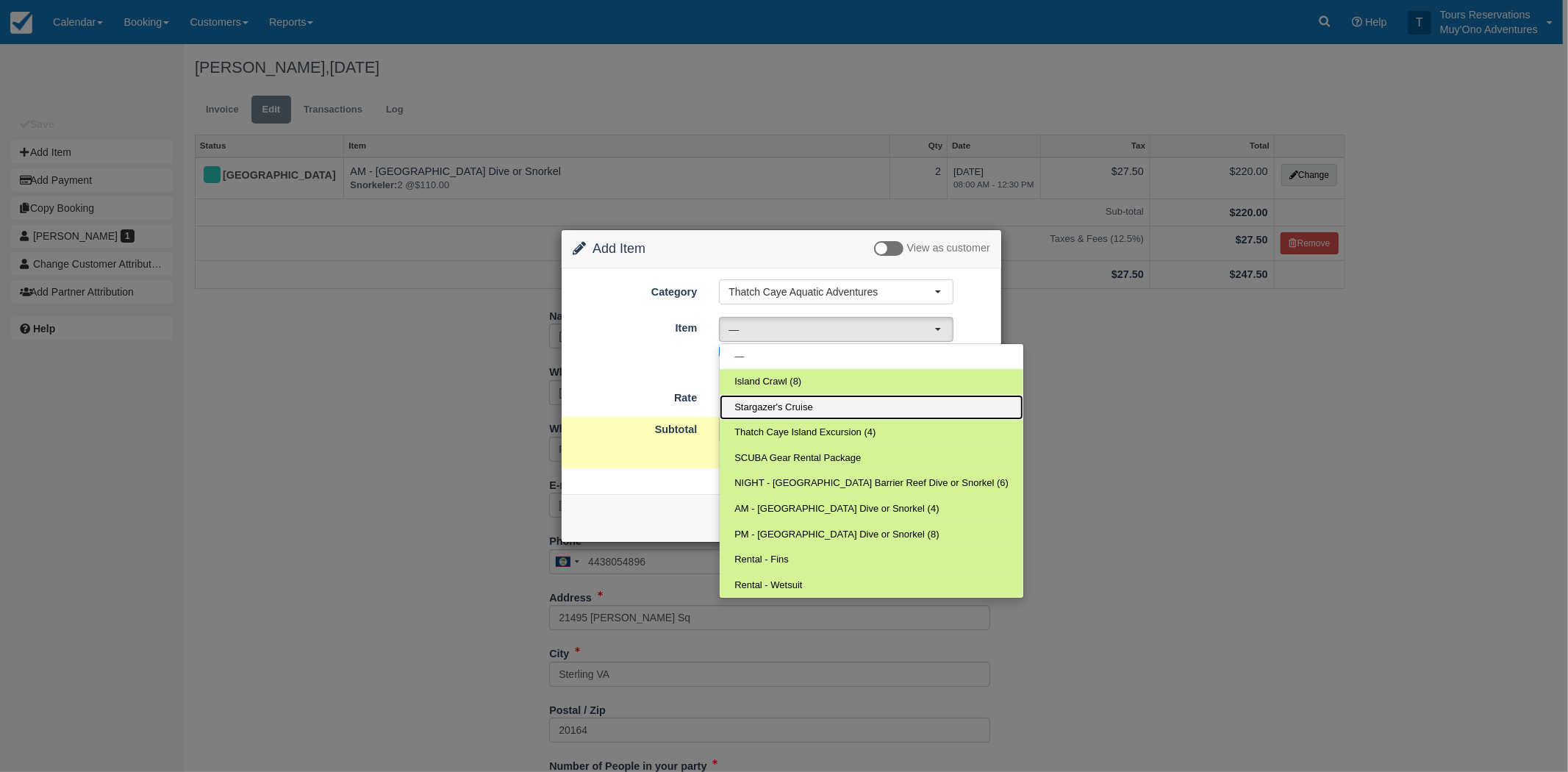
click at [775, 399] on link "Stargazer's Cruise" at bounding box center [871, 408] width 304 height 26
select select "308"
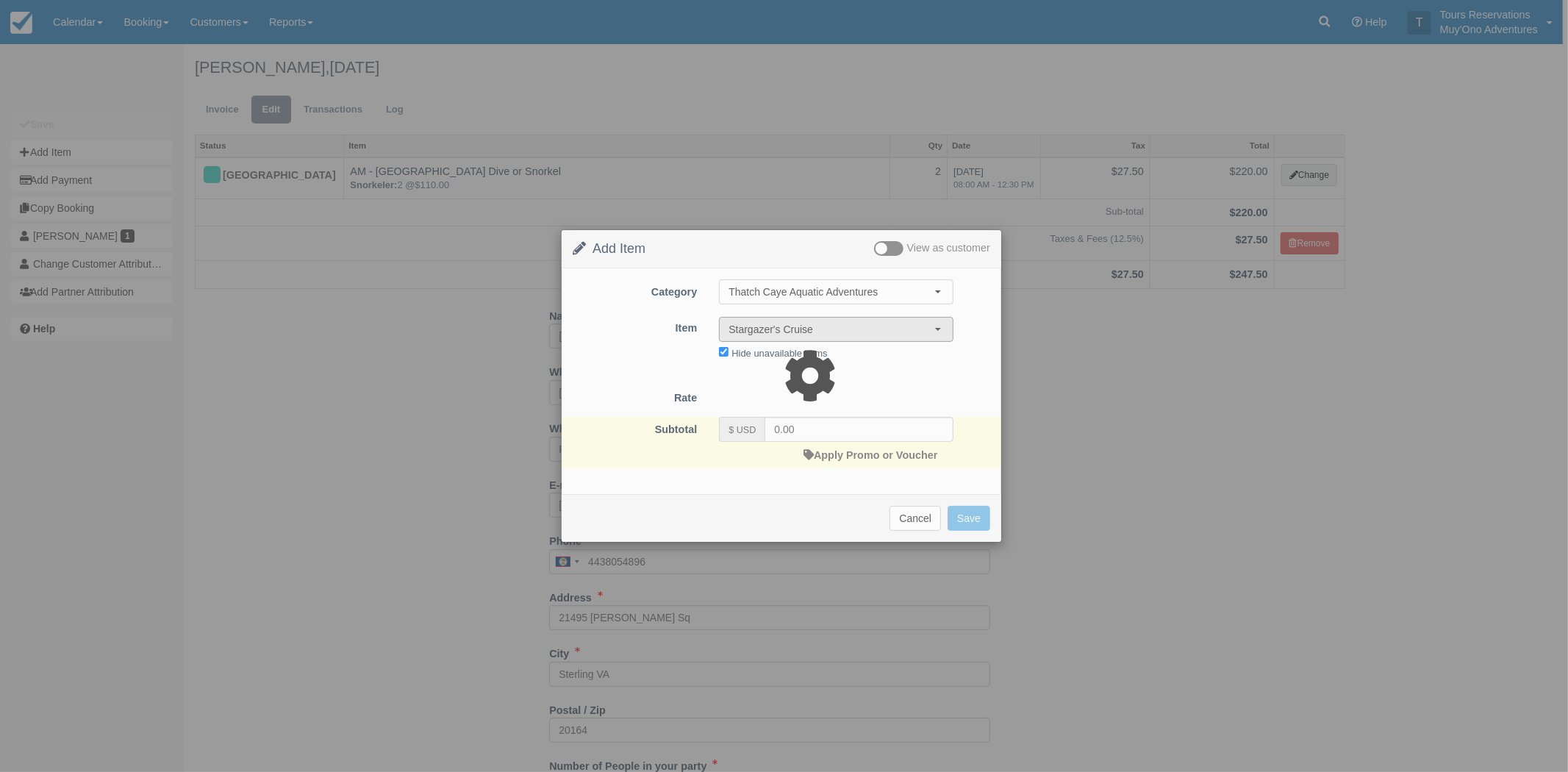
type input "270.00"
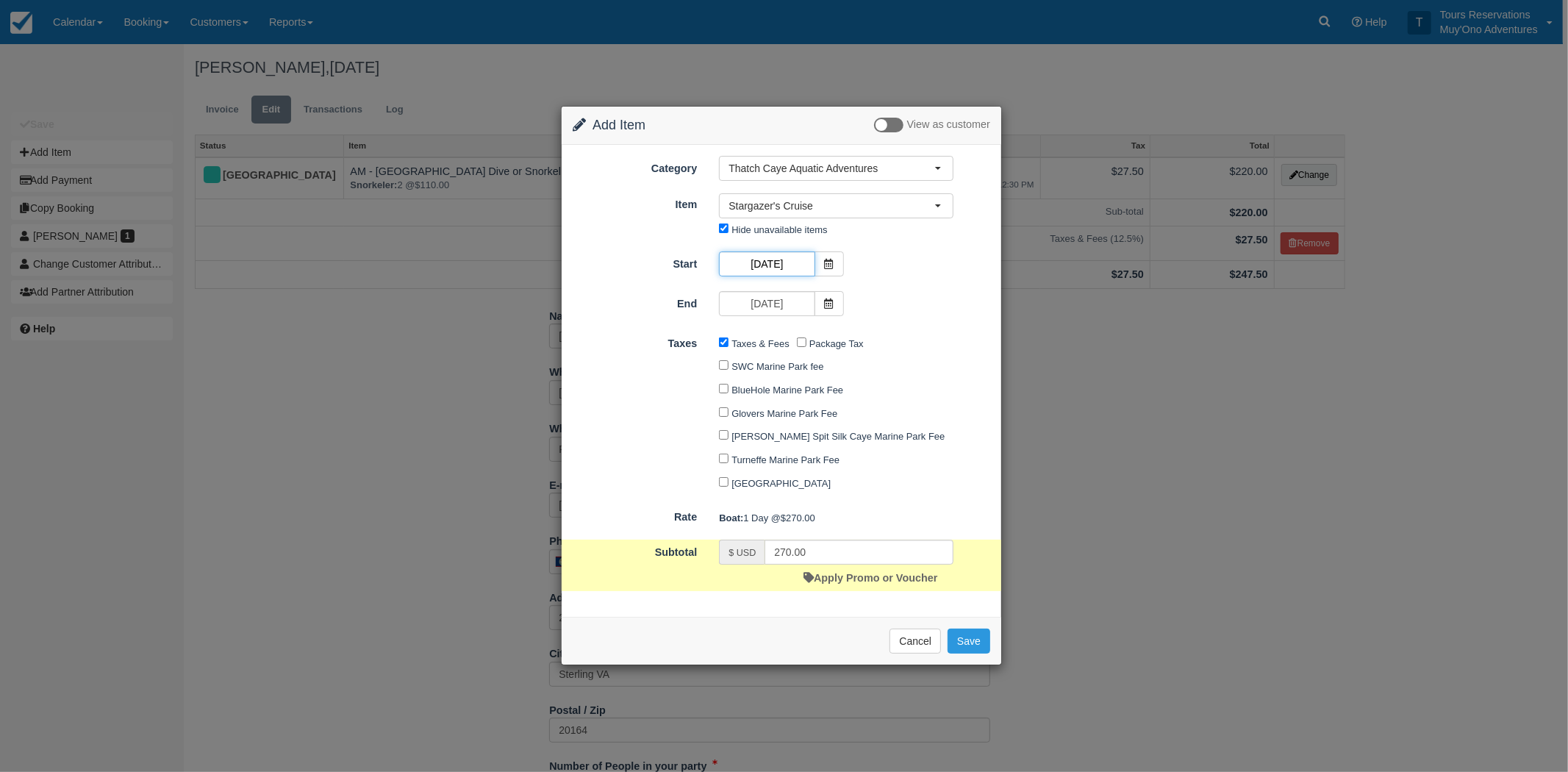
click at [790, 255] on input "01/10/26" at bounding box center [767, 264] width 96 height 25
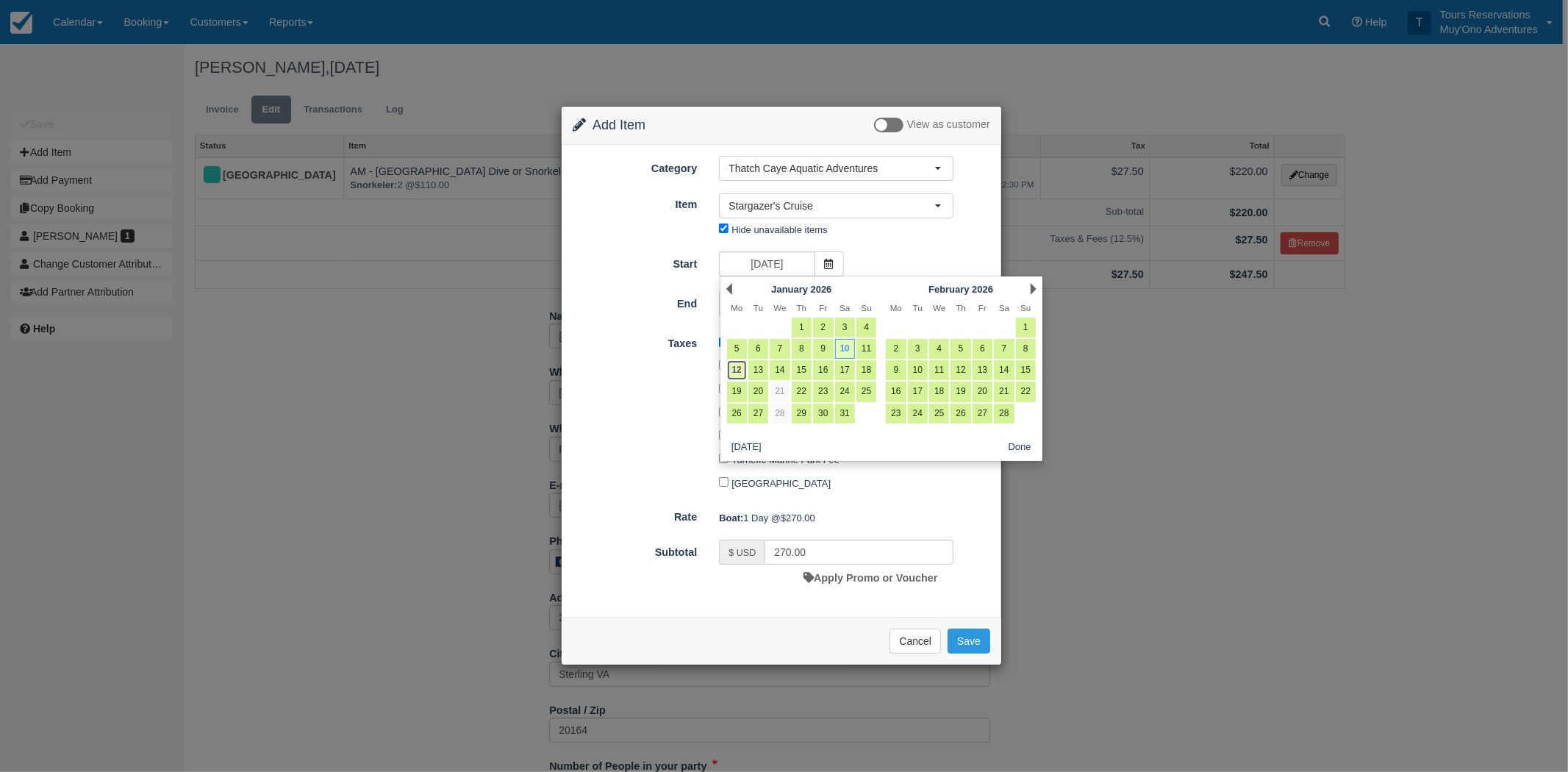
click at [739, 372] on link "12" at bounding box center [737, 370] width 20 height 20
type input "01/12/26"
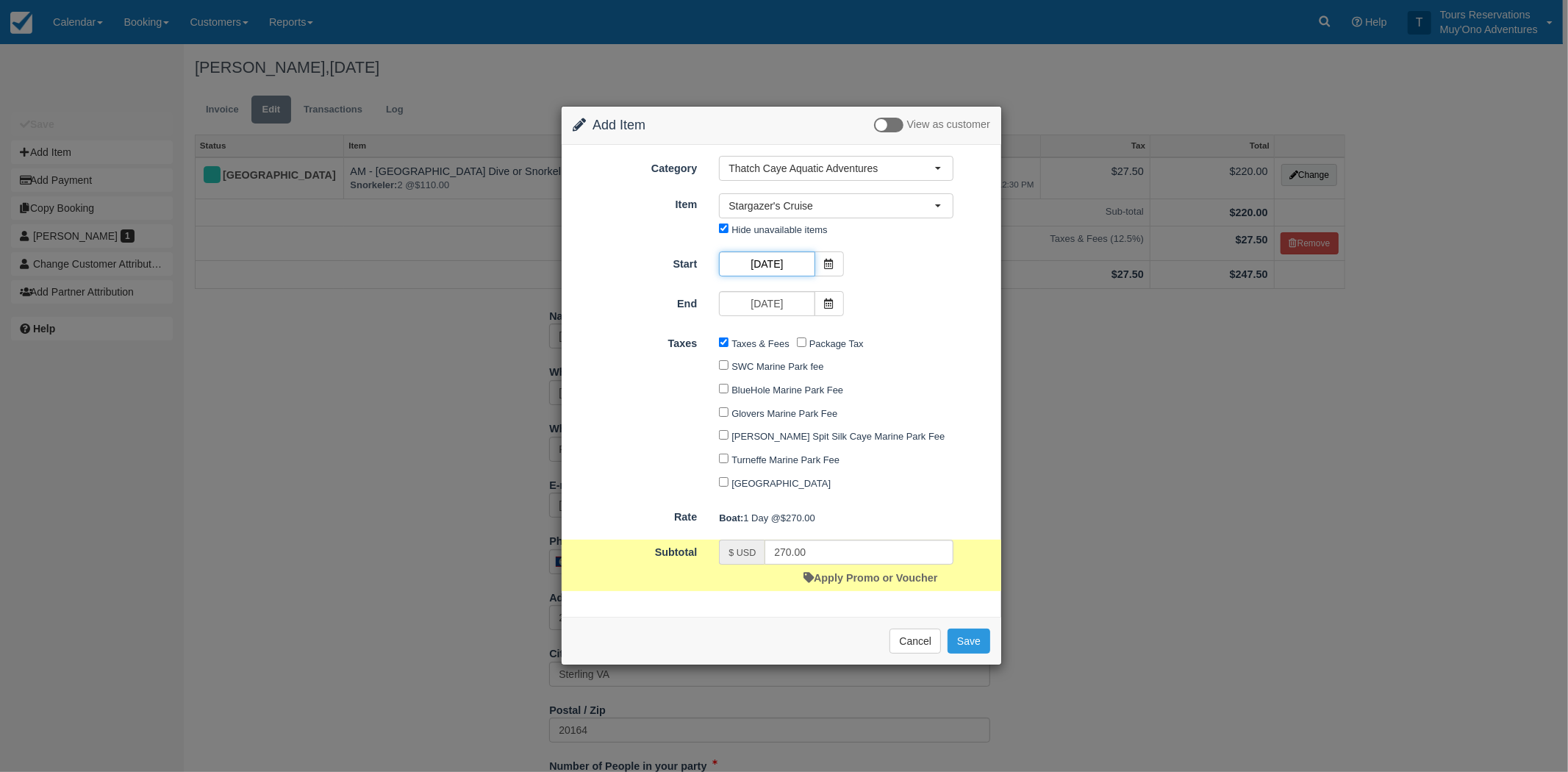
click at [800, 261] on input "01/12/26" at bounding box center [767, 264] width 96 height 25
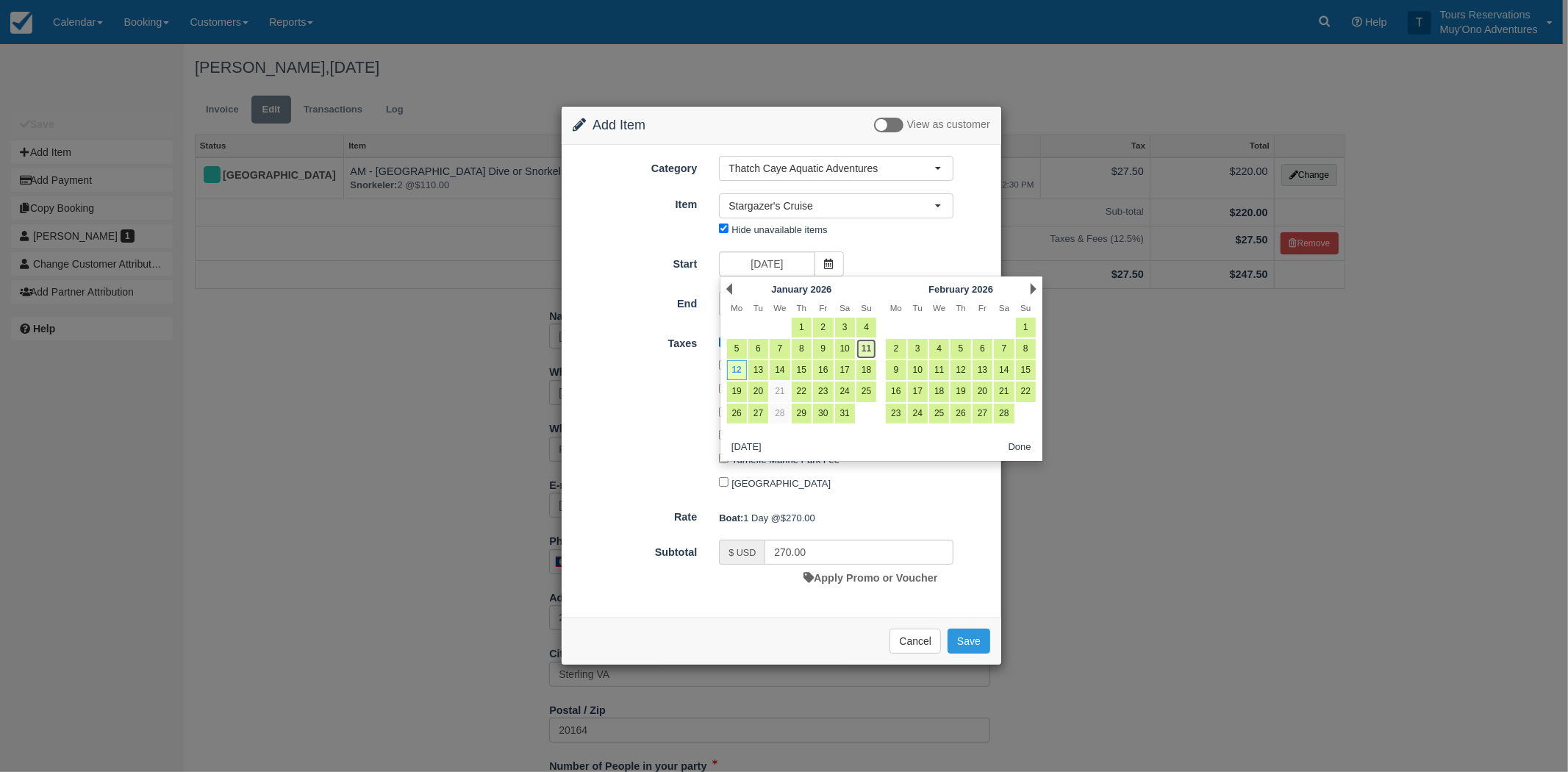
click at [862, 349] on link "11" at bounding box center [866, 348] width 20 height 20
type input "01/11/26"
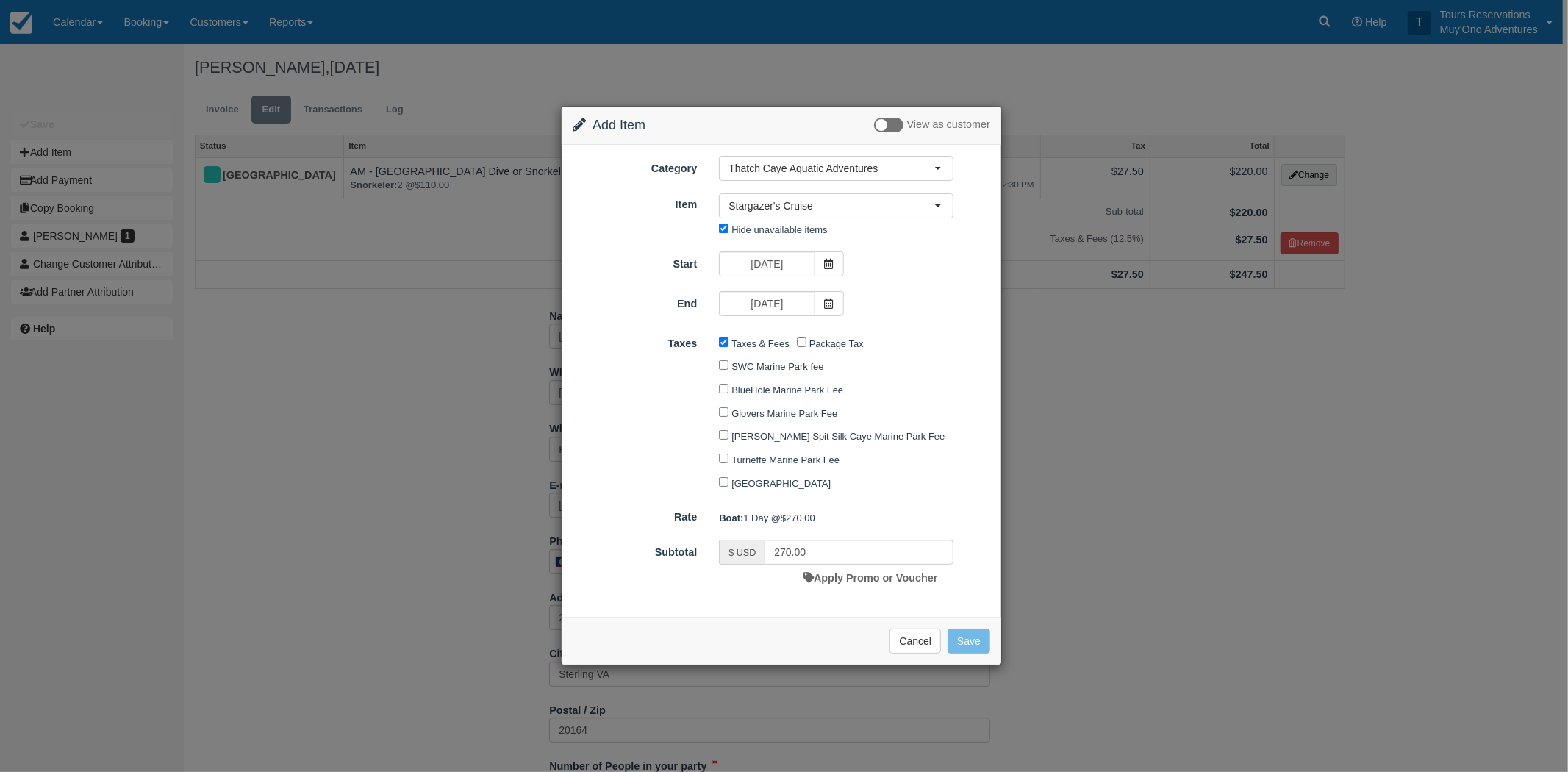
type input "540.00"
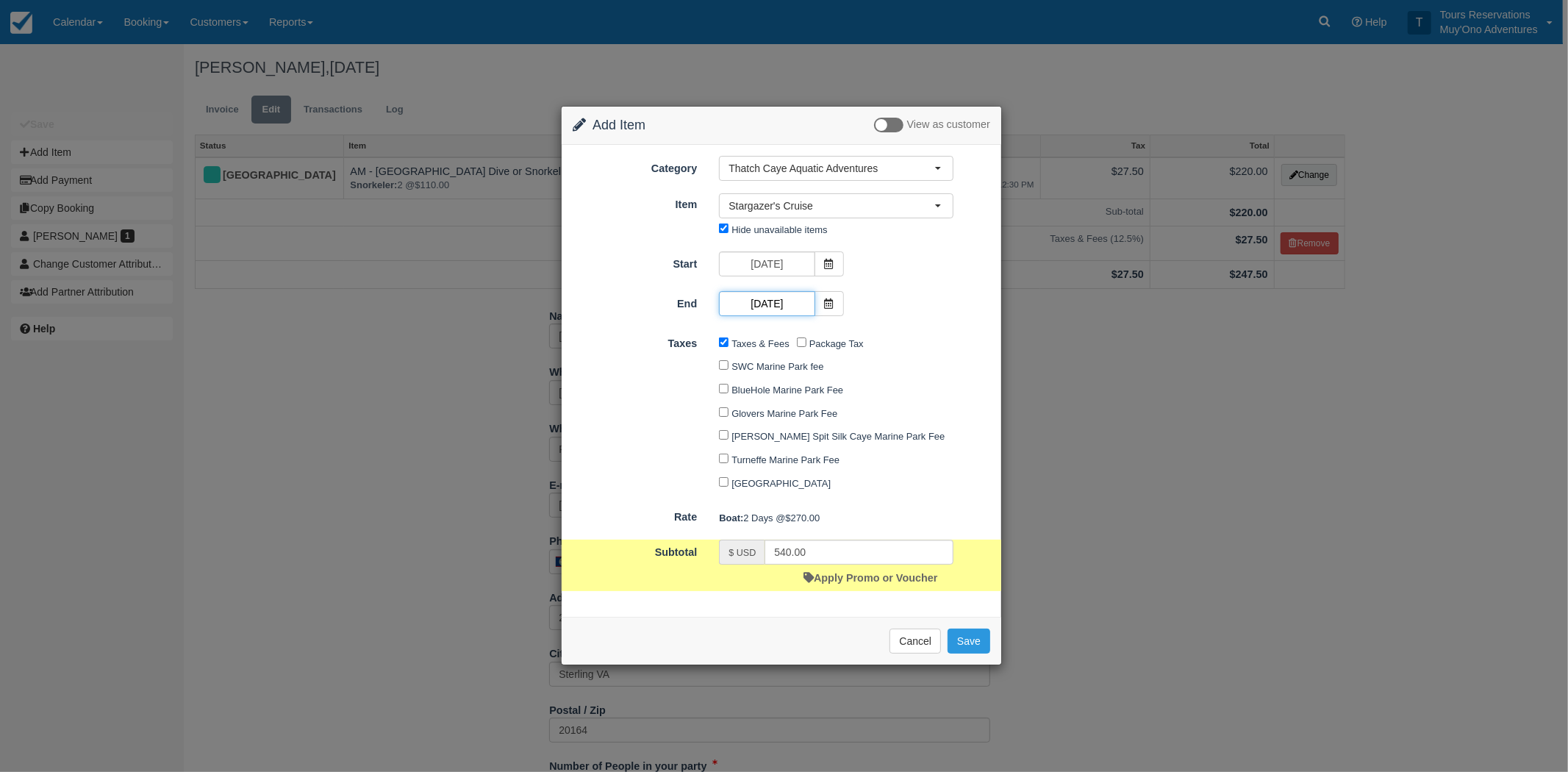
click at [776, 307] on input "[DATE]" at bounding box center [767, 304] width 96 height 25
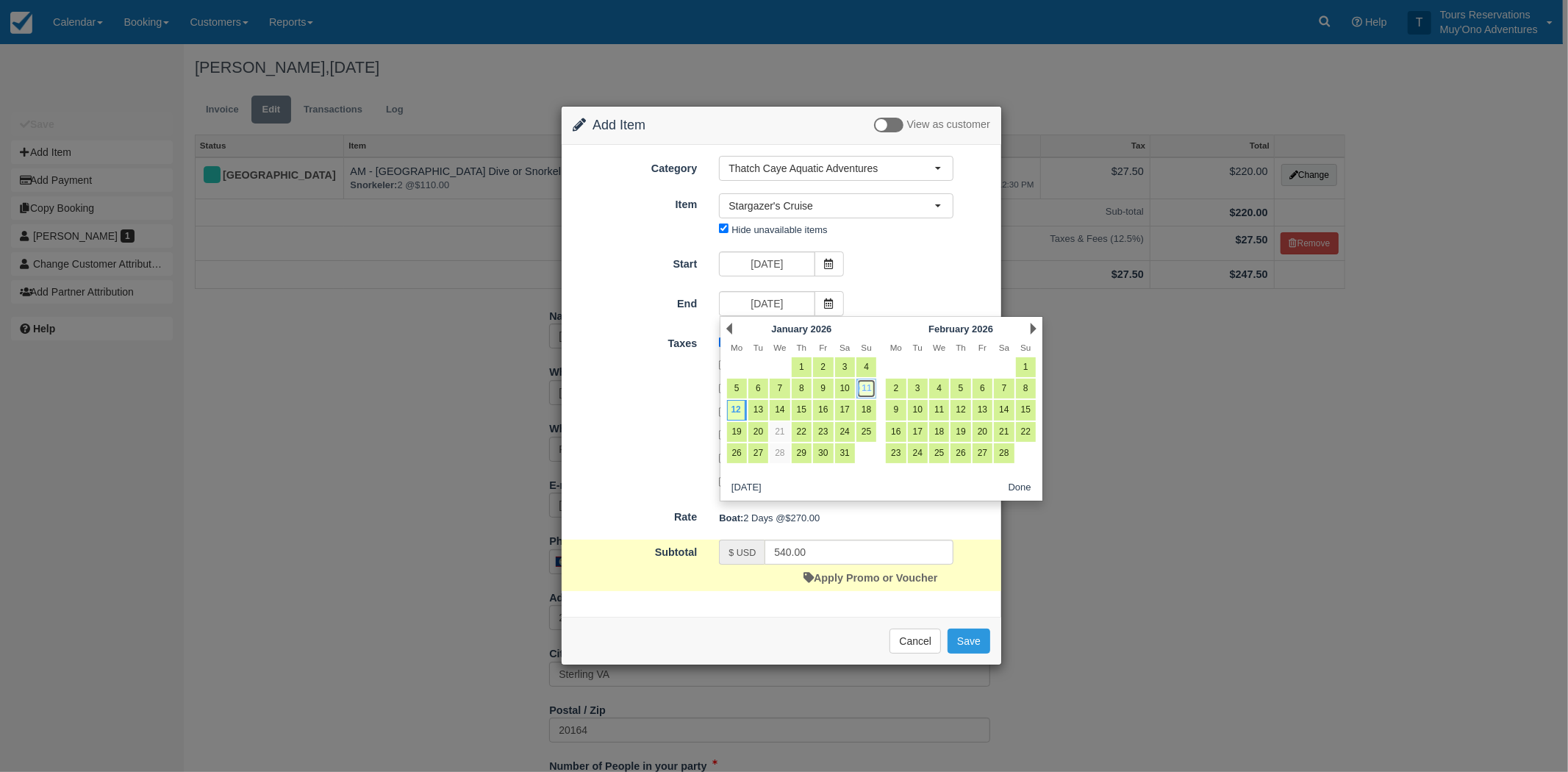
click at [862, 385] on link "11" at bounding box center [866, 388] width 20 height 20
type input "01/11/26"
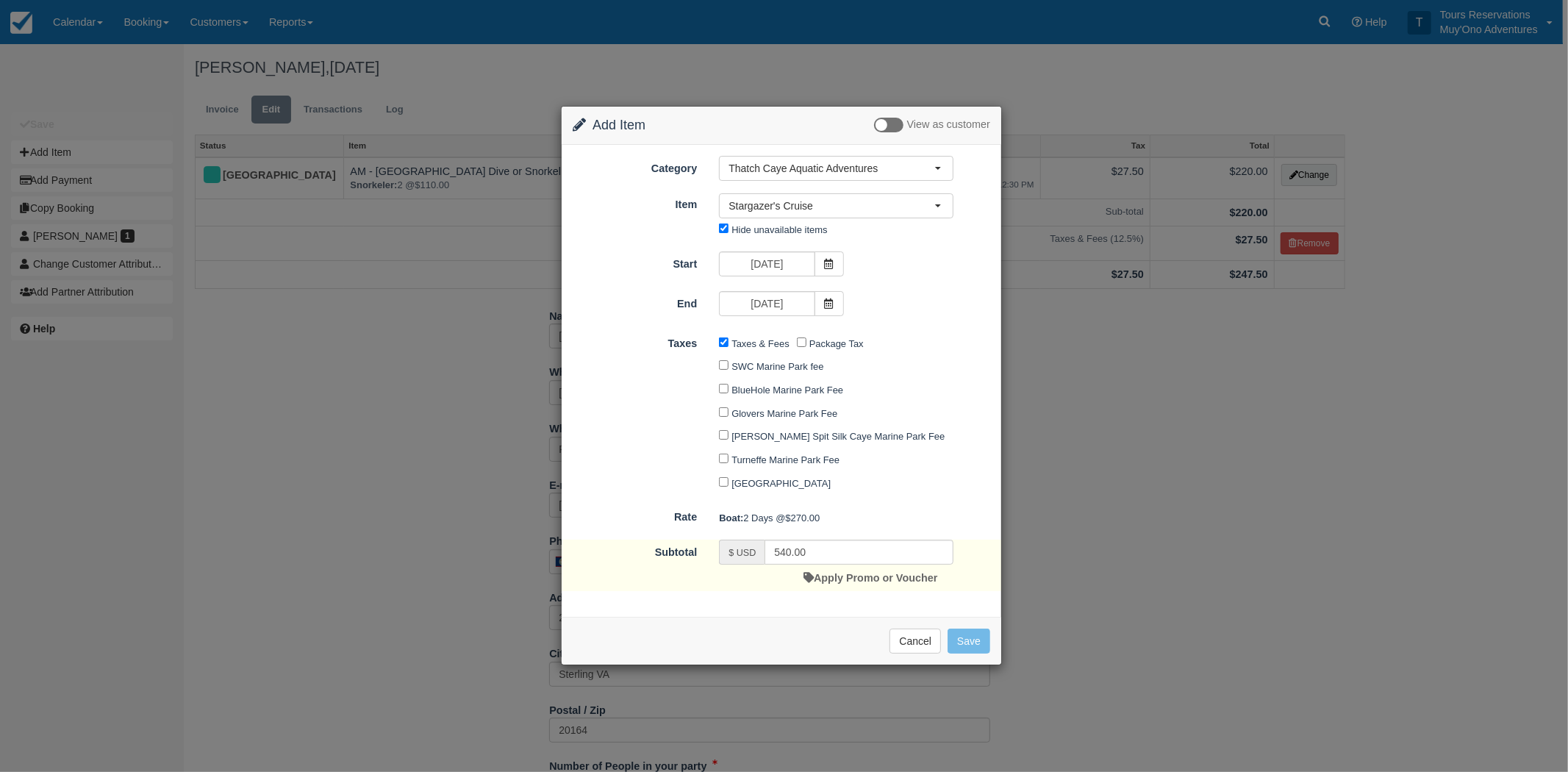
type input "270.00"
click at [974, 645] on button "Save" at bounding box center [969, 641] width 42 height 25
checkbox input "false"
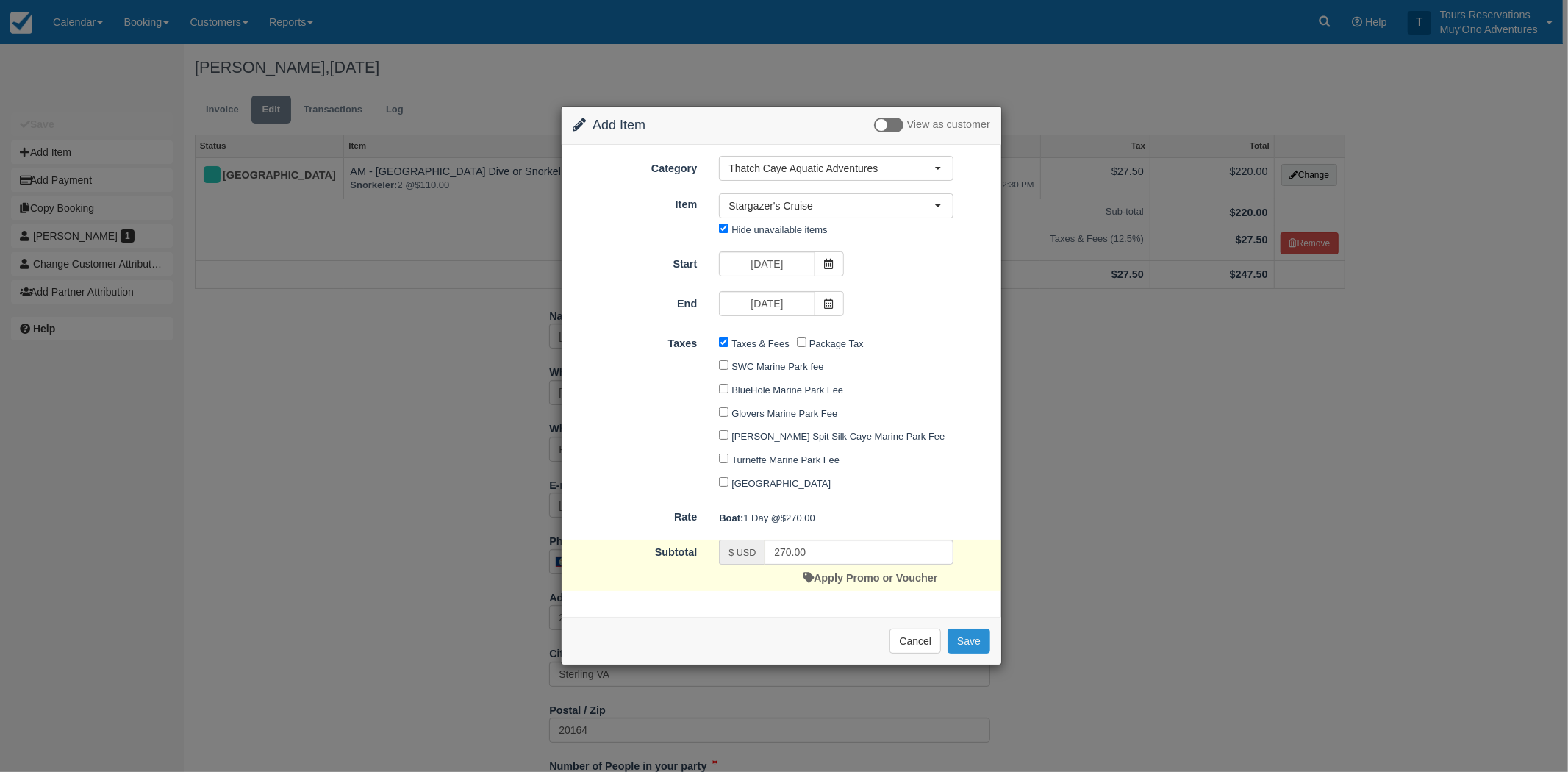
checkbox input "false"
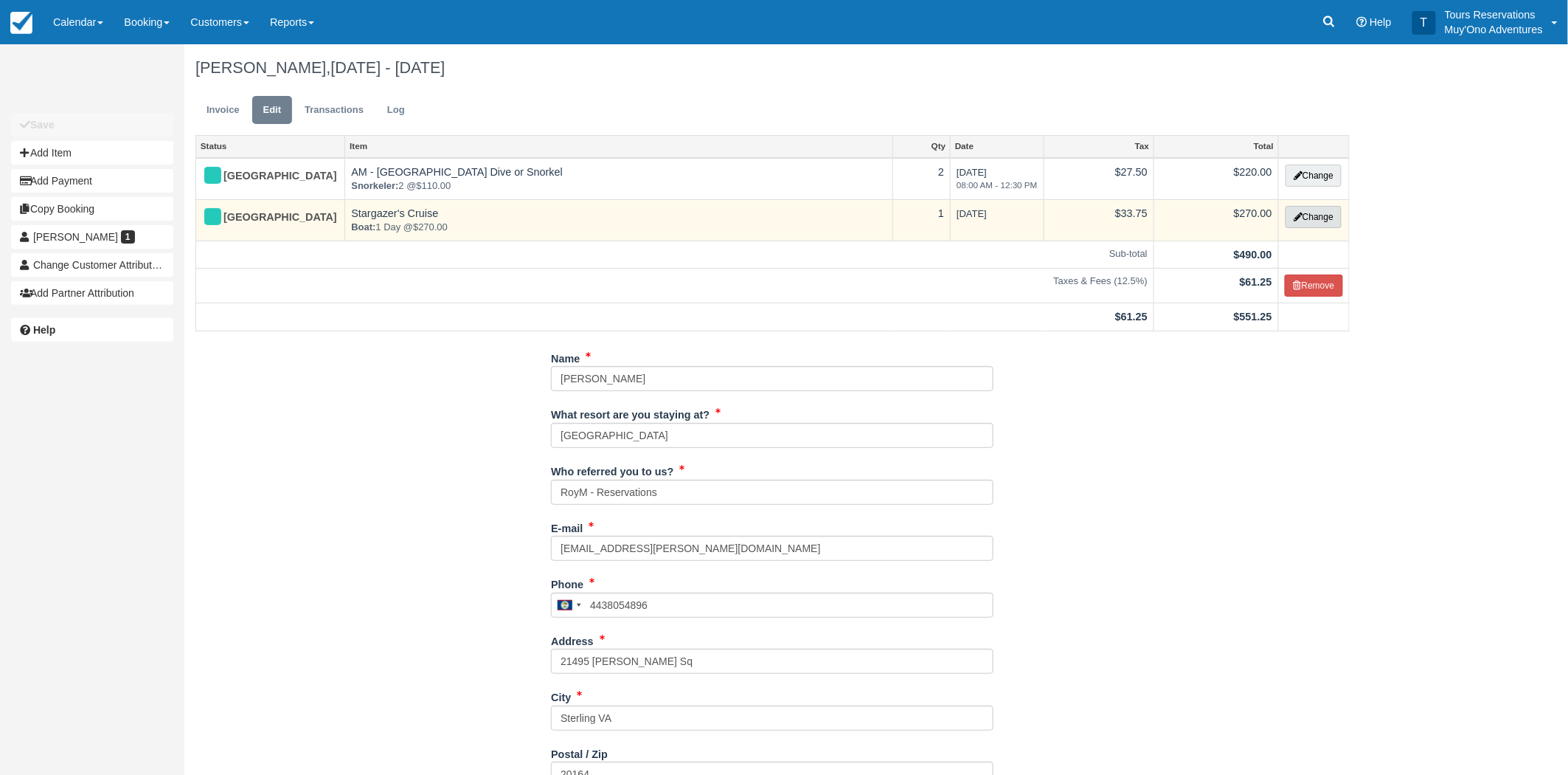
click at [1302, 217] on button "Change" at bounding box center [1313, 217] width 56 height 22
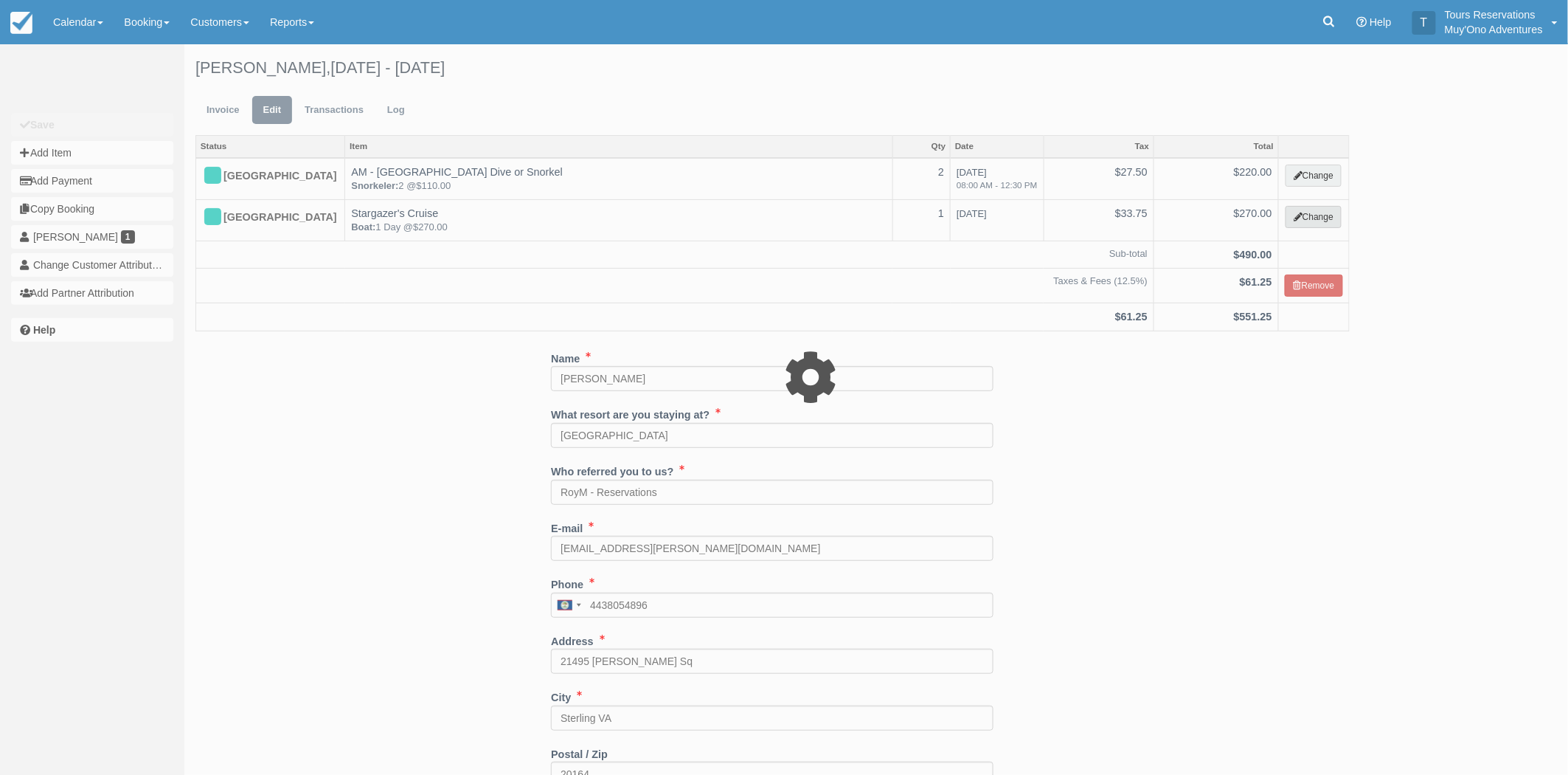
select select "64"
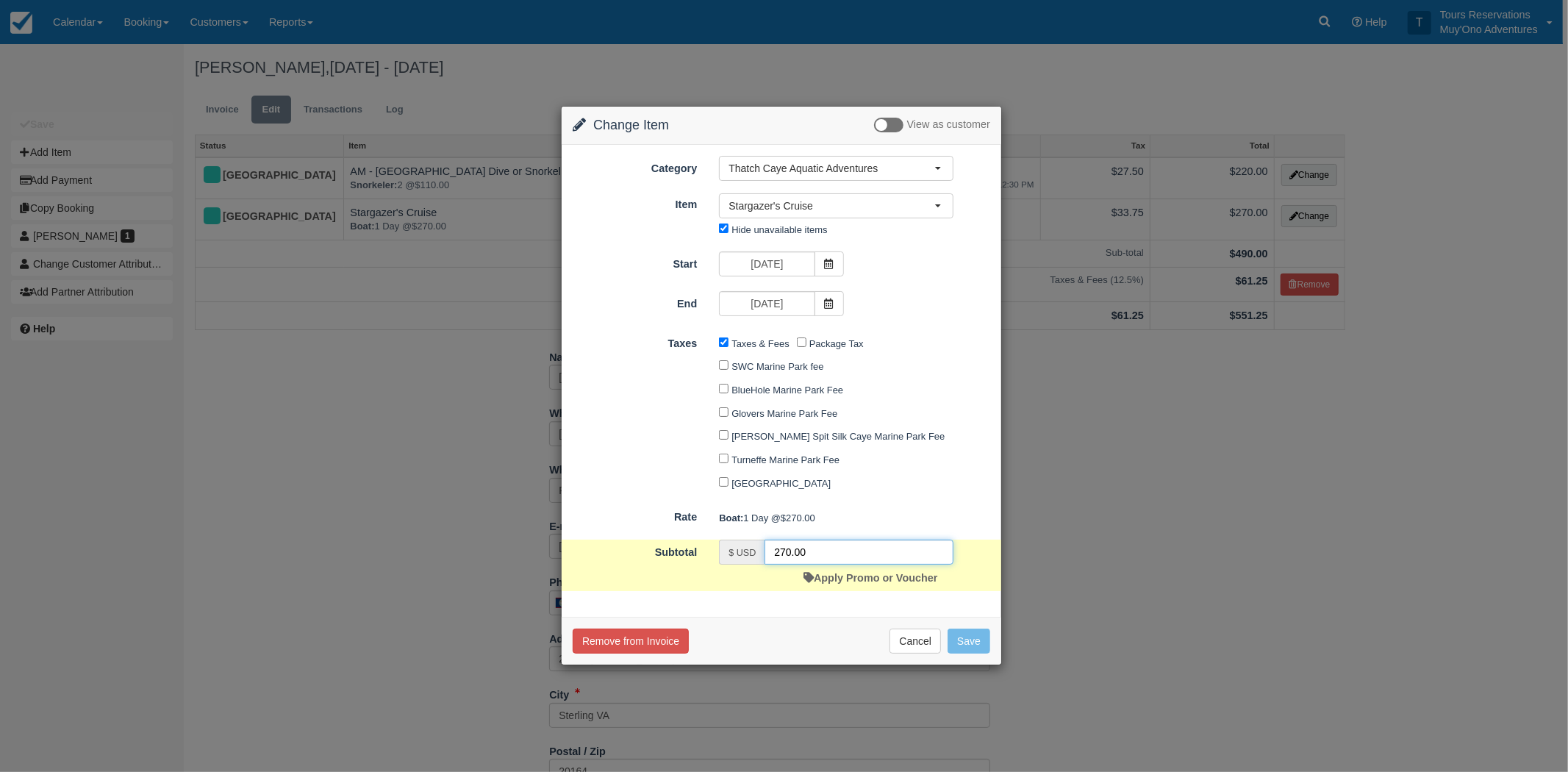
click at [777, 546] on input "270.00" at bounding box center [859, 552] width 189 height 25
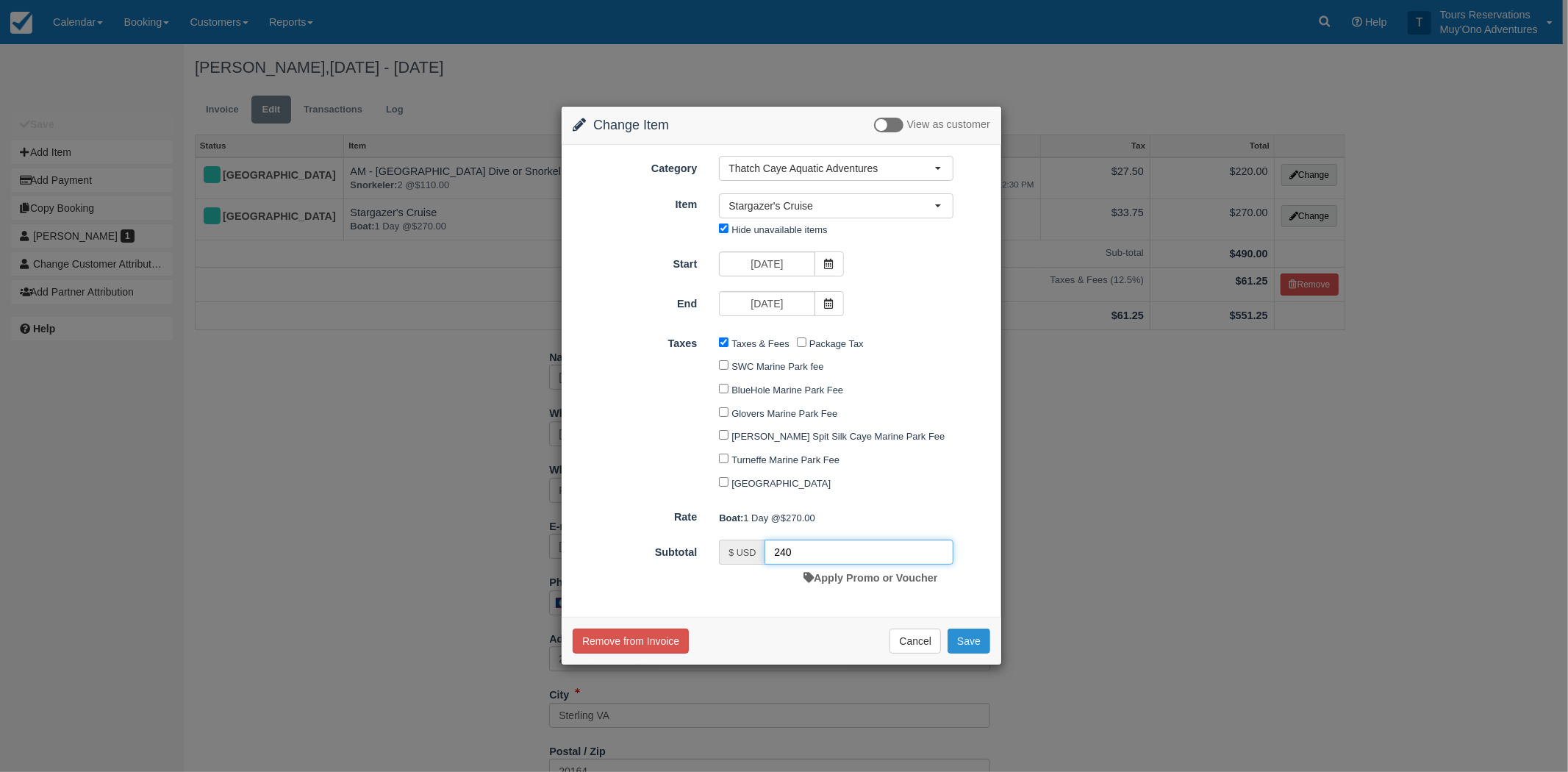
type input "240"
click at [965, 633] on button "Save" at bounding box center [969, 641] width 42 height 25
checkbox input "false"
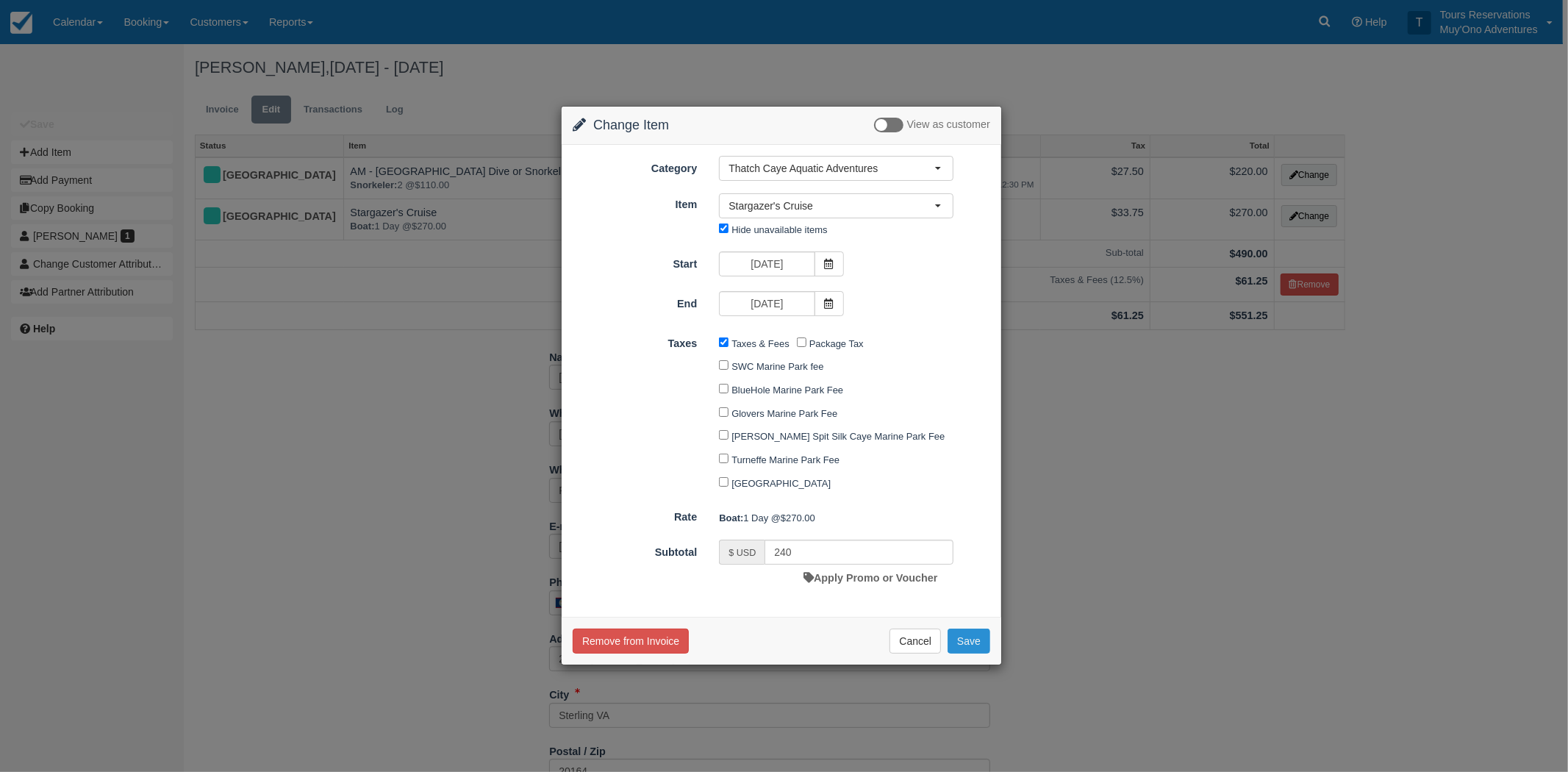
checkbox input "false"
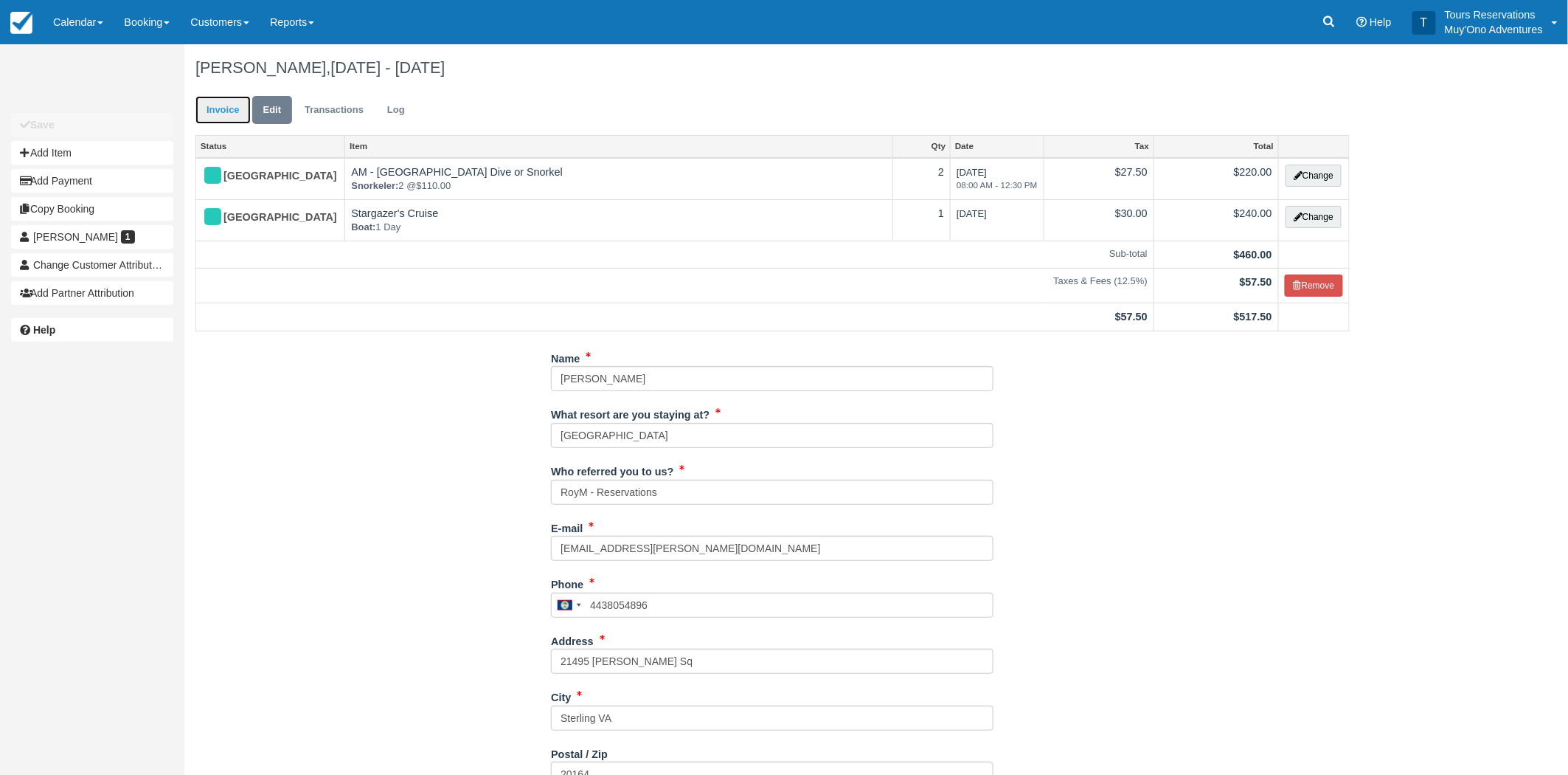
click at [229, 108] on link "Invoice" at bounding box center [223, 110] width 55 height 29
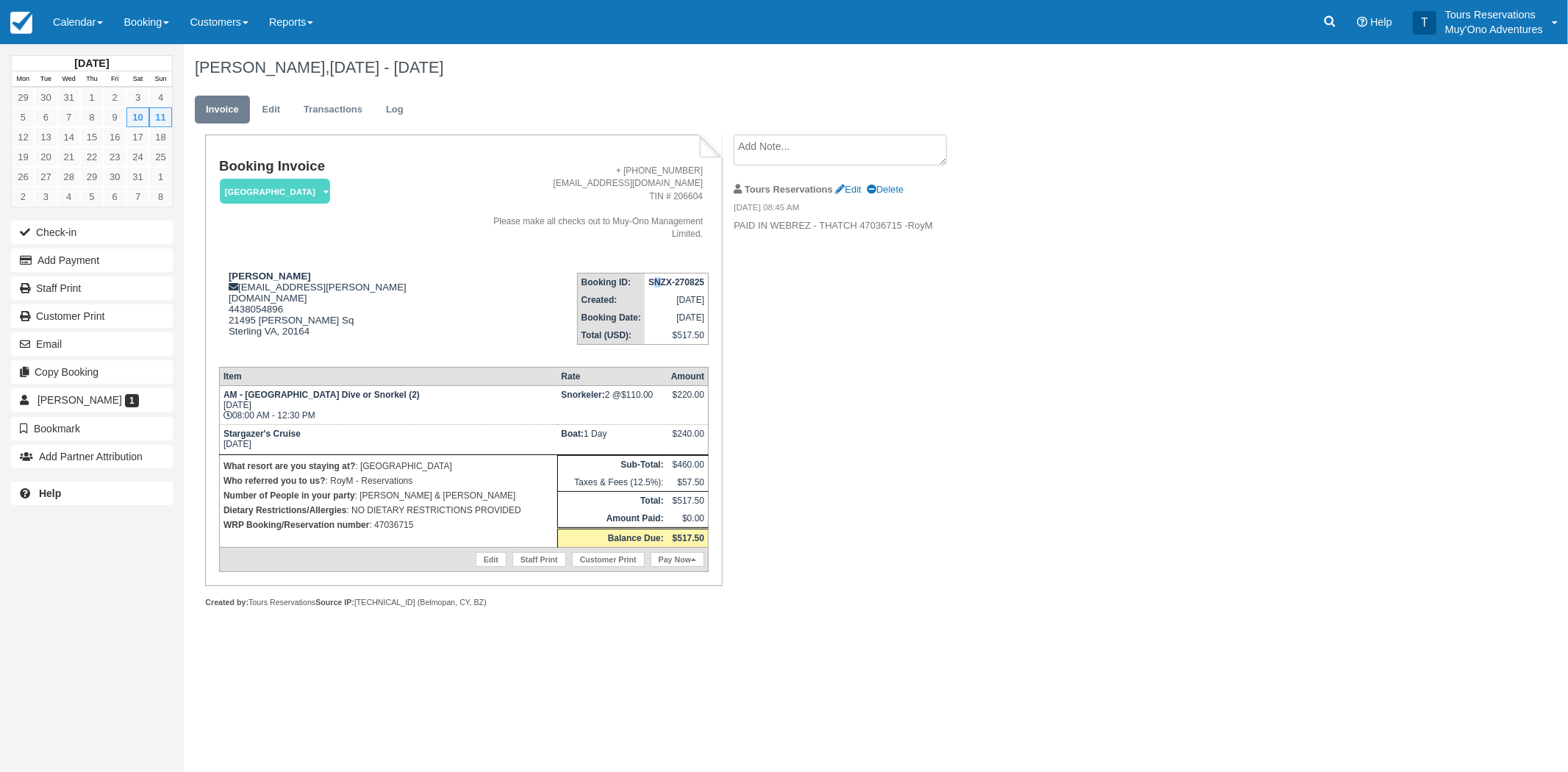
click at [658, 277] on strong "SNZX-270825" at bounding box center [676, 282] width 56 height 10
click at [662, 277] on strong "SNZX-270825" at bounding box center [676, 282] width 56 height 10
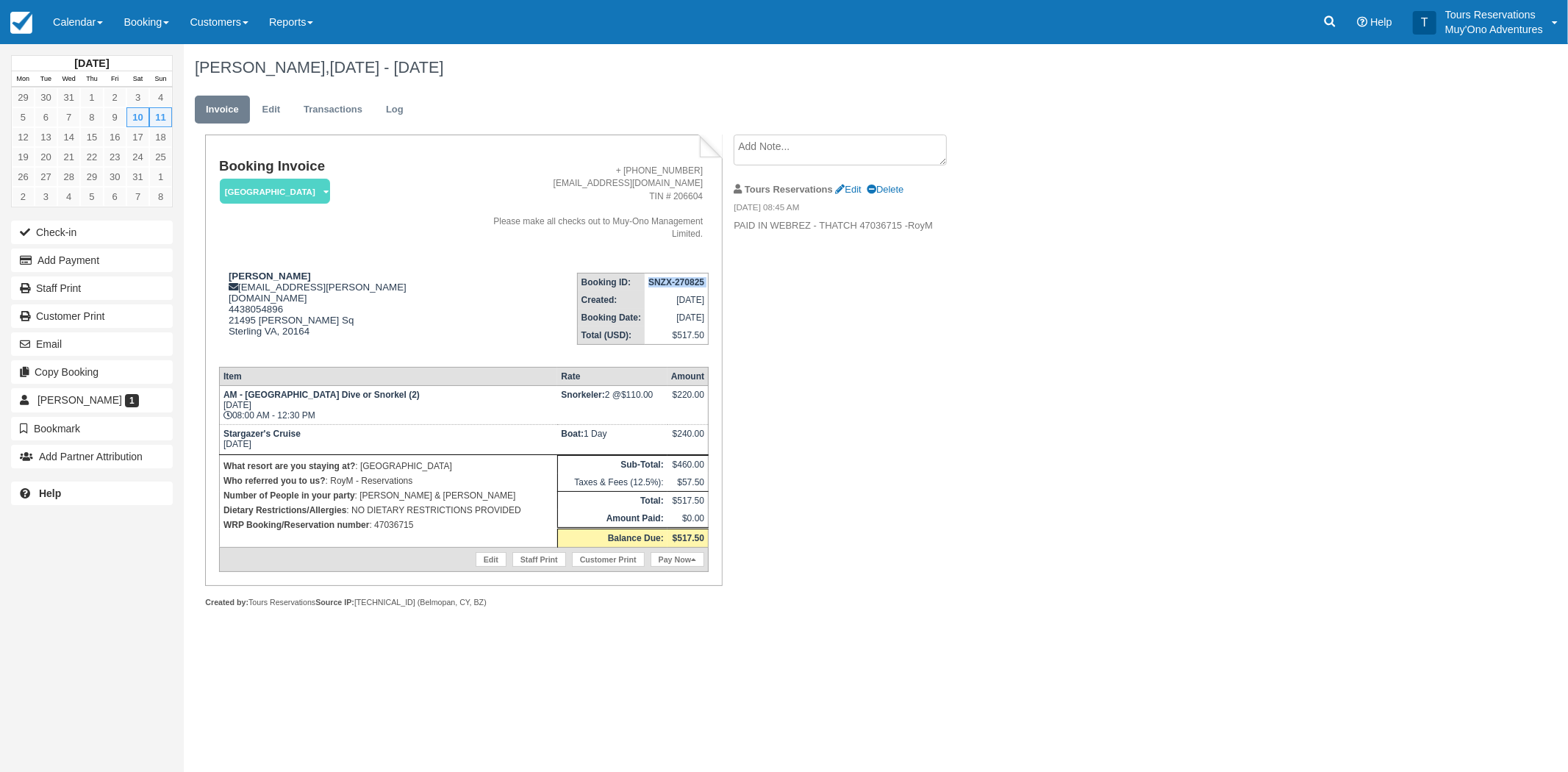
click at [662, 277] on strong "SNZX-270825" at bounding box center [676, 282] width 56 height 10
click at [786, 129] on ul "Invoice Edit Transactions Log" at bounding box center [771, 113] width 1154 height 44
click at [776, 143] on textarea at bounding box center [840, 149] width 213 height 31
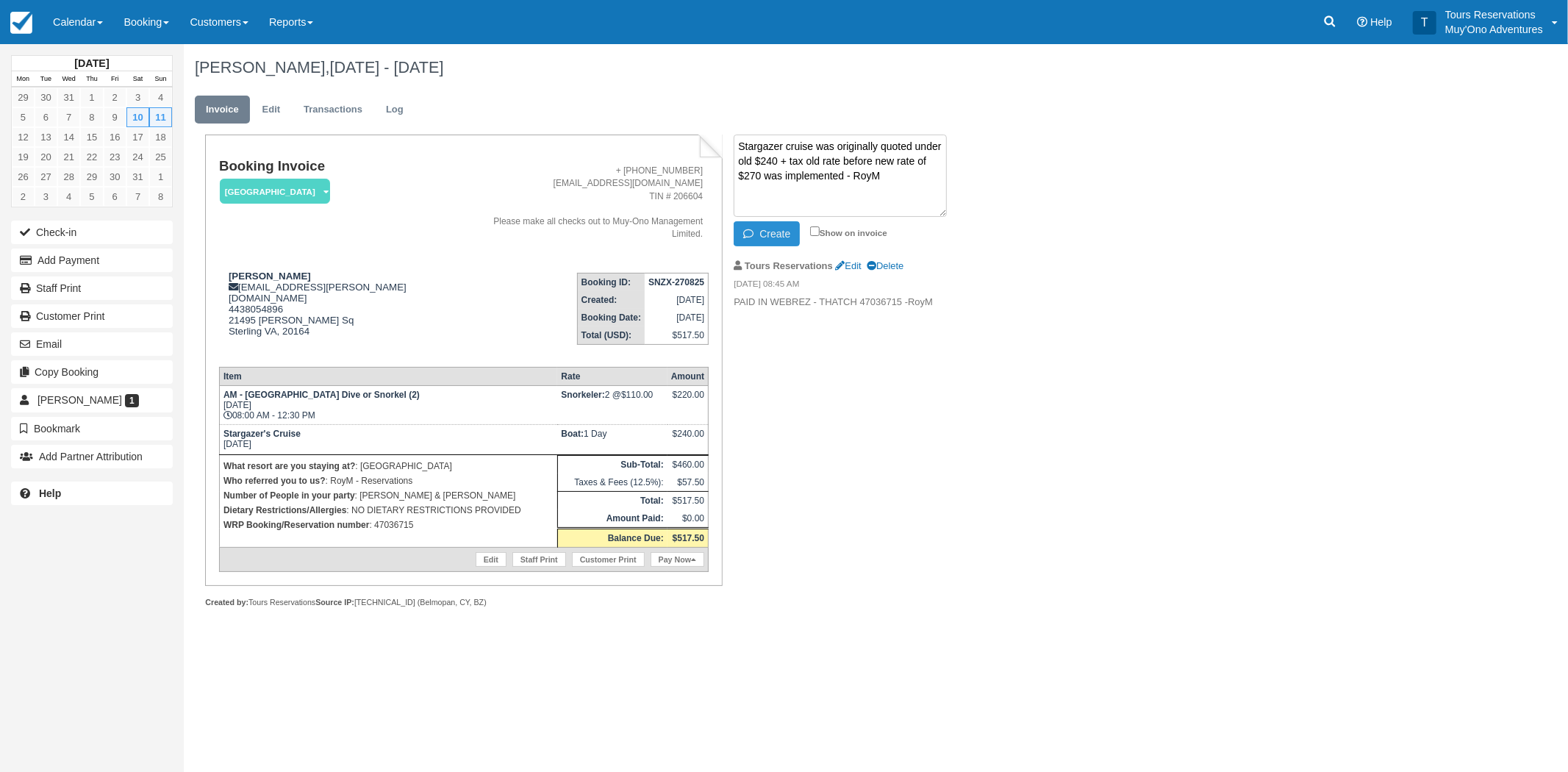
type textarea "Stargazer cruise was originally quoted under old $240 + tax old rate before new…"
click at [782, 243] on button "Create" at bounding box center [767, 234] width 66 height 25
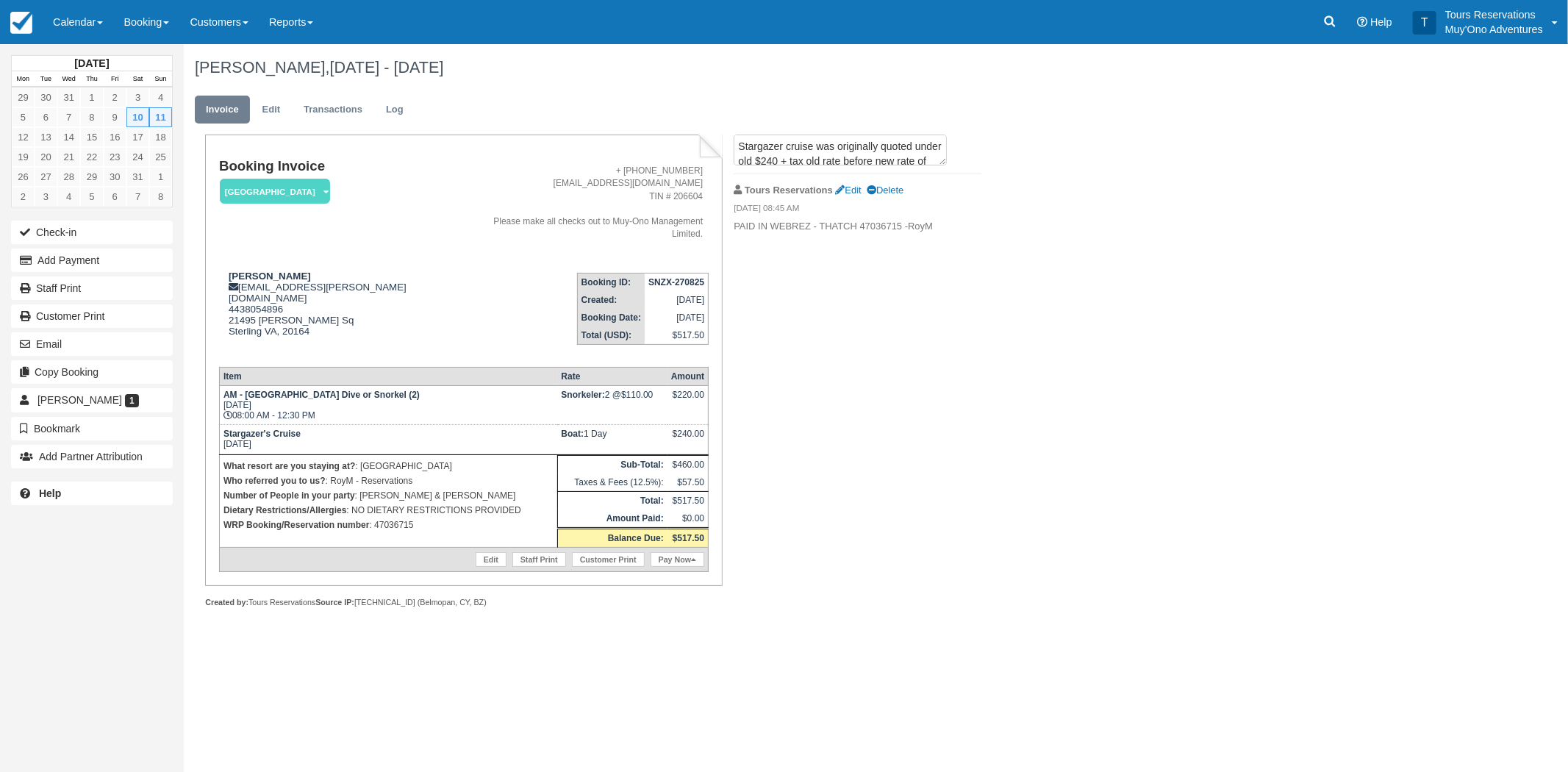
click at [775, 236] on li "Tours Reservations Edit Delete 08/27/25 08:45 AM PAID IN WEBREZ - THATCH 470367…" at bounding box center [857, 209] width 247 height 69
click at [672, 277] on strong "SNZX-270825" at bounding box center [676, 282] width 56 height 10
copy tbody "SNZX-270825"
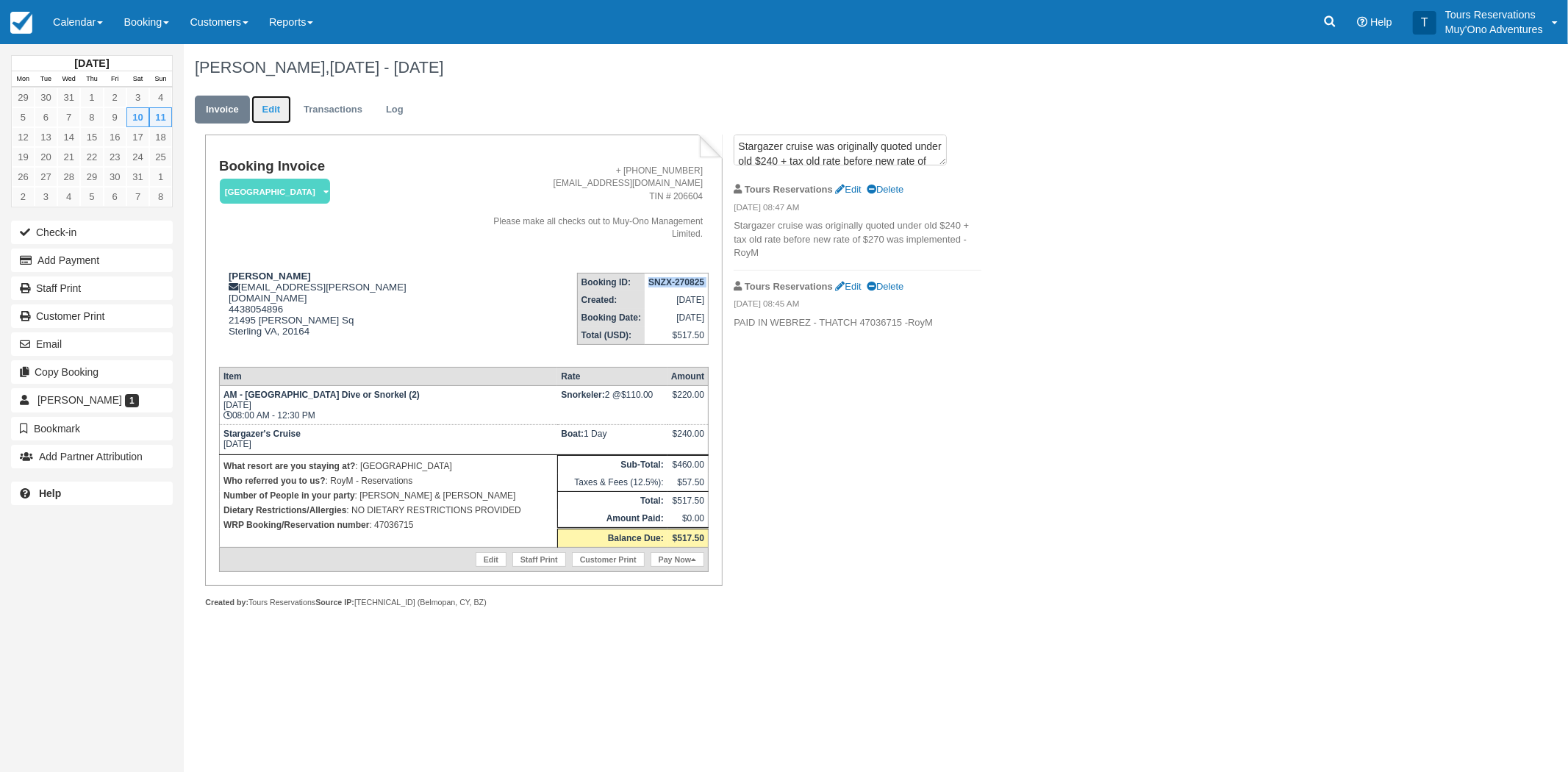
click at [275, 108] on link "Edit" at bounding box center [271, 110] width 40 height 29
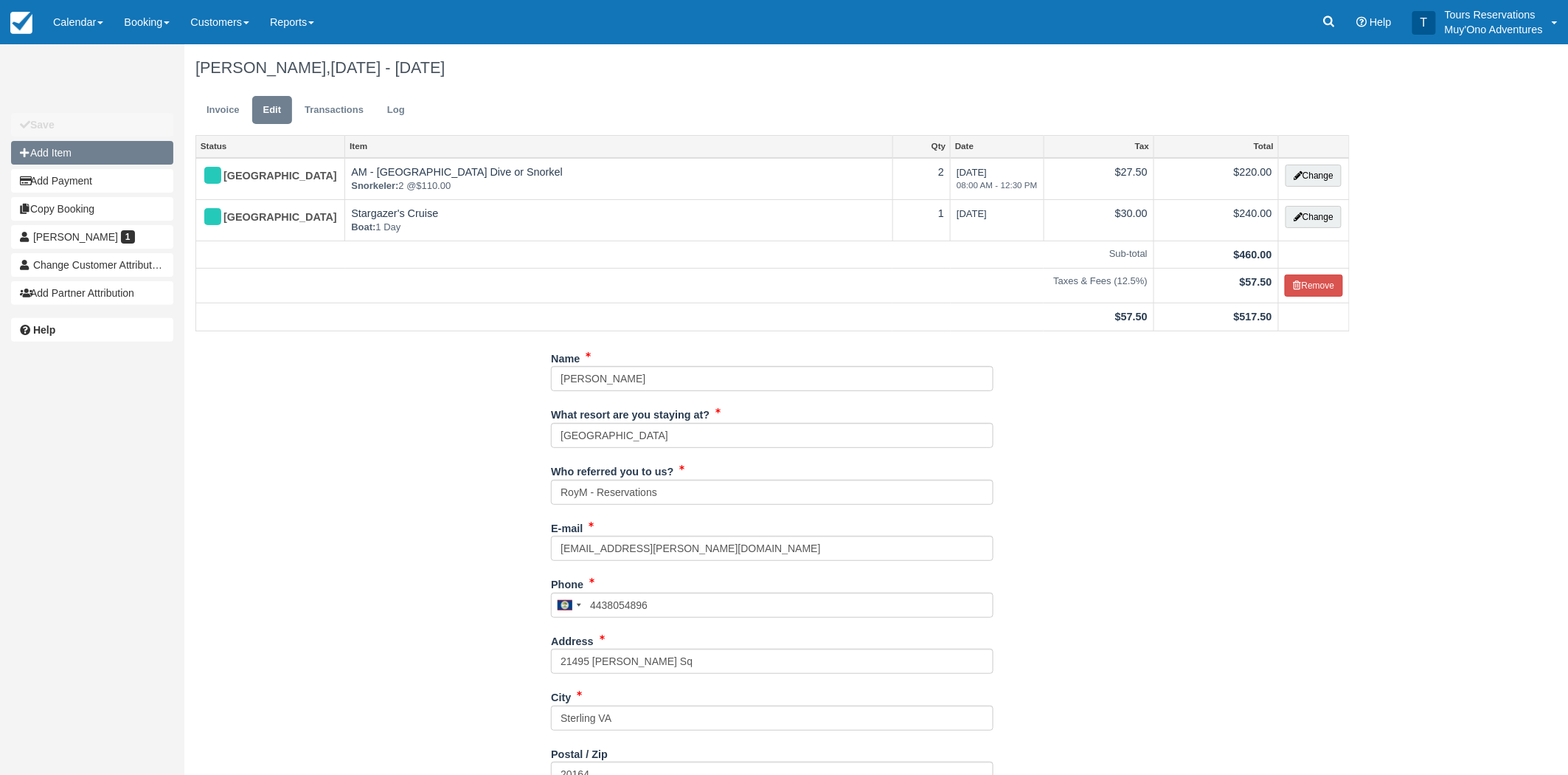
click at [71, 142] on button "Add Item" at bounding box center [92, 153] width 162 height 24
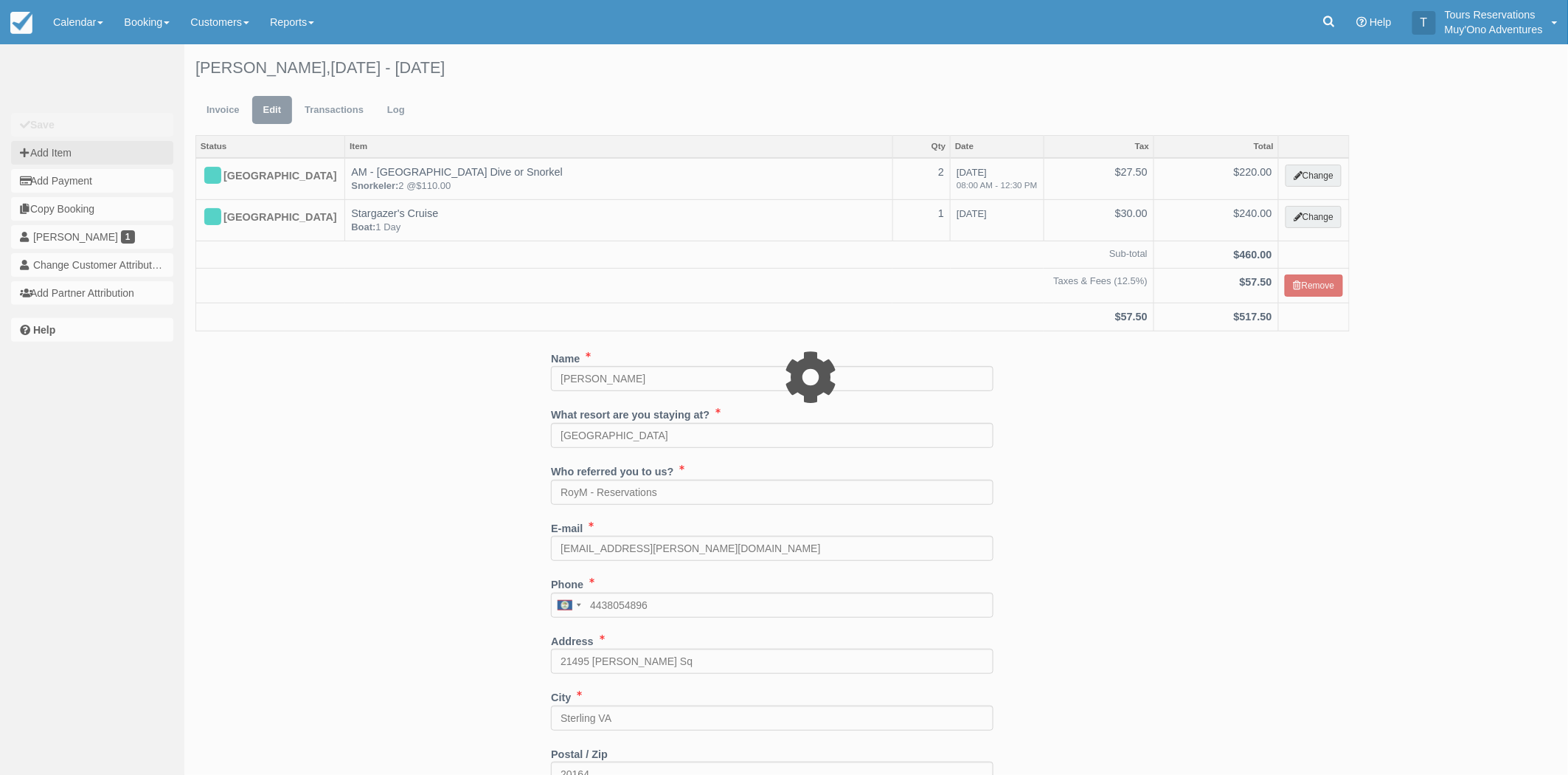
type input "0.00"
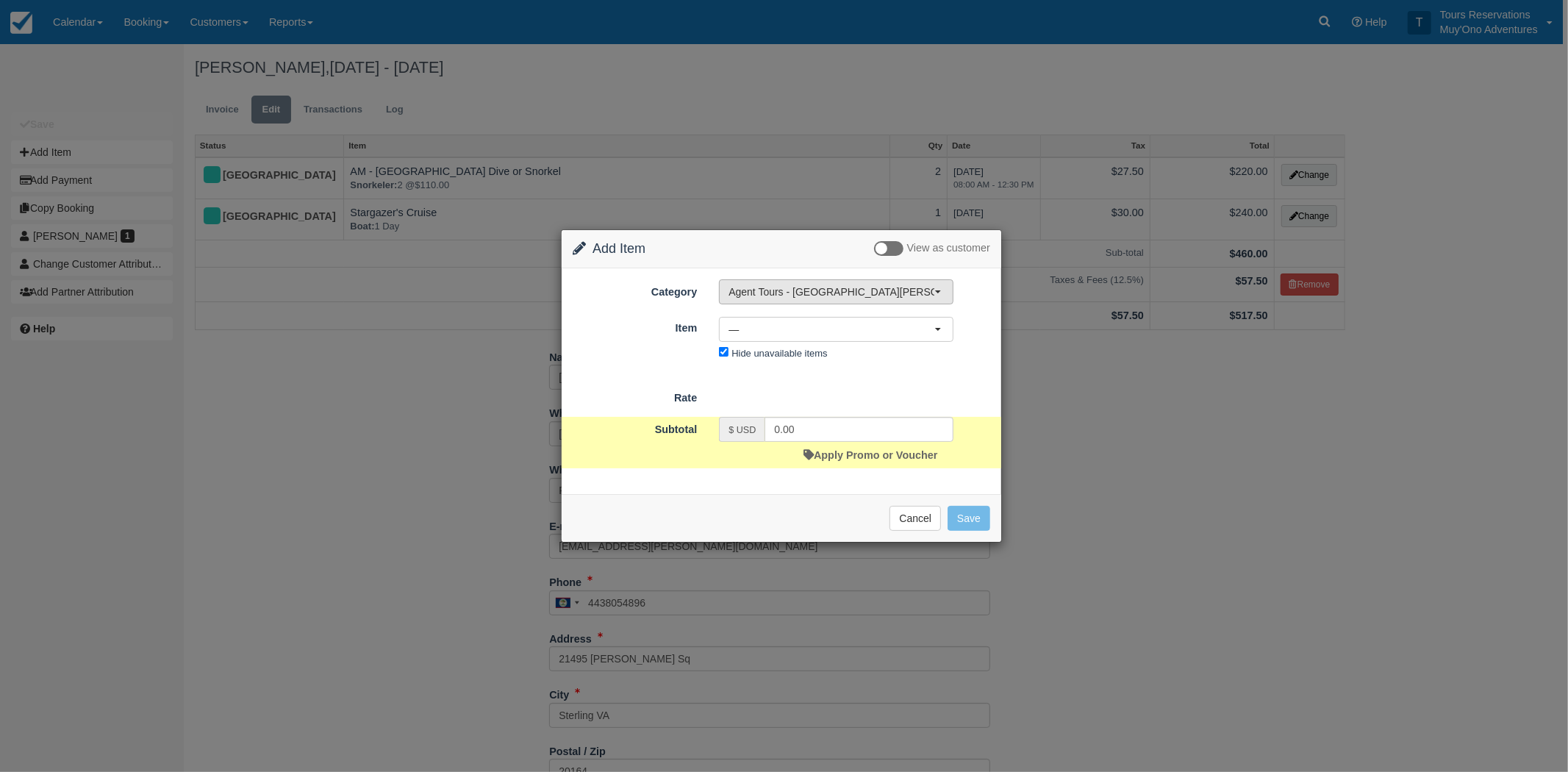
click at [815, 284] on span "Agent Tours - [GEOGRAPHIC_DATA][PERSON_NAME] Caulker/[GEOGRAPHIC_DATA] City Tou…" at bounding box center [832, 291] width 206 height 15
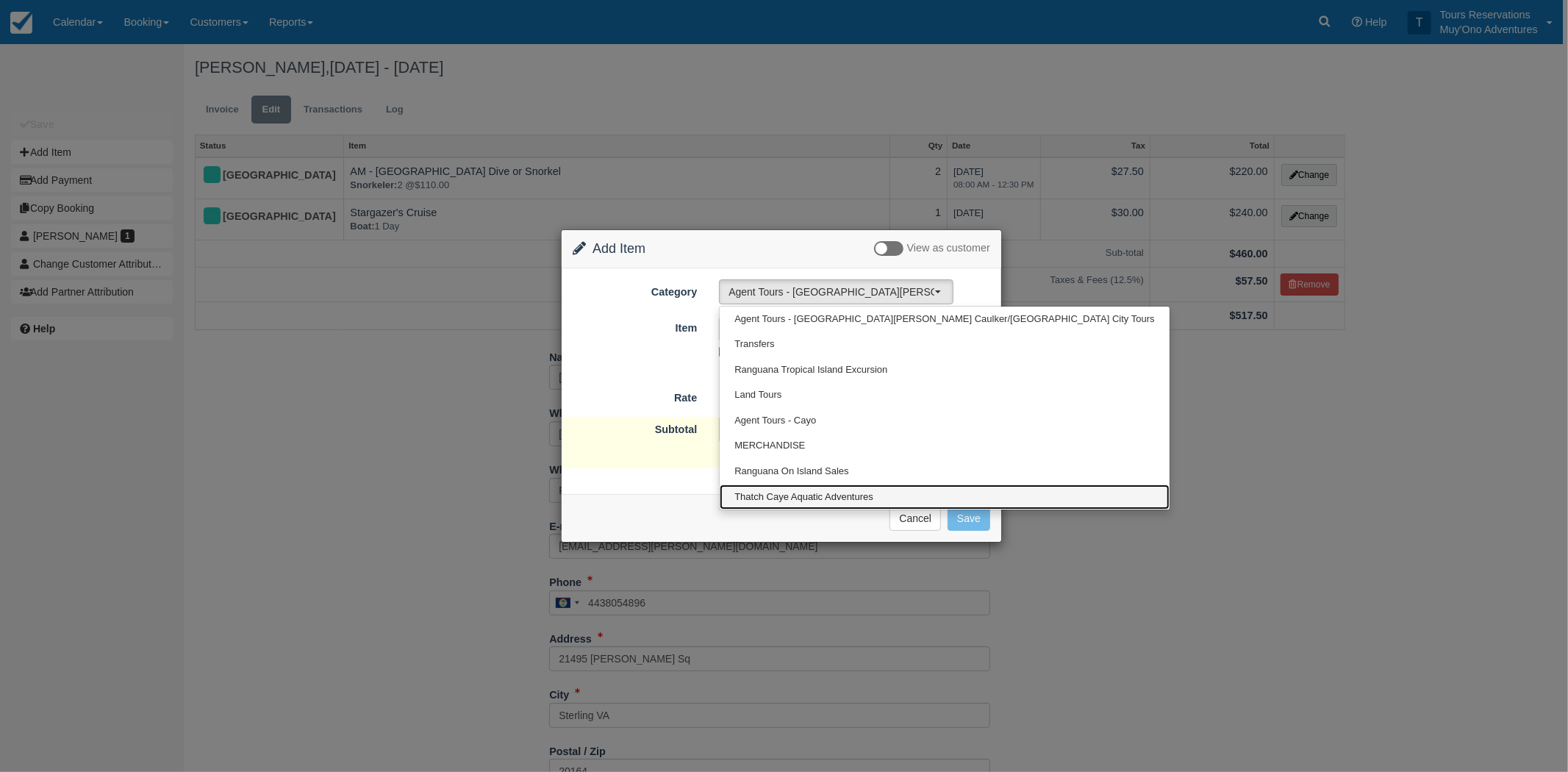
click at [758, 490] on span "Thatch Caye Aquatic Adventures" at bounding box center [804, 497] width 139 height 14
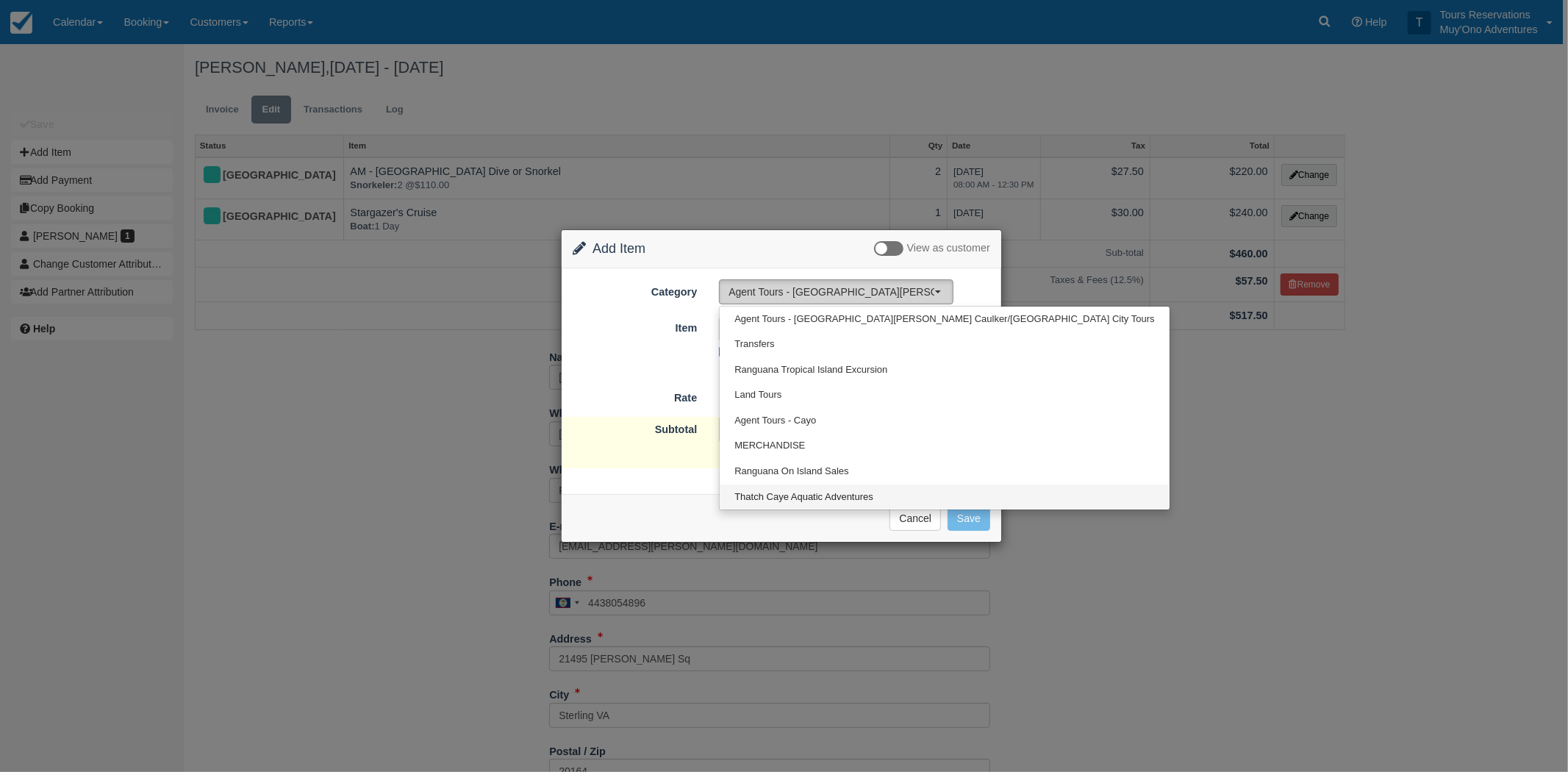
select select "64"
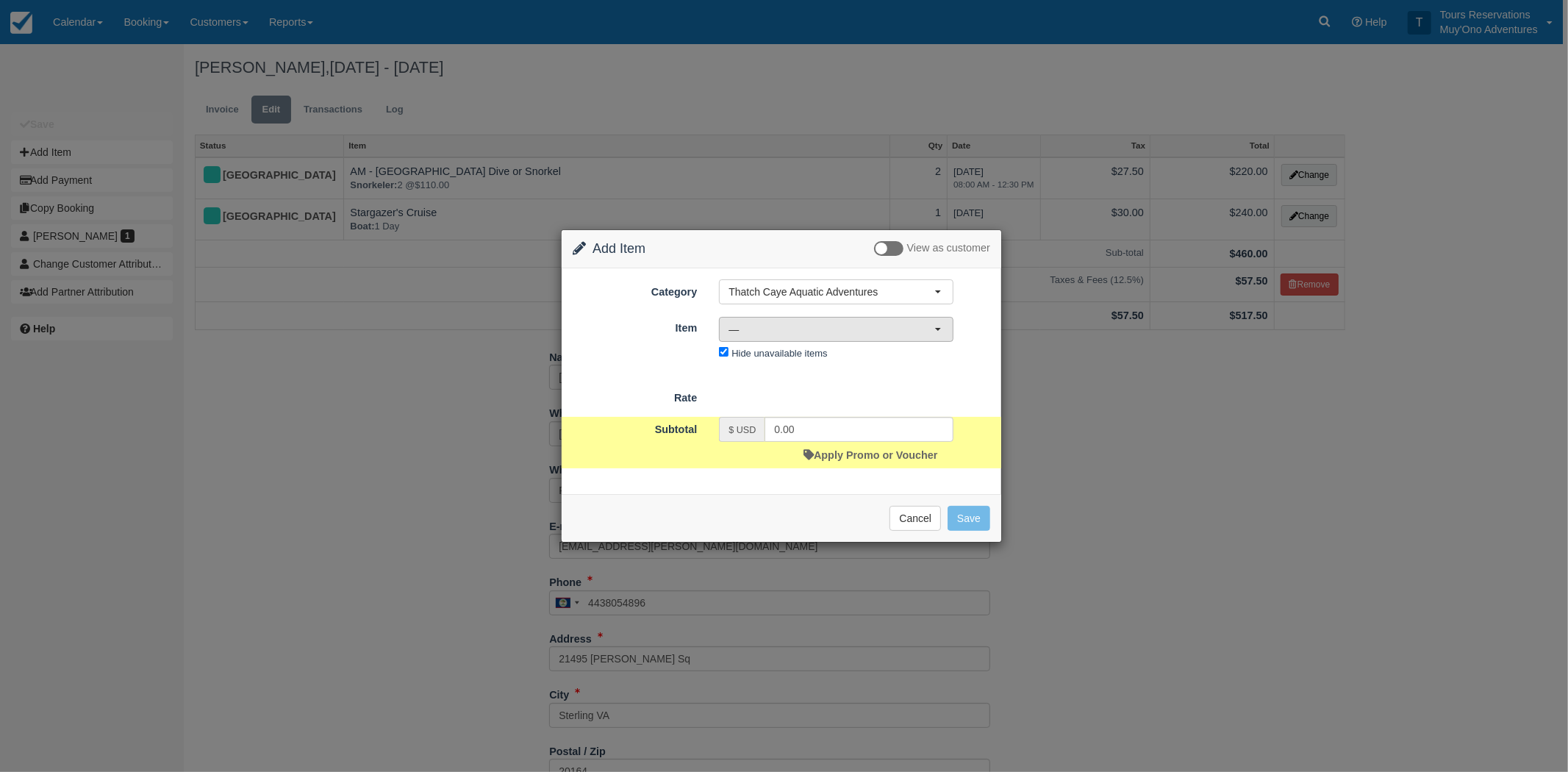
click at [765, 327] on span "—" at bounding box center [832, 329] width 206 height 15
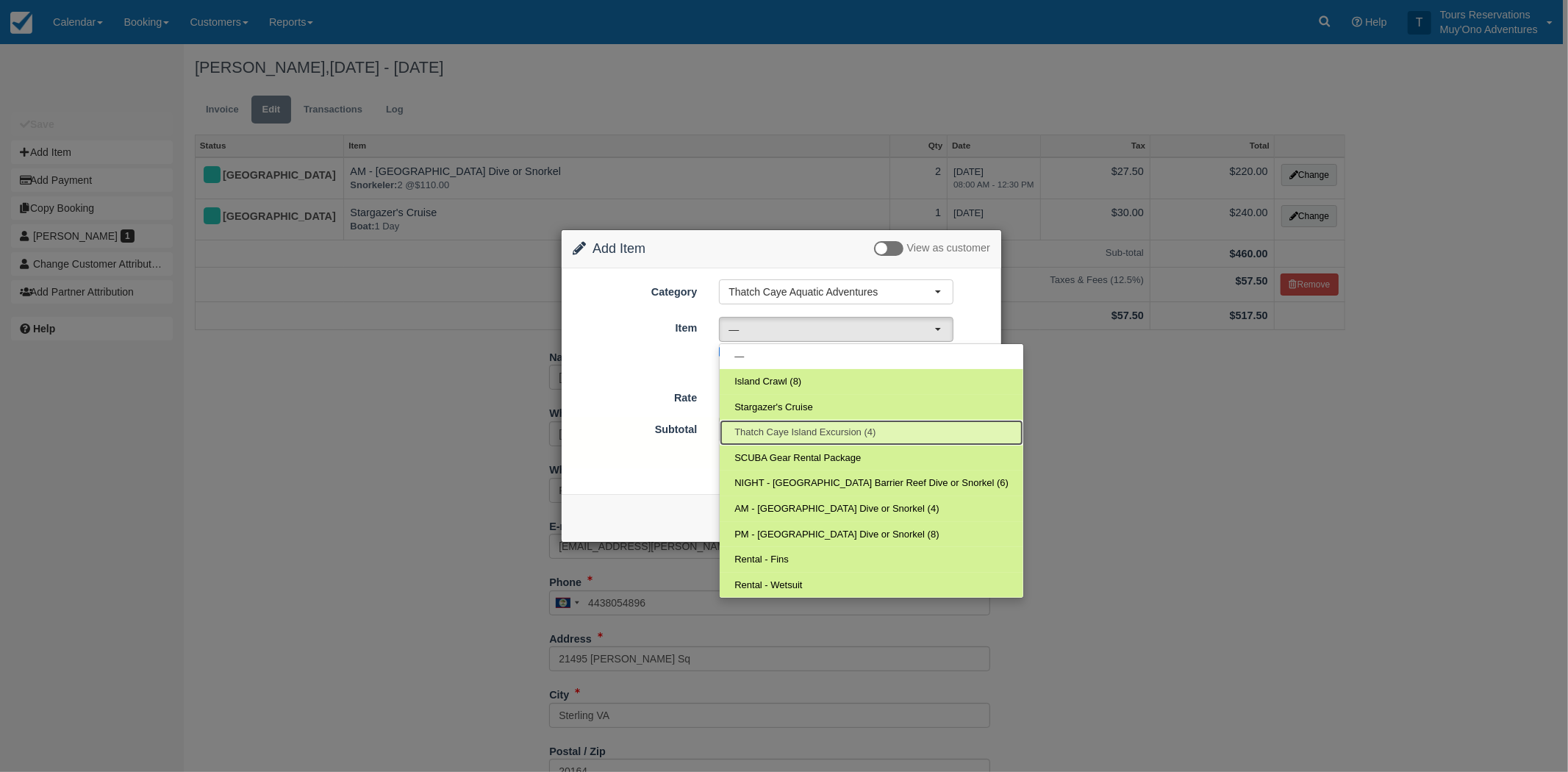
click at [798, 434] on span "Thatch Caye Island Excursion (4)" at bounding box center [805, 433] width 141 height 14
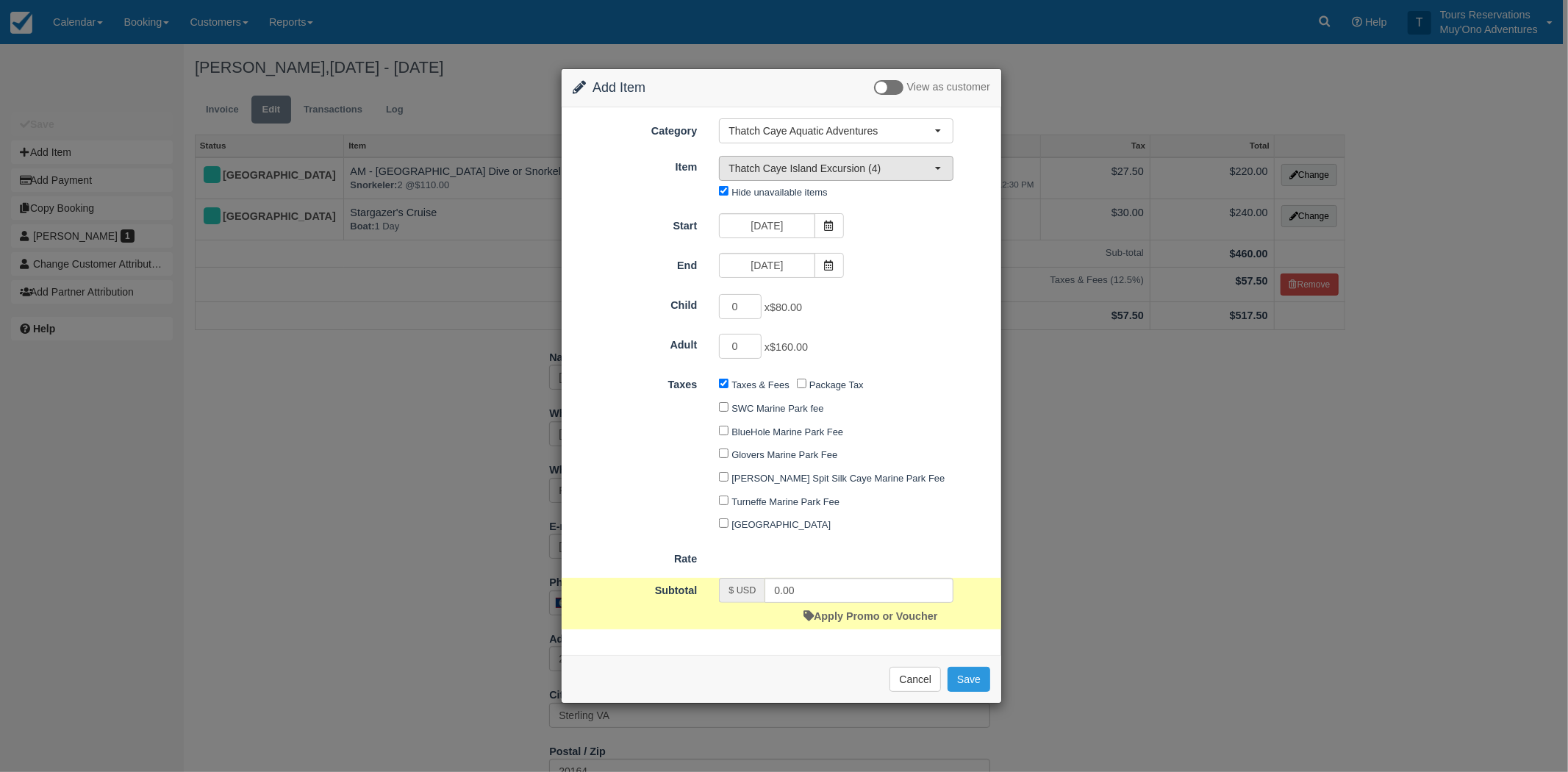
click at [787, 155] on button "Thatch Caye Island Excursion (4)" at bounding box center [836, 168] width 235 height 25
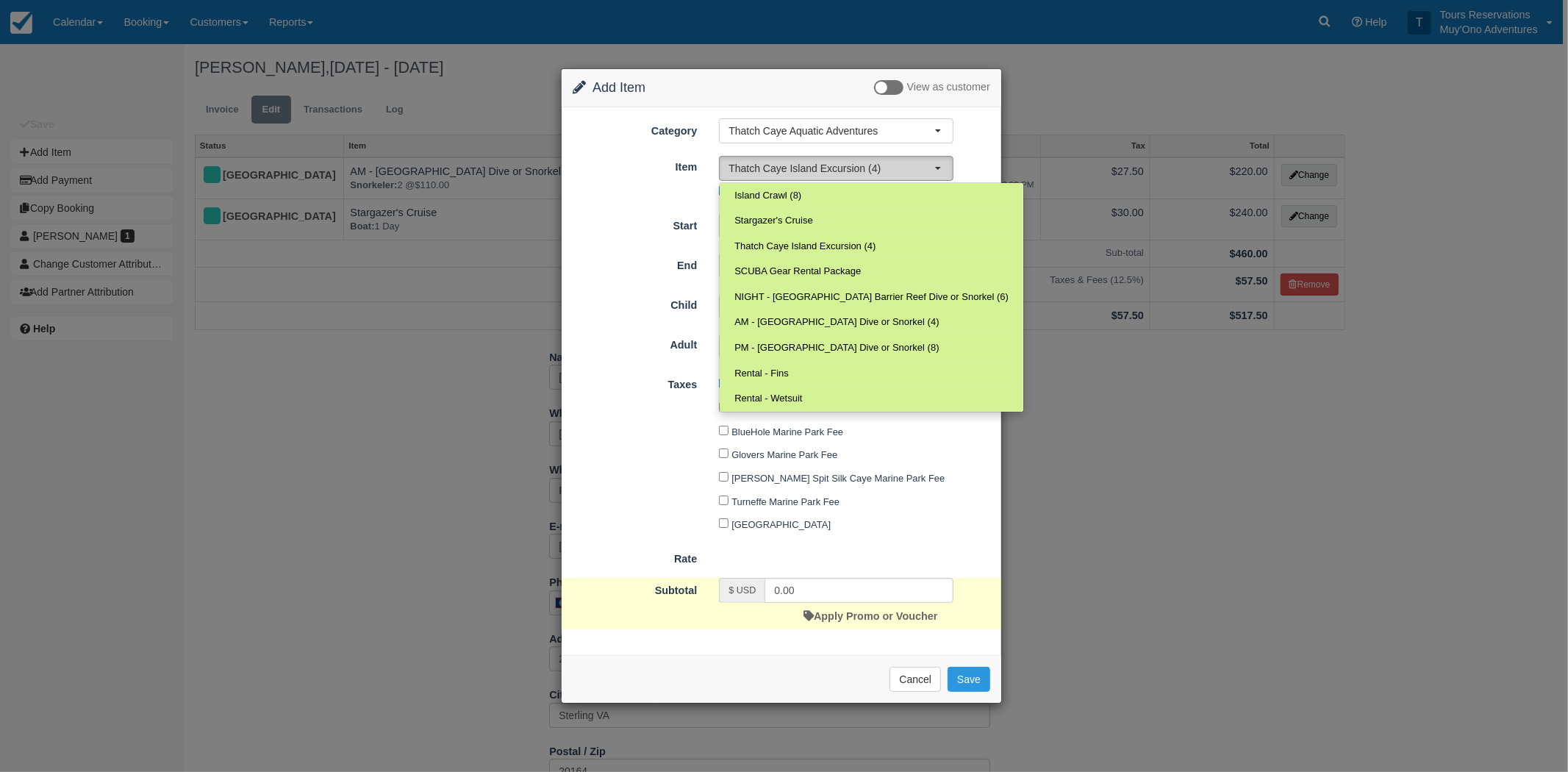
click at [785, 161] on span "Thatch Caye Island Excursion (4)" at bounding box center [832, 168] width 206 height 15
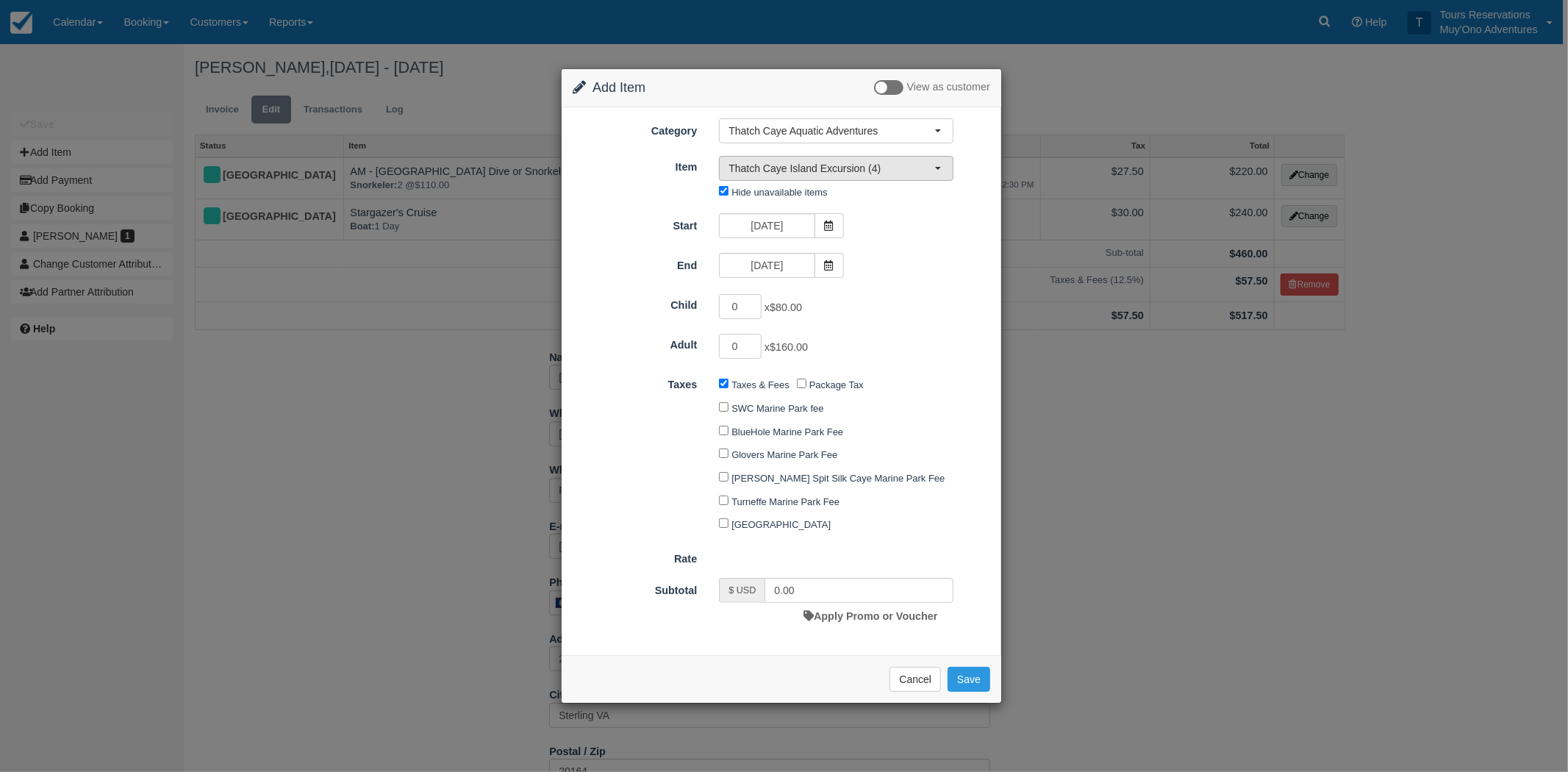
click at [785, 167] on span "Thatch Caye Island Excursion (4)" at bounding box center [832, 168] width 206 height 15
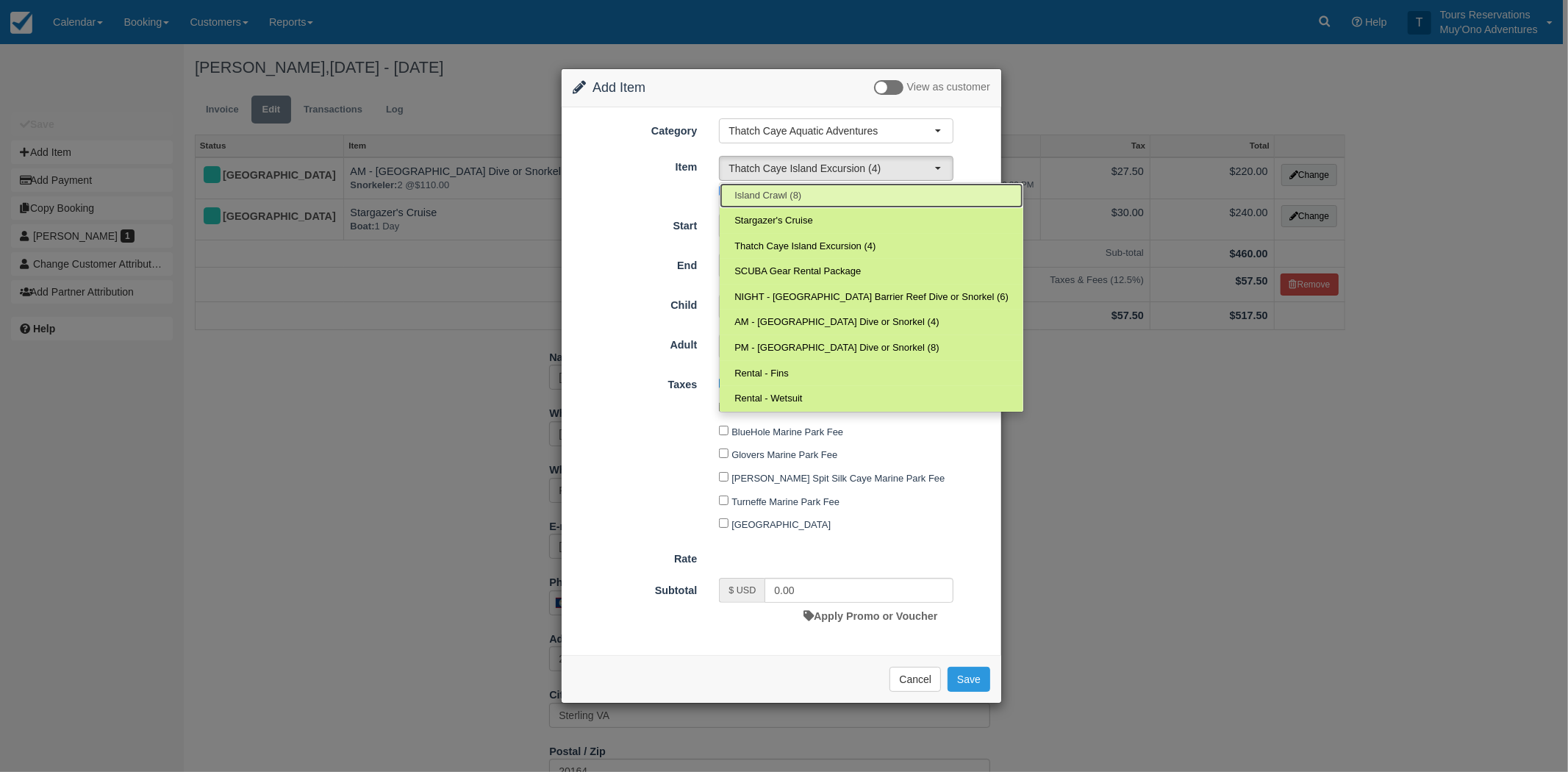
click at [774, 196] on span "Island Crawl (8)" at bounding box center [768, 196] width 67 height 14
select select "305"
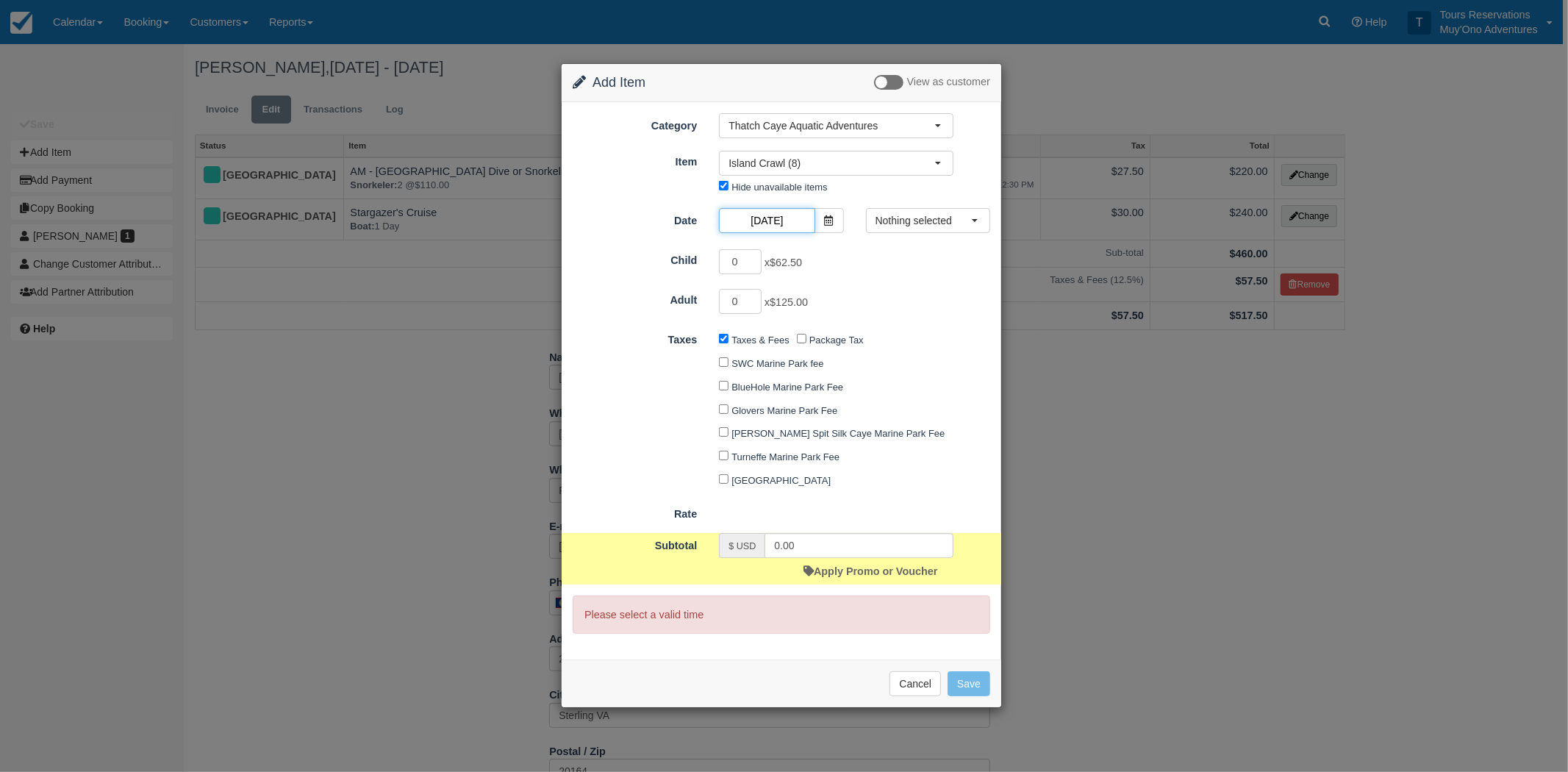
click at [770, 221] on input "01/10/26" at bounding box center [767, 221] width 96 height 25
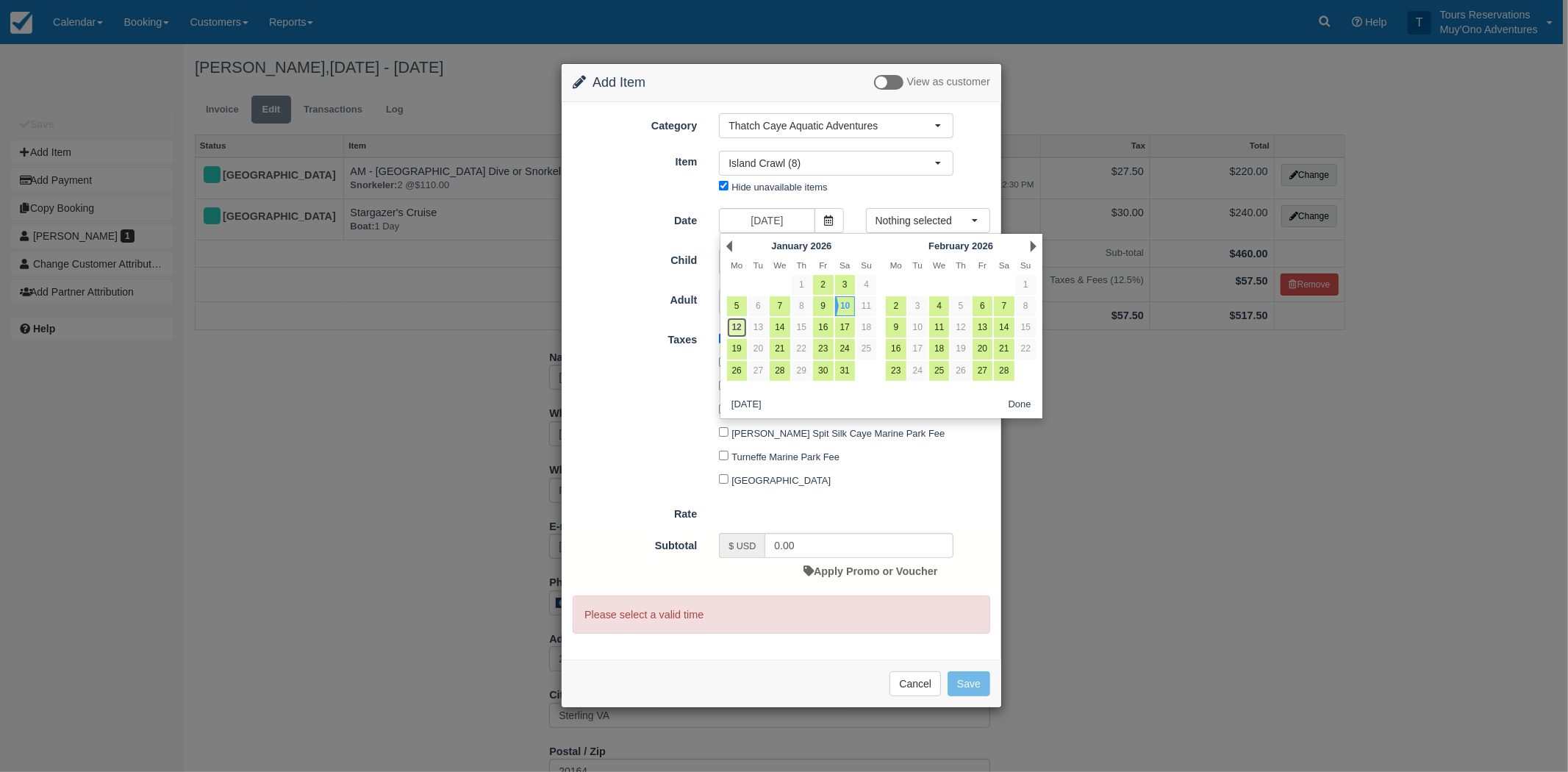
click at [741, 327] on link "12" at bounding box center [737, 327] width 20 height 20
type input "01/12/26"
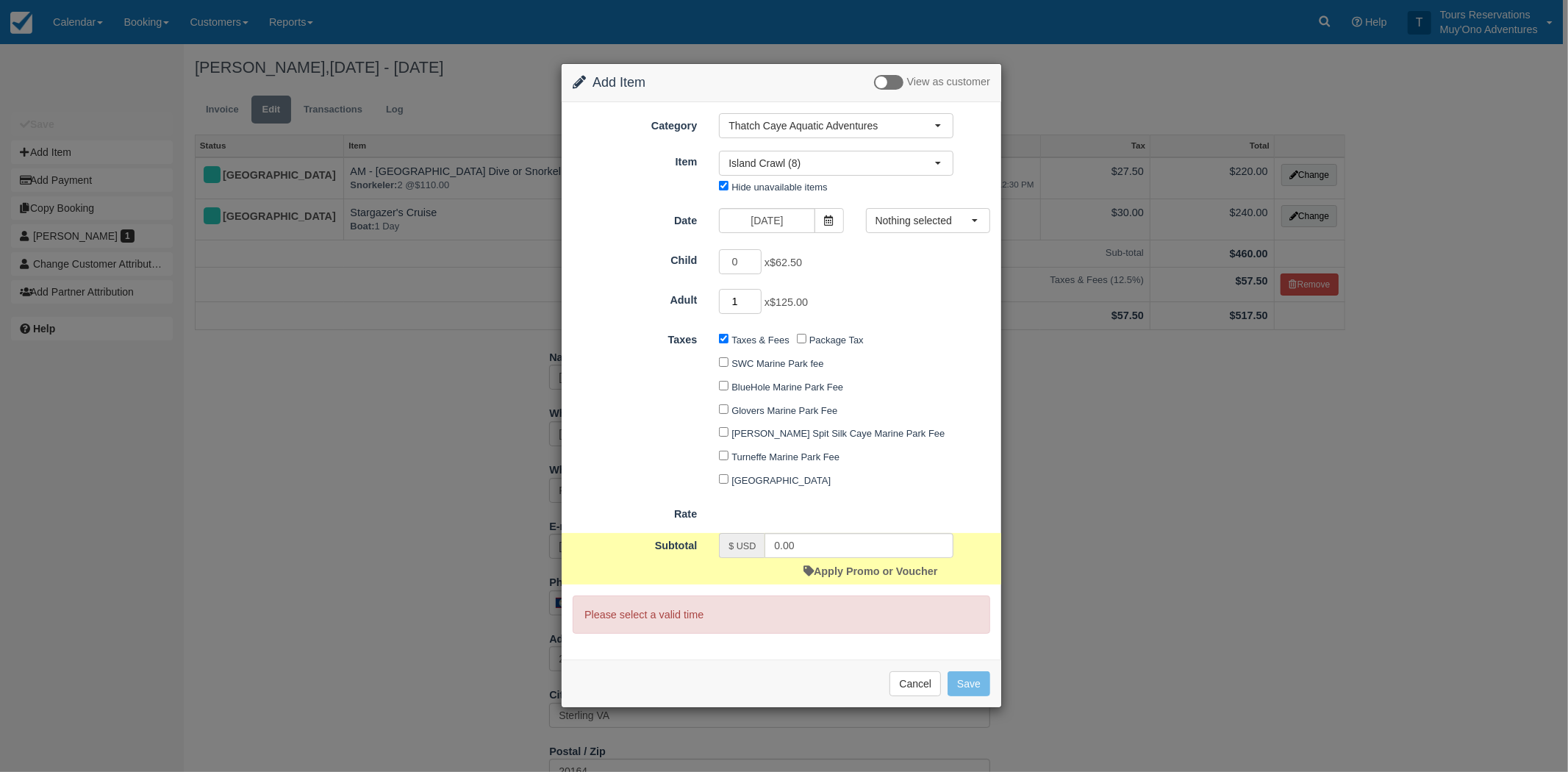
click at [756, 297] on input "1" at bounding box center [740, 302] width 42 height 25
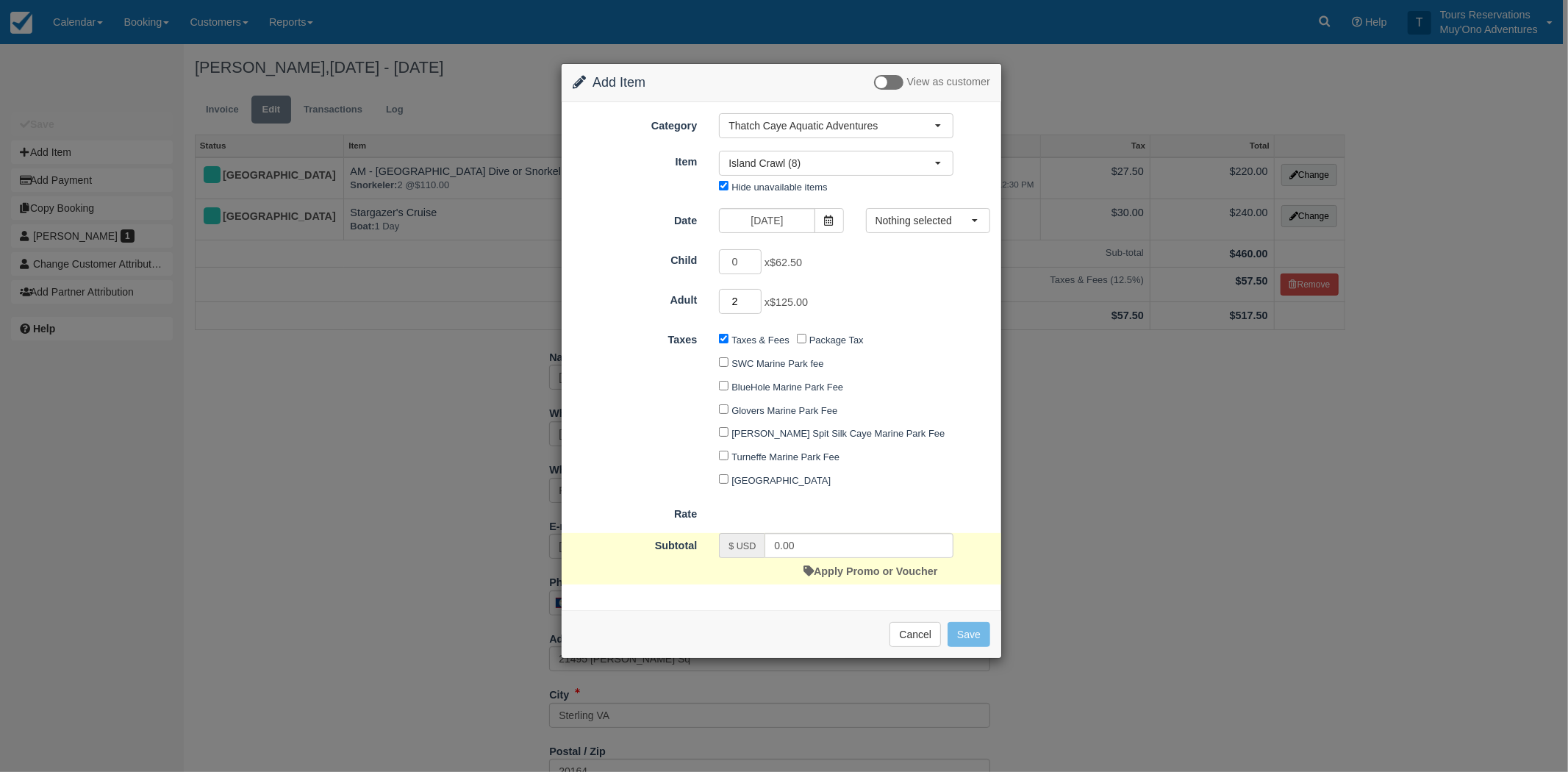
type input "2"
click at [755, 297] on input "2" at bounding box center [740, 302] width 42 height 25
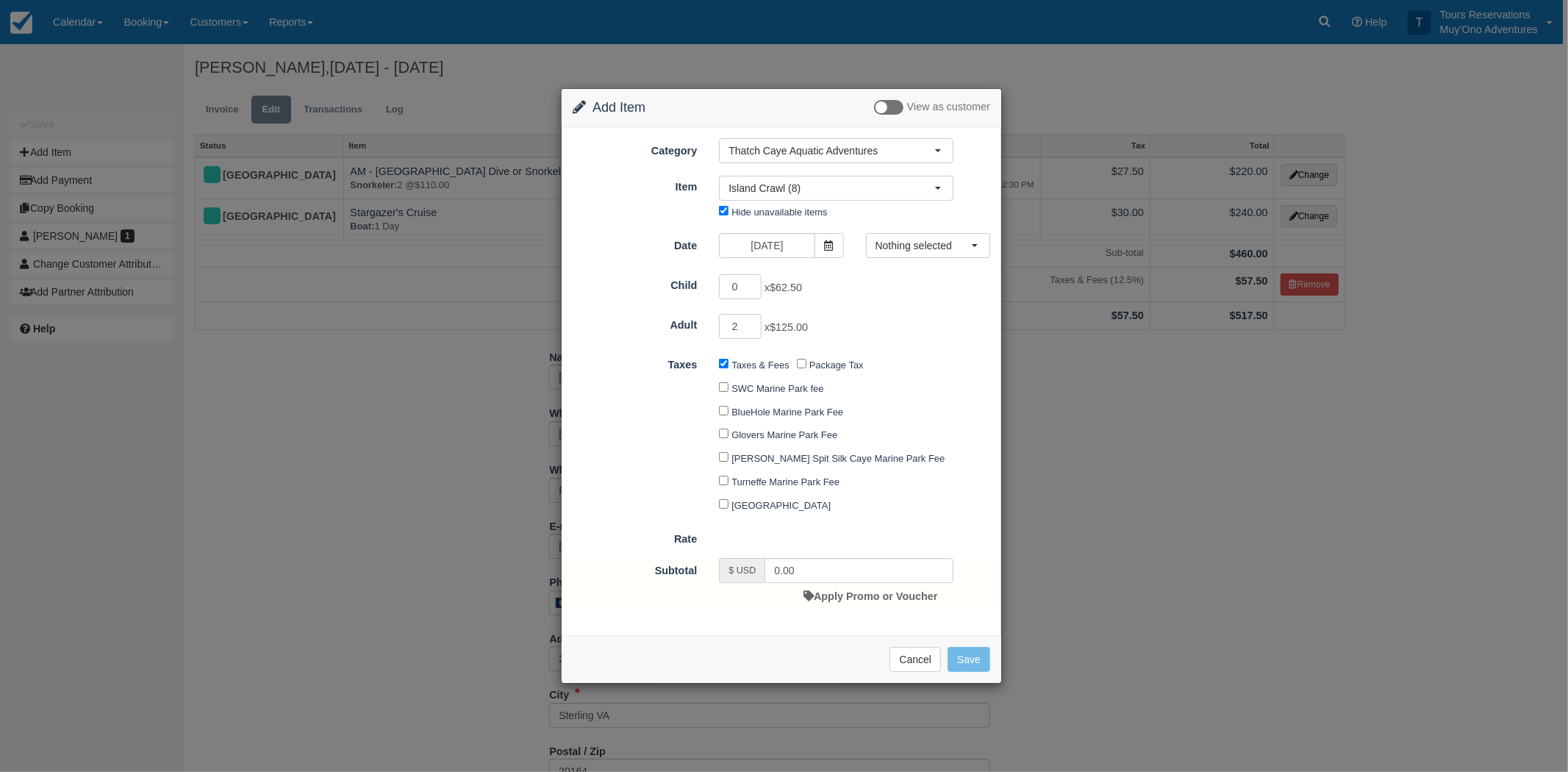
type input "250.00"
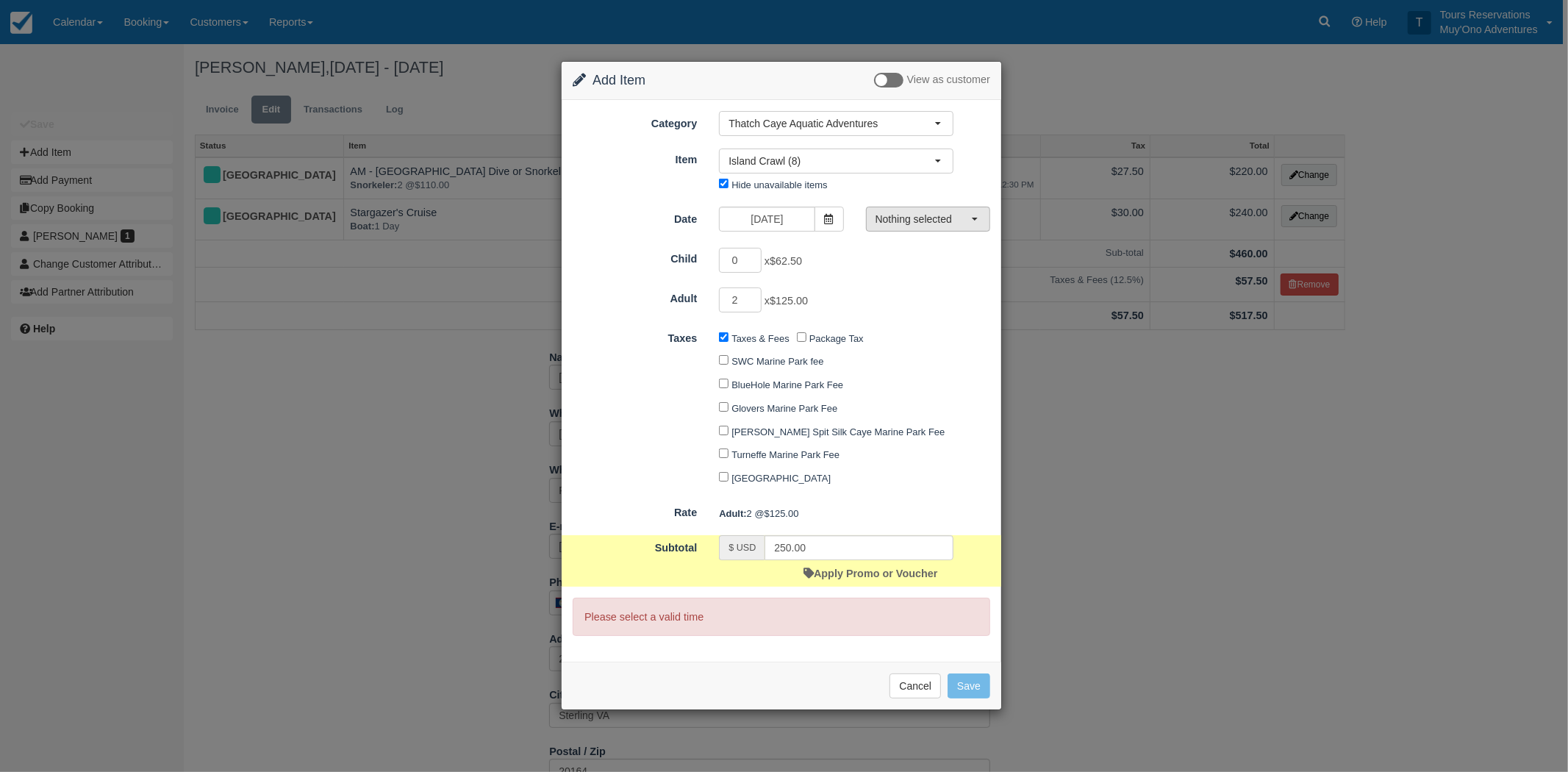
click at [879, 228] on button "Nothing selected" at bounding box center [929, 219] width 124 height 25
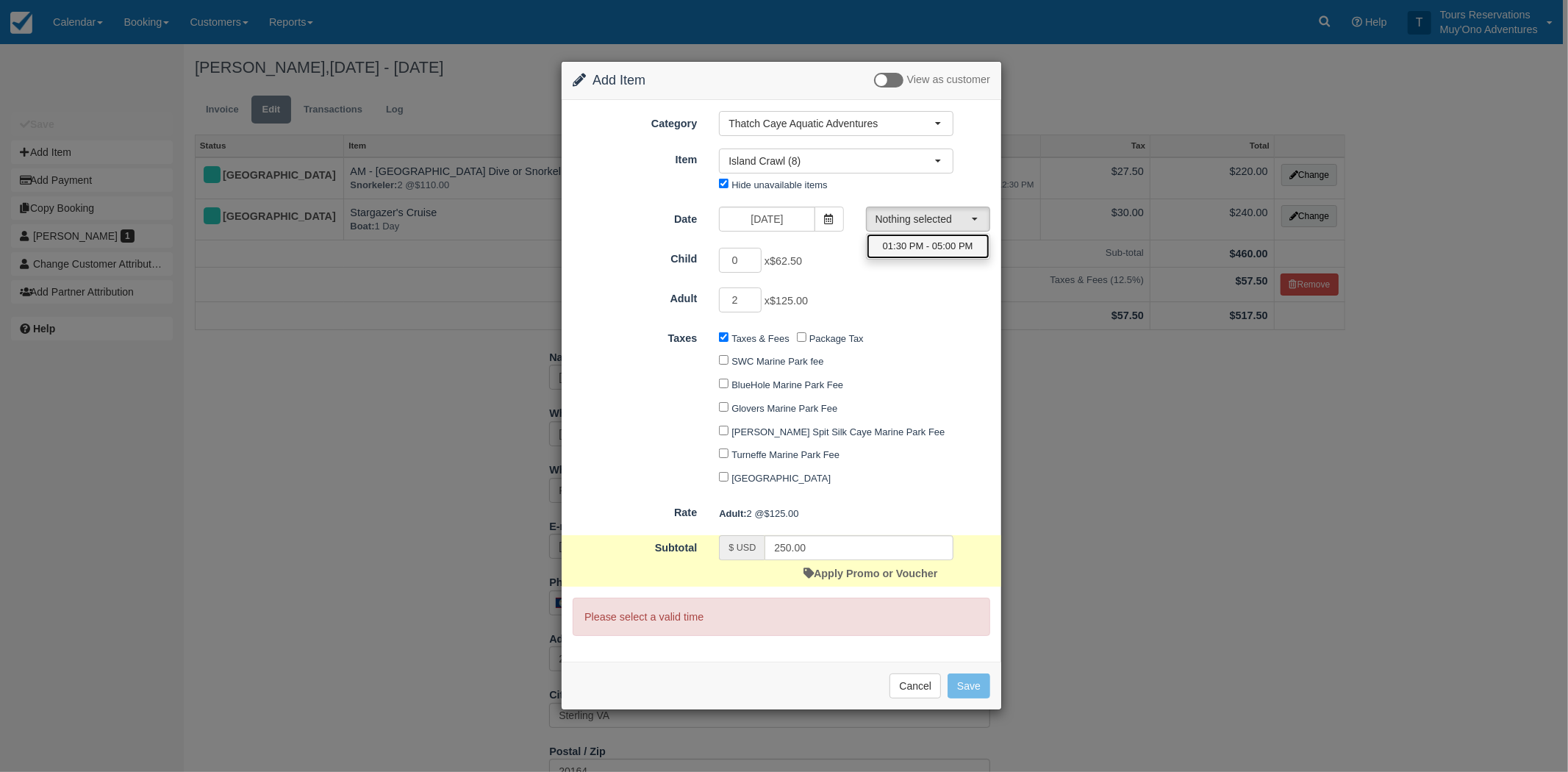
click at [879, 239] on link "01:30 PM - 05:00 PM" at bounding box center [929, 247] width 123 height 26
select select "0"
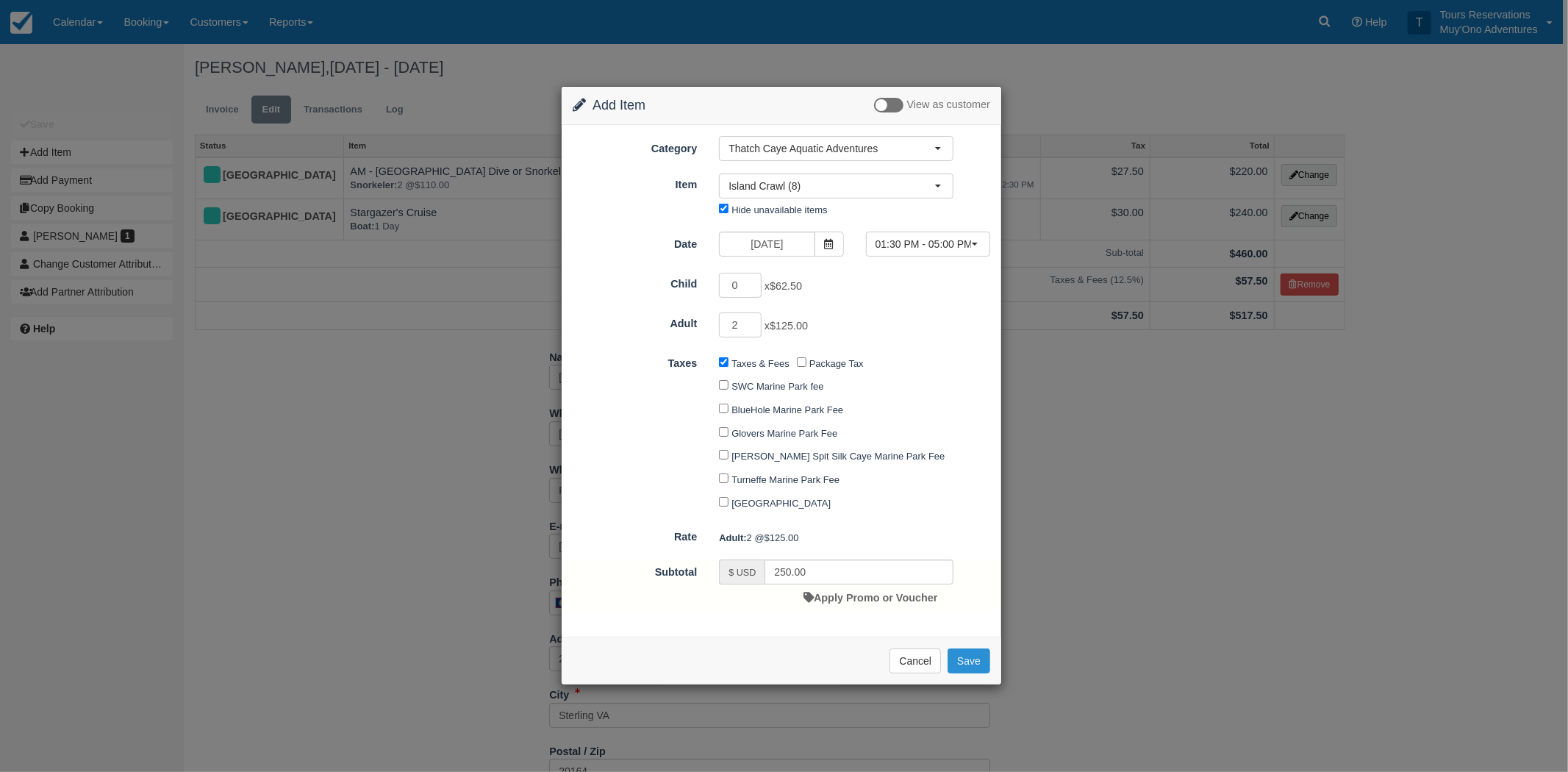
click at [975, 660] on button "Save" at bounding box center [969, 661] width 42 height 25
checkbox input "false"
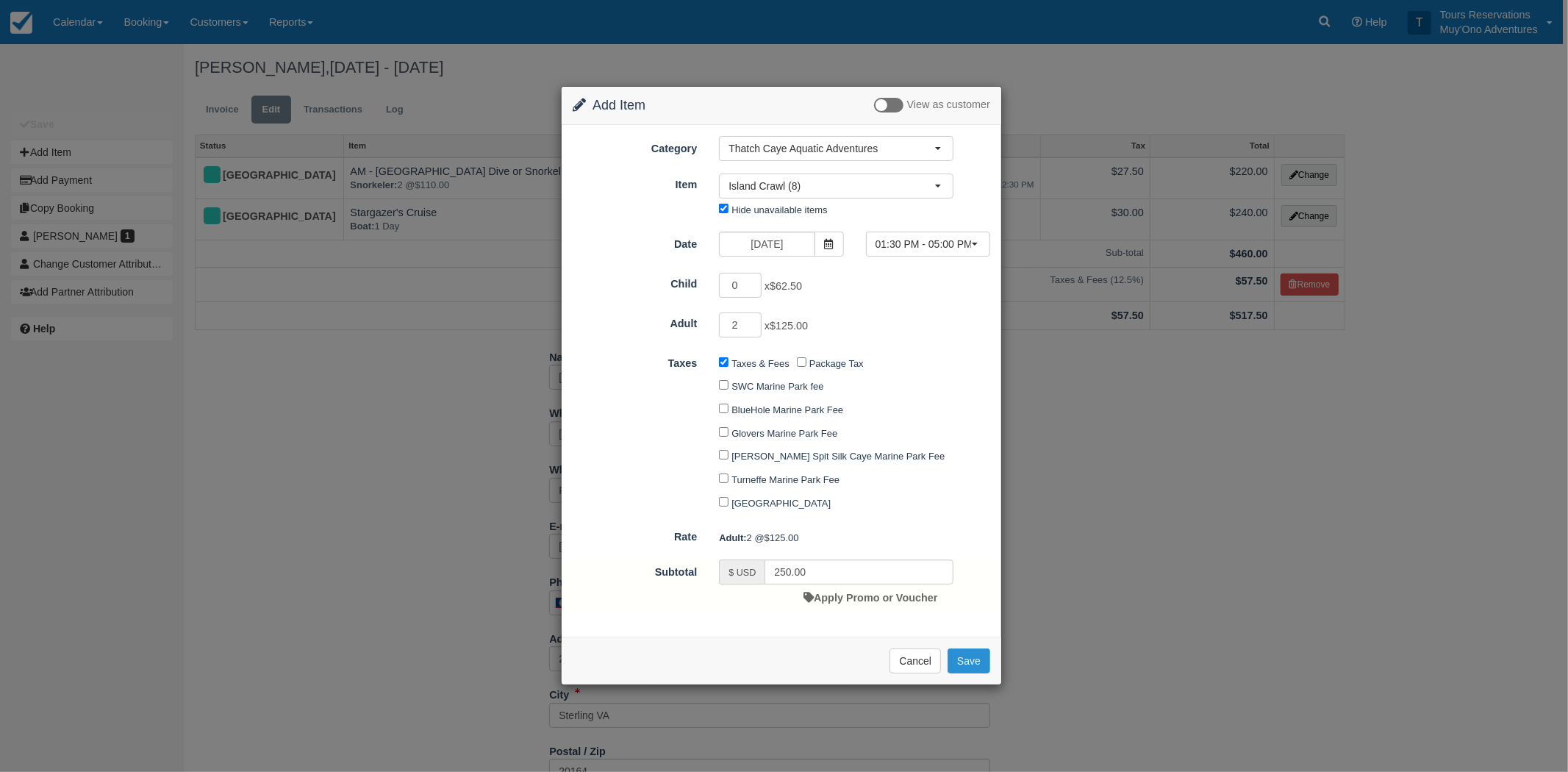
checkbox input "false"
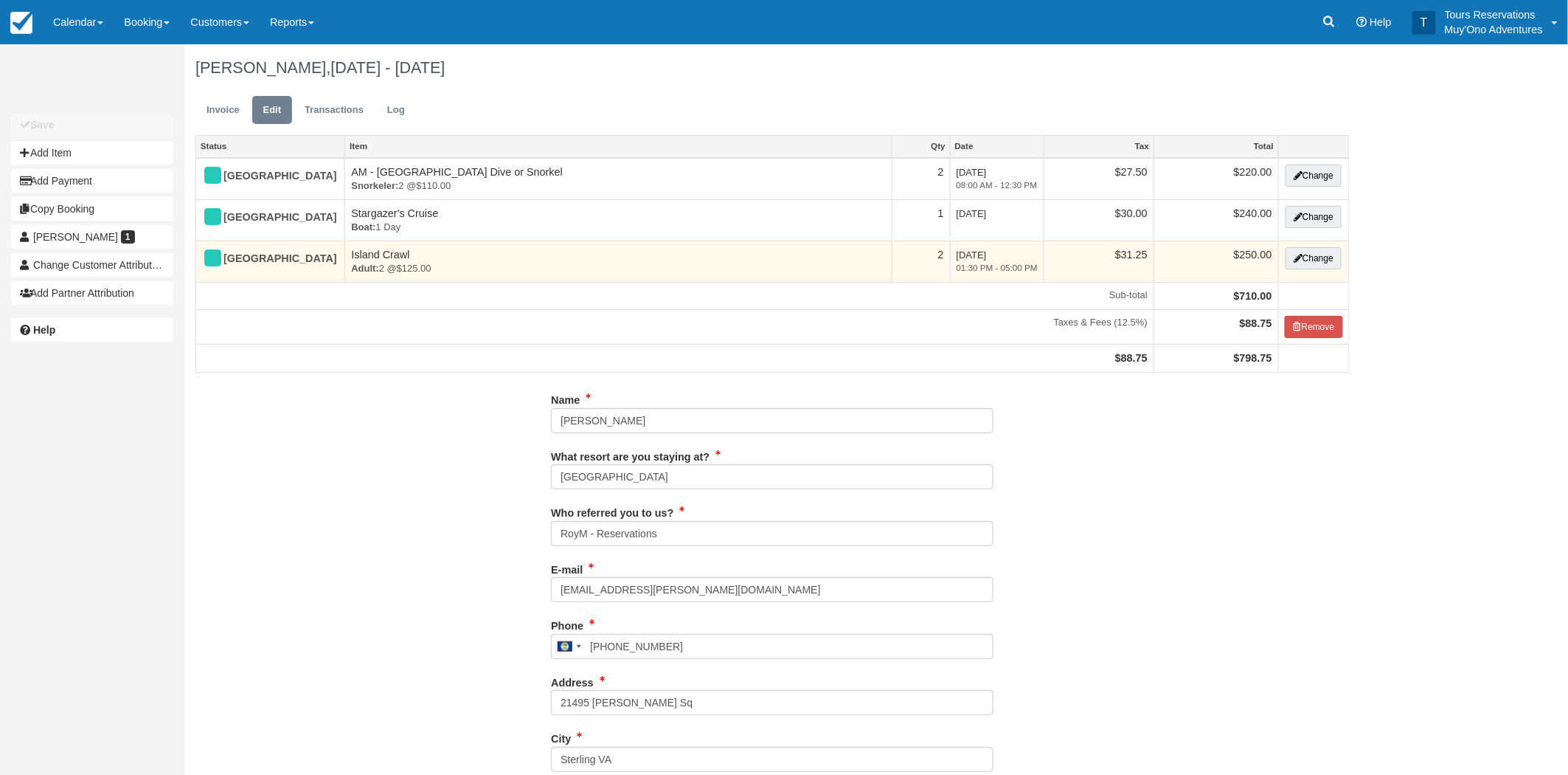
type input "4438054896"
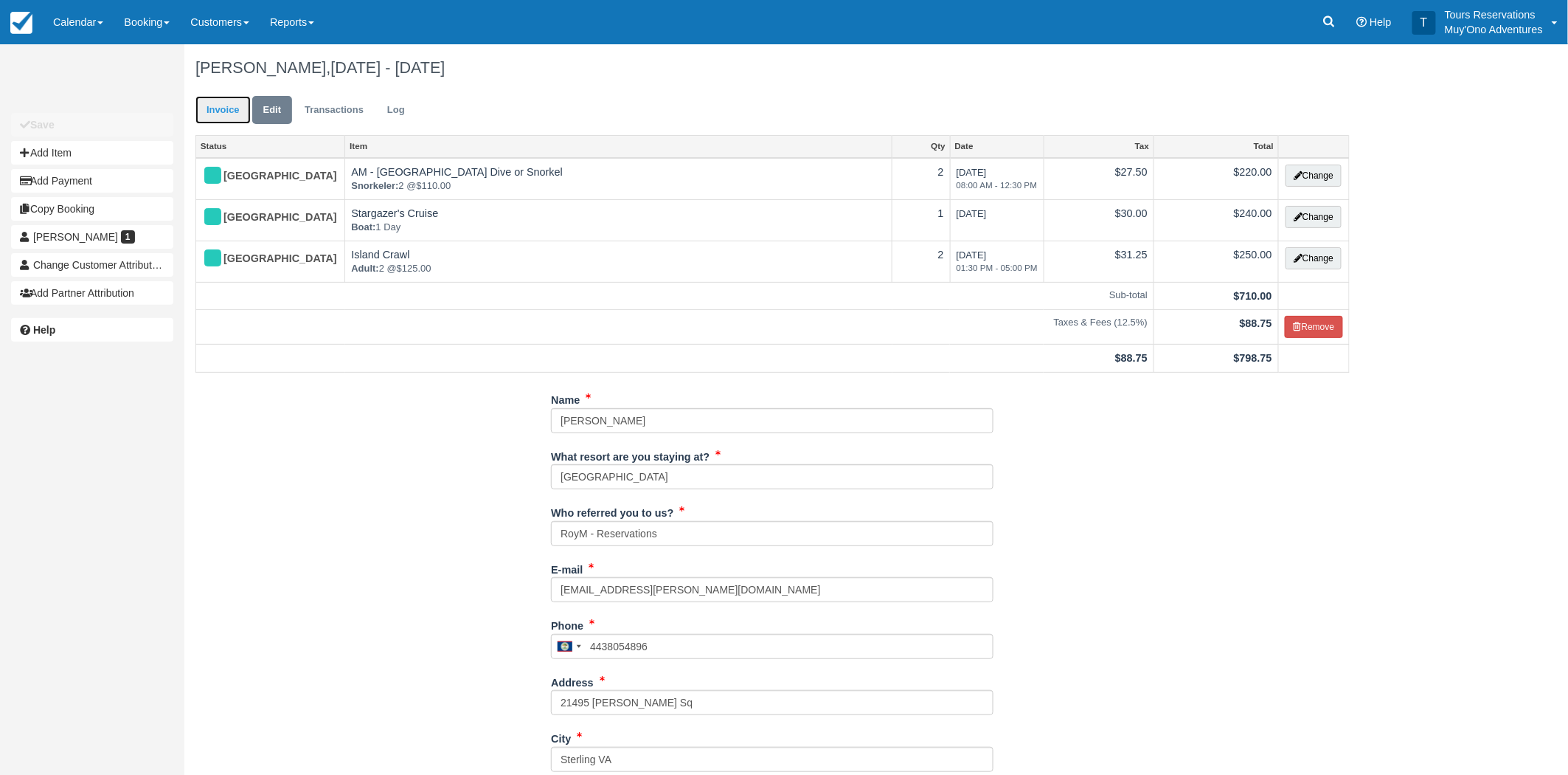
click at [233, 116] on link "Invoice" at bounding box center [223, 110] width 55 height 29
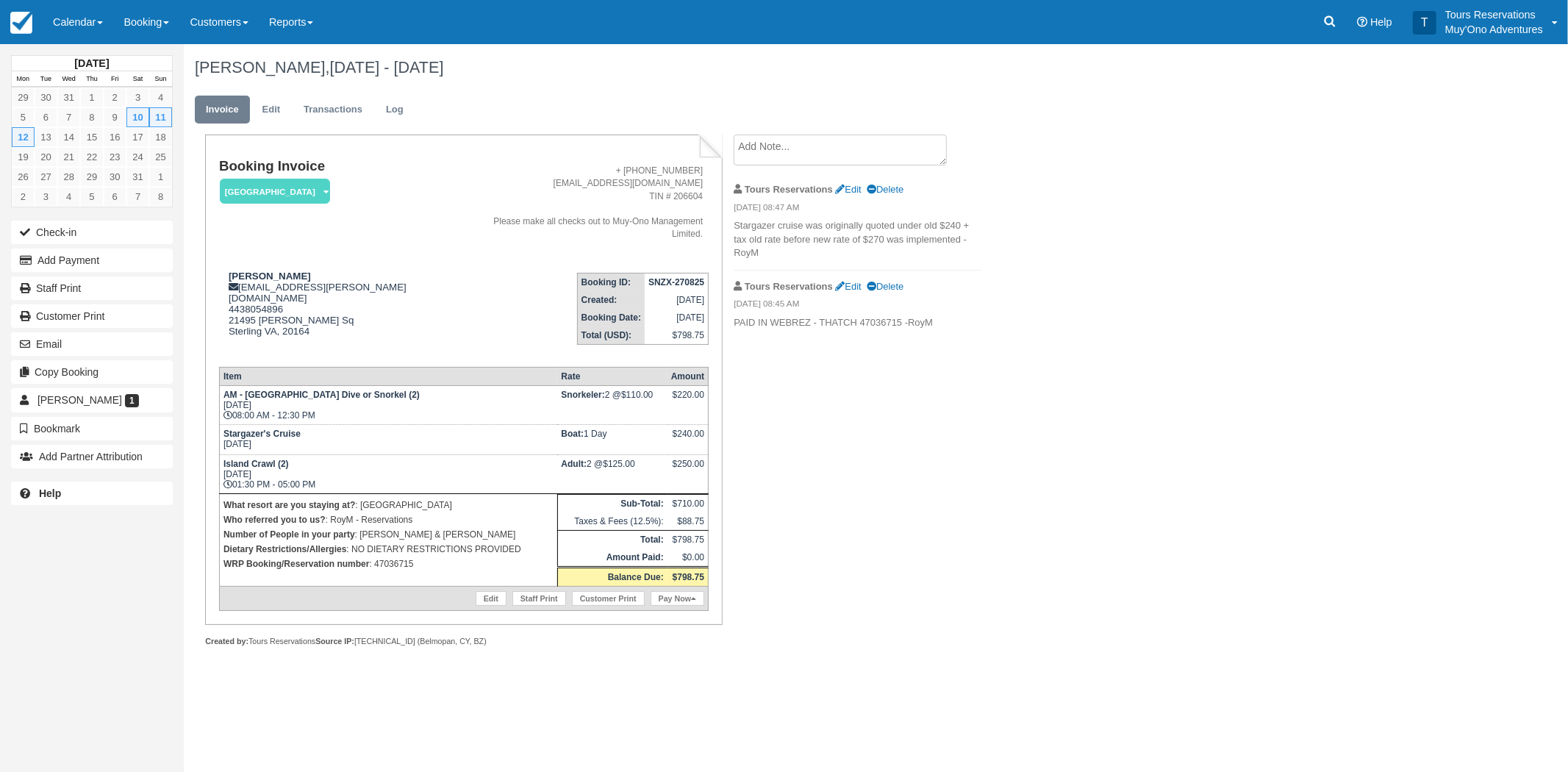
click at [671, 277] on strong "SNZX-270825" at bounding box center [676, 282] width 56 height 10
copy tbody "SNZX-270825"
